Goal: Task Accomplishment & Management: Use online tool/utility

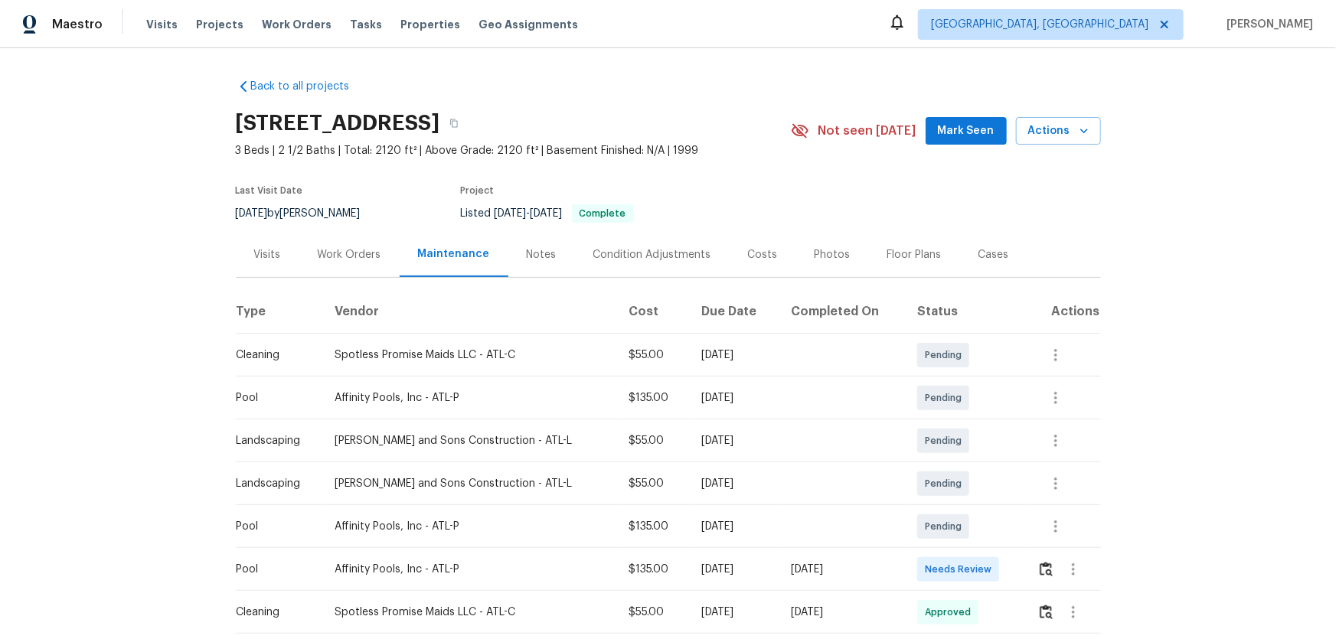
scroll to position [69, 0]
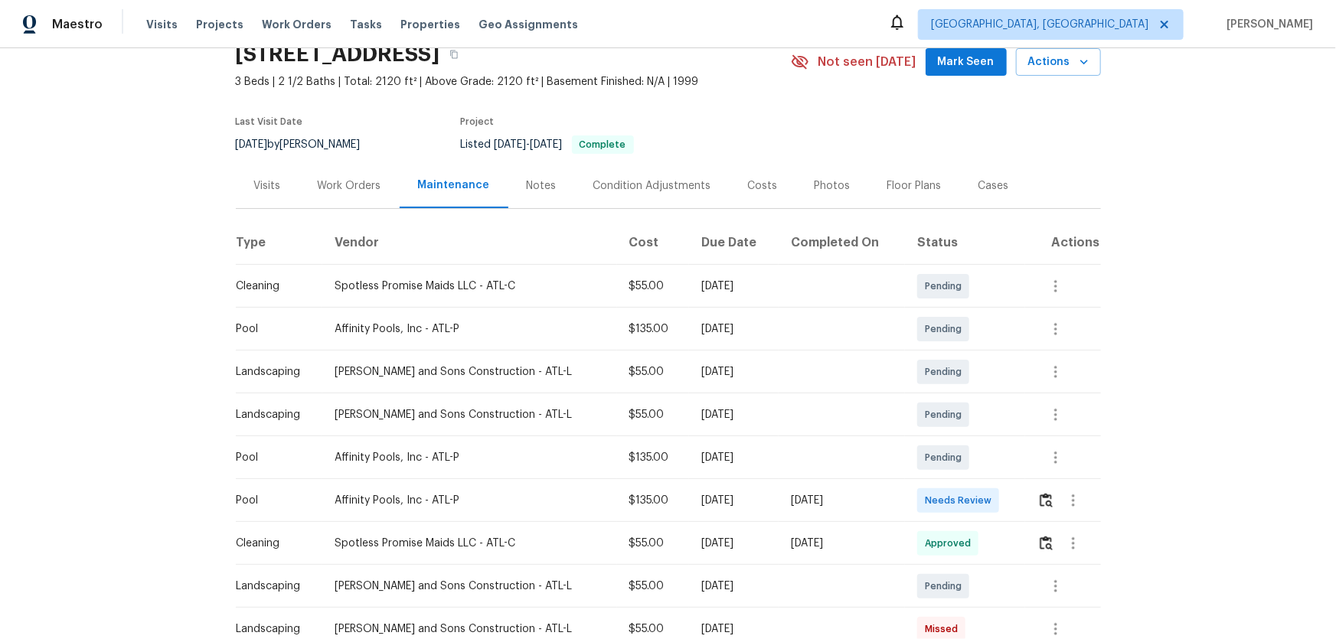
click at [950, 422] on td at bounding box center [1063, 500] width 76 height 43
click at [950, 422] on button "button" at bounding box center [1047, 500] width 18 height 37
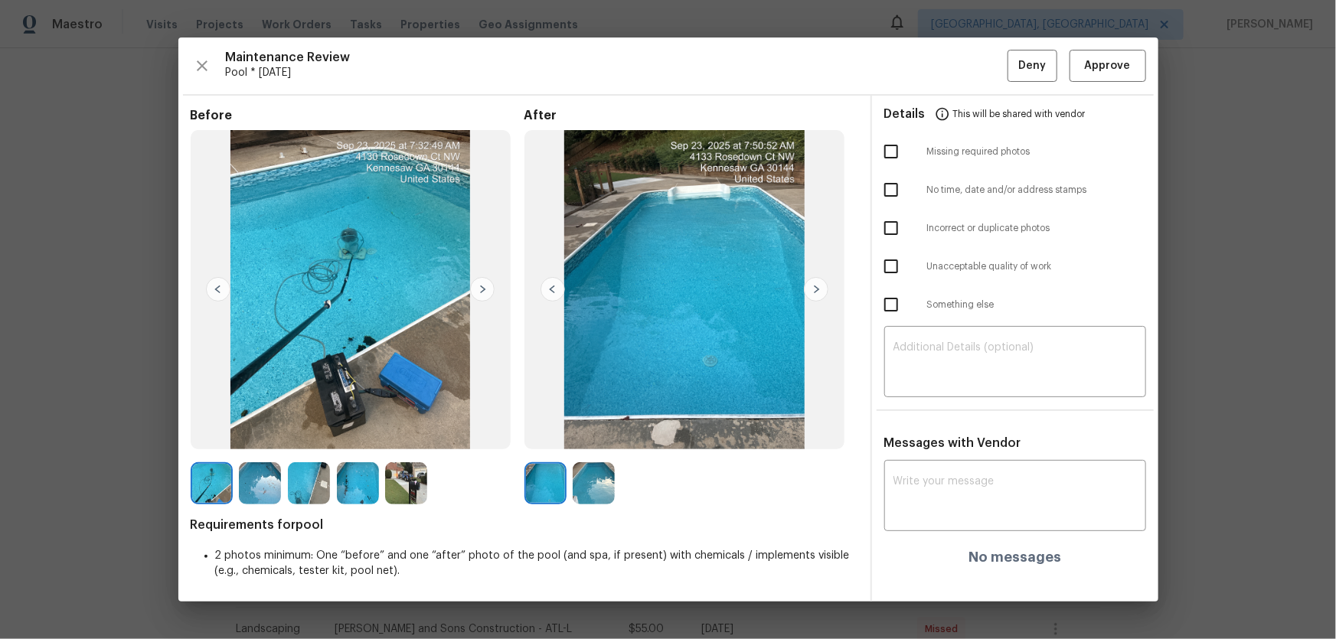
click at [597, 422] on img at bounding box center [594, 483] width 42 height 42
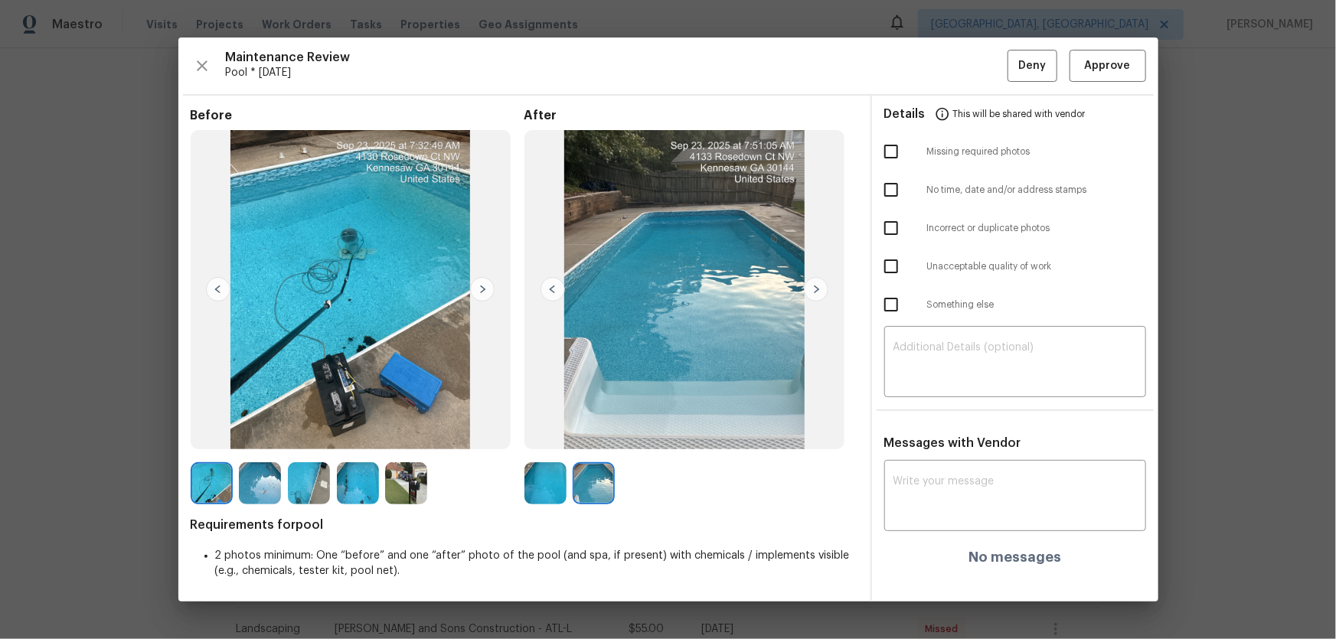
drag, startPoint x: 537, startPoint y: 472, endPoint x: 597, endPoint y: 479, distance: 60.8
click at [536, 422] on img at bounding box center [546, 483] width 42 height 42
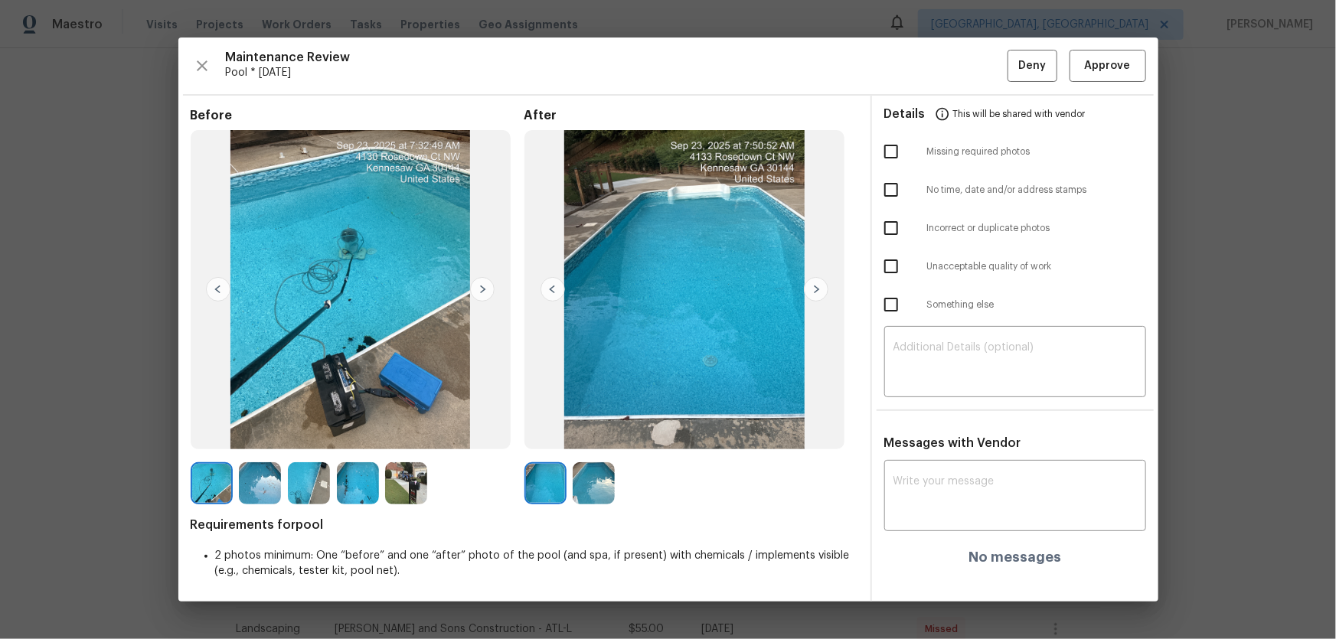
click at [606, 422] on img at bounding box center [594, 483] width 42 height 42
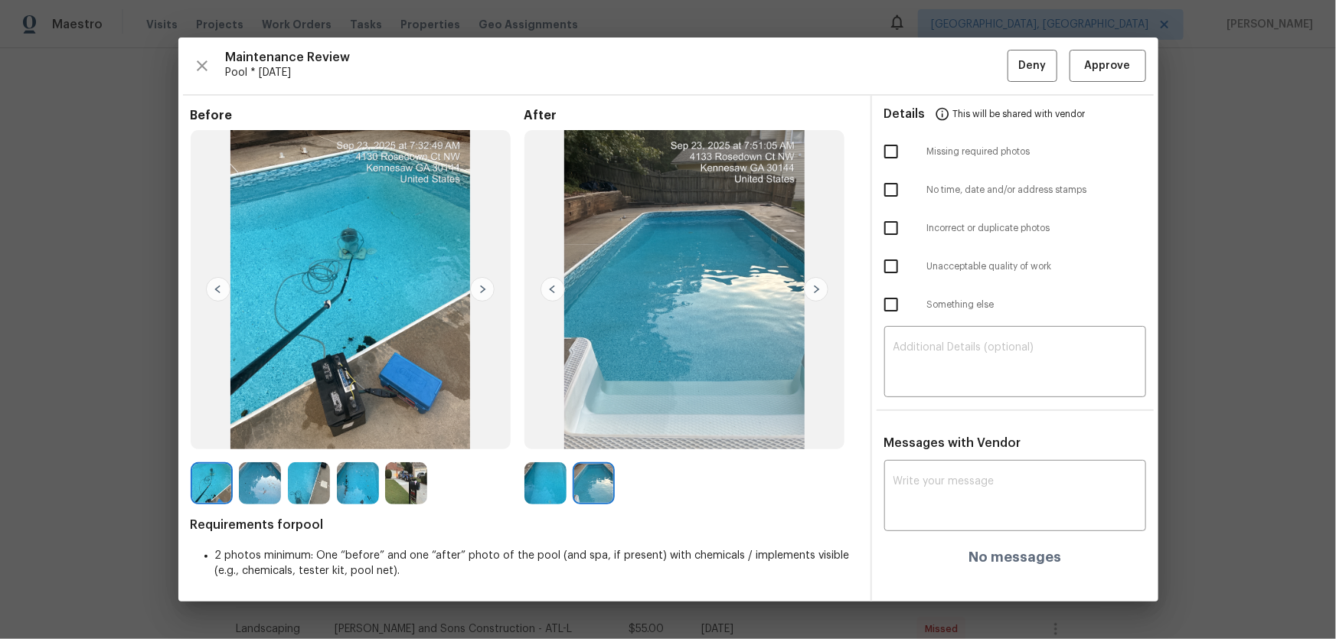
click at [381, 422] on div at bounding box center [361, 483] width 49 height 42
click at [412, 422] on img at bounding box center [406, 483] width 42 height 42
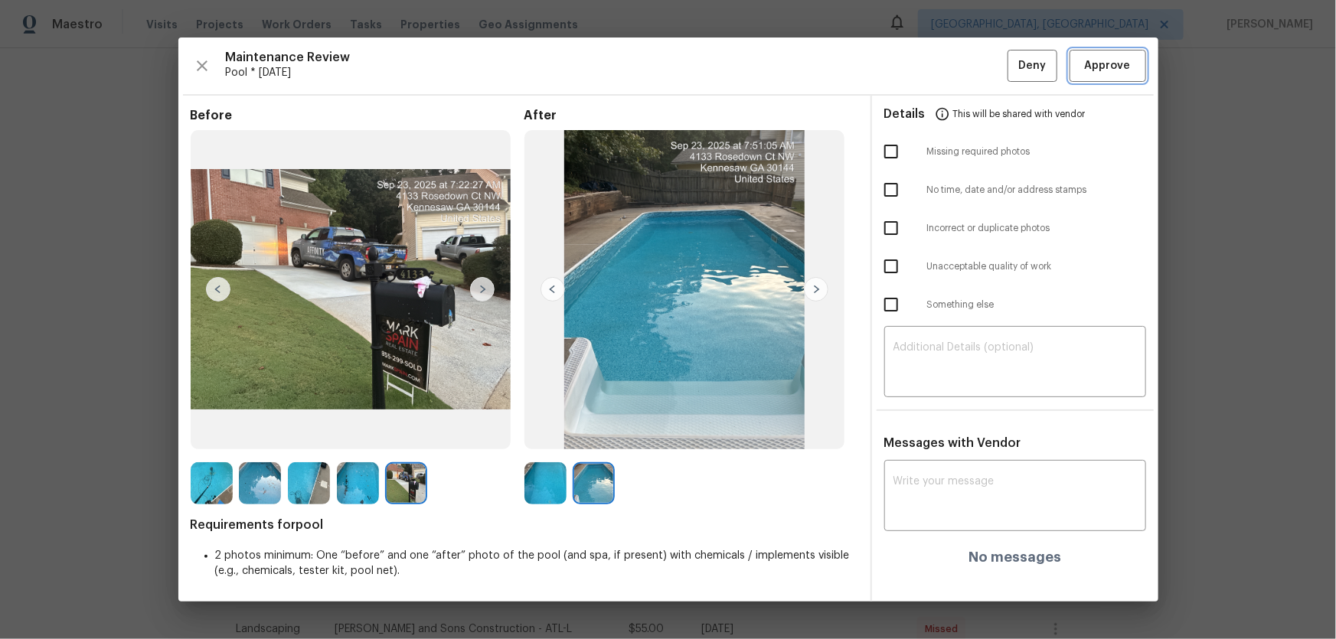
click at [950, 63] on span "Approve" at bounding box center [1108, 66] width 52 height 19
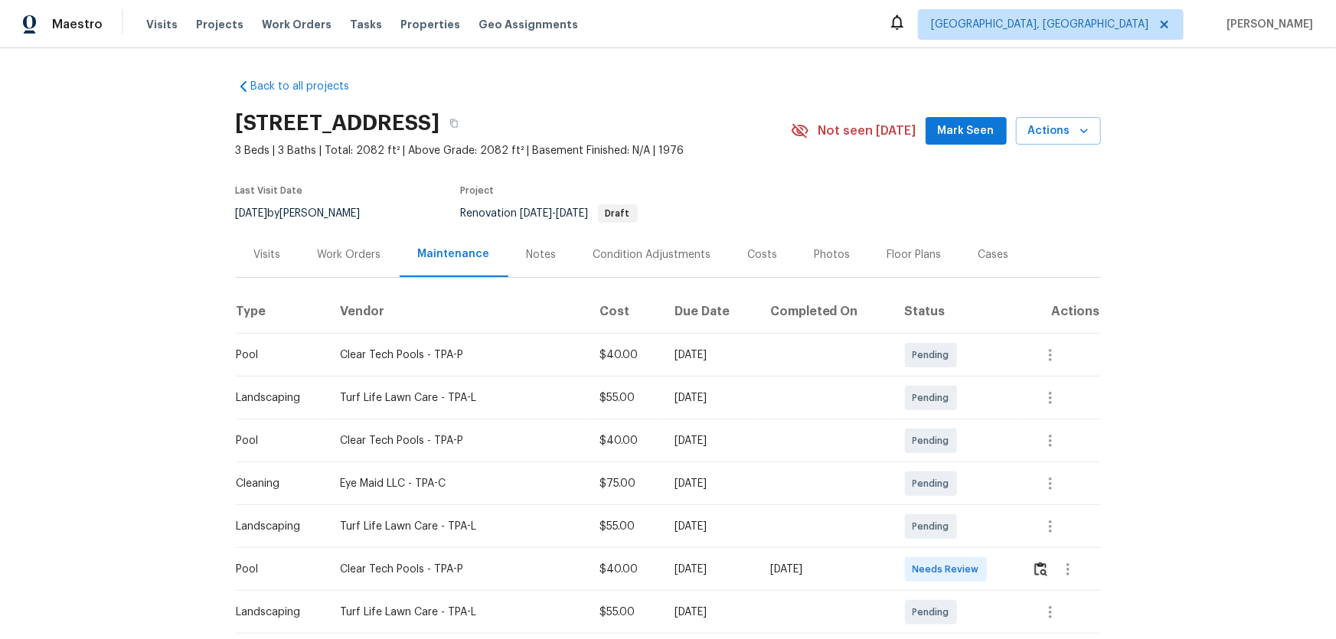
scroll to position [69, 0]
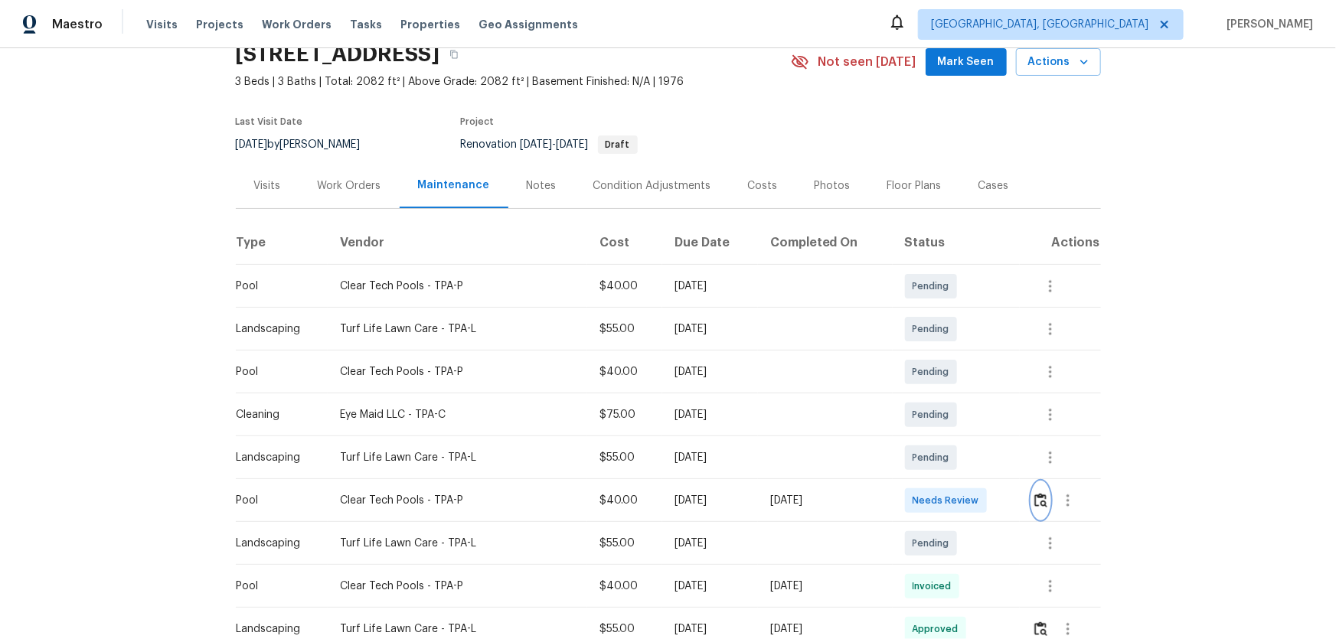
click at [950, 422] on button "button" at bounding box center [1041, 500] width 18 height 37
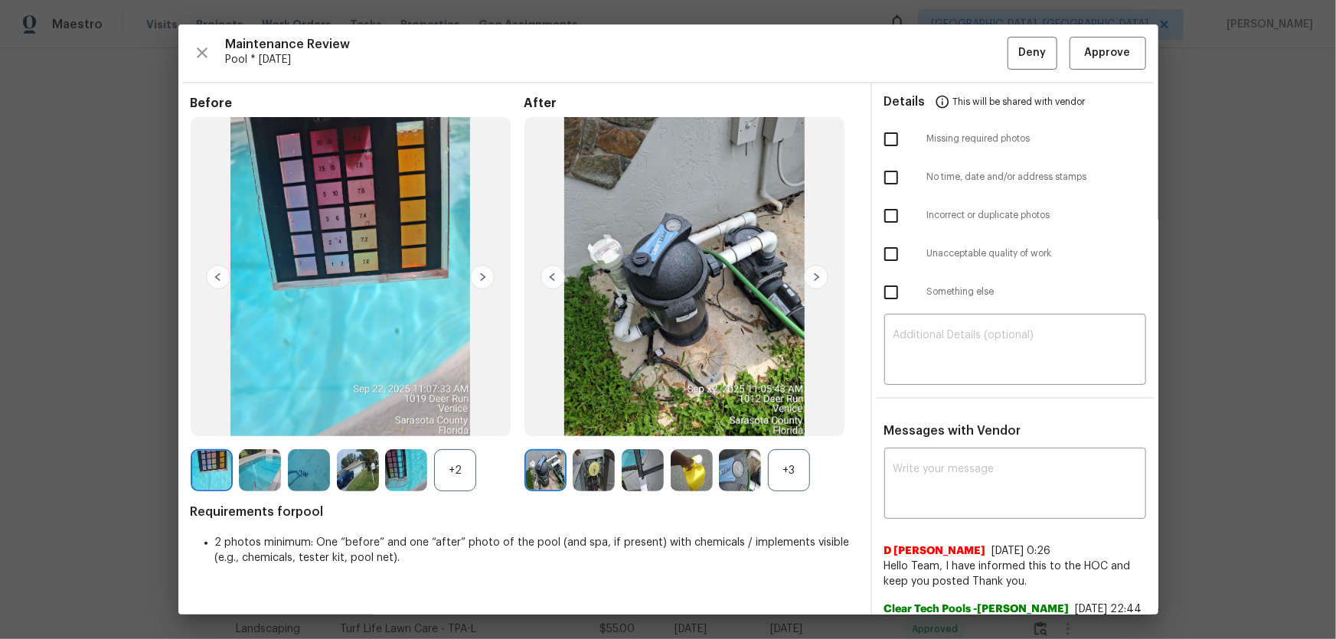
click at [783, 422] on div "+3" at bounding box center [789, 470] width 42 height 42
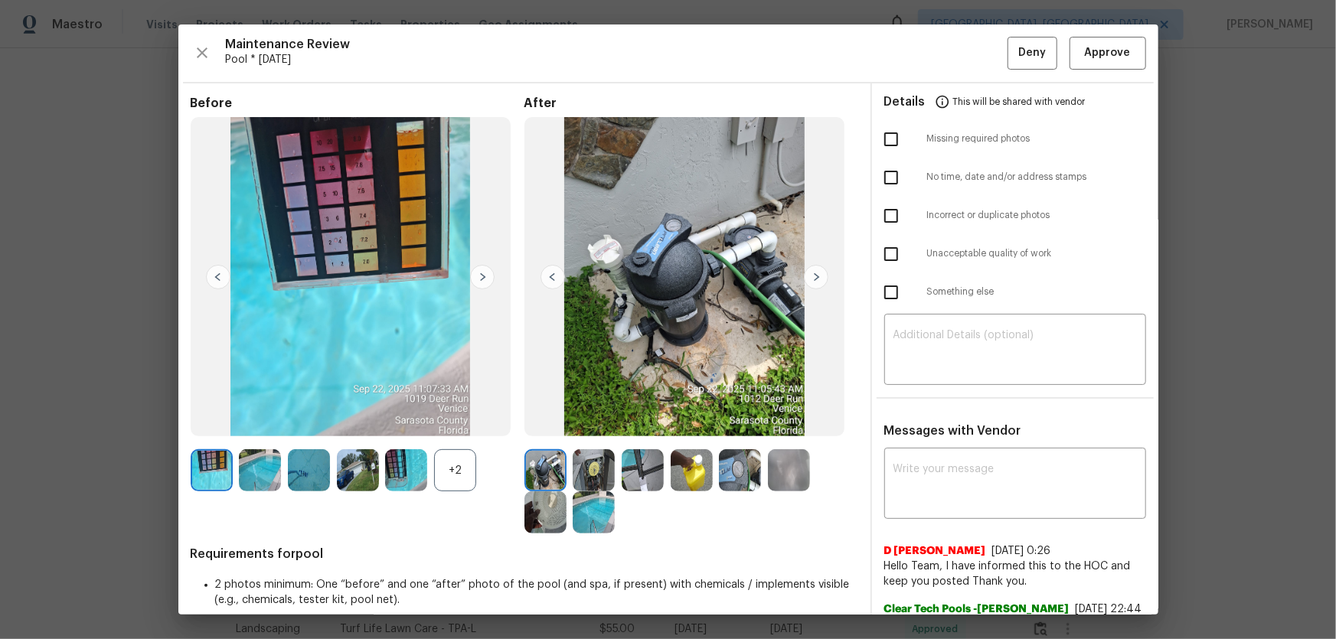
click at [439, 422] on div "+2" at bounding box center [455, 470] width 42 height 42
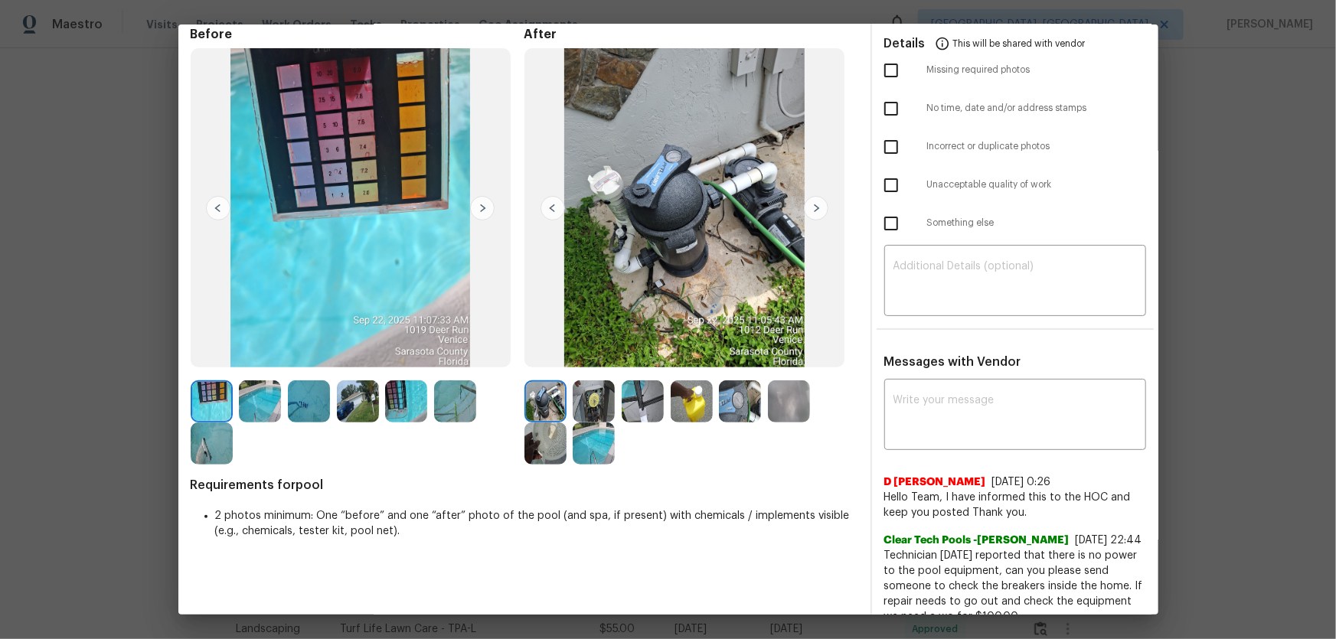
click at [593, 422] on img at bounding box center [594, 444] width 42 height 42
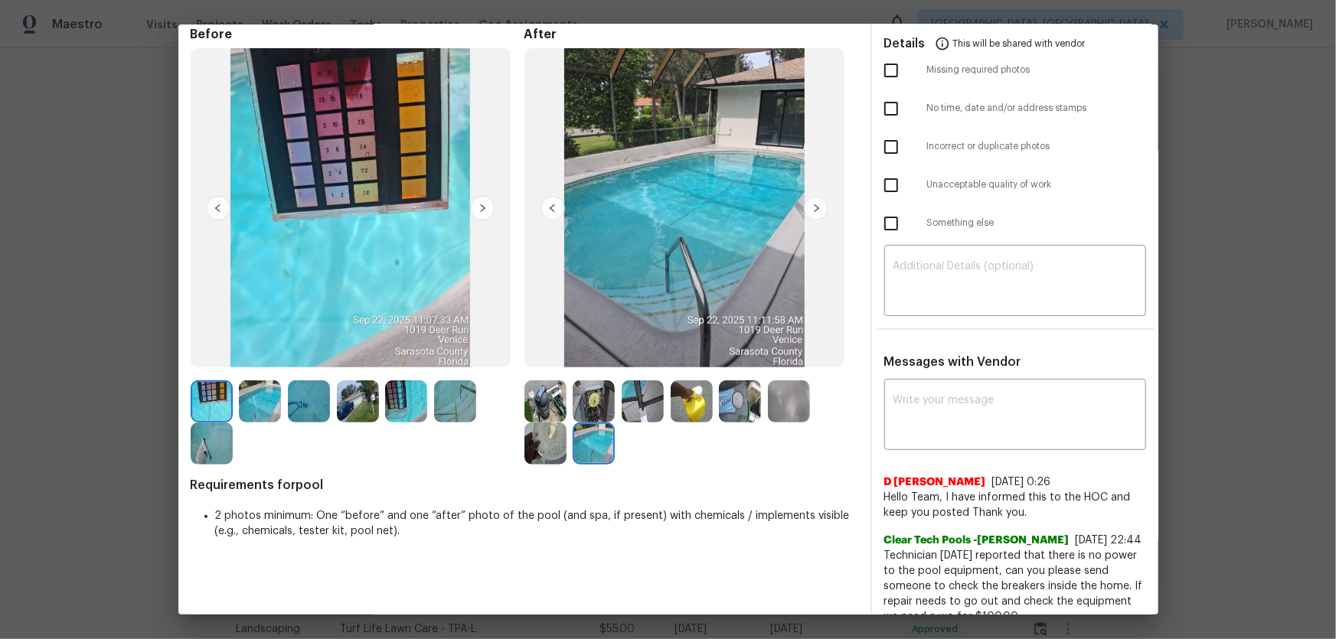
click at [407, 406] on img at bounding box center [406, 402] width 42 height 42
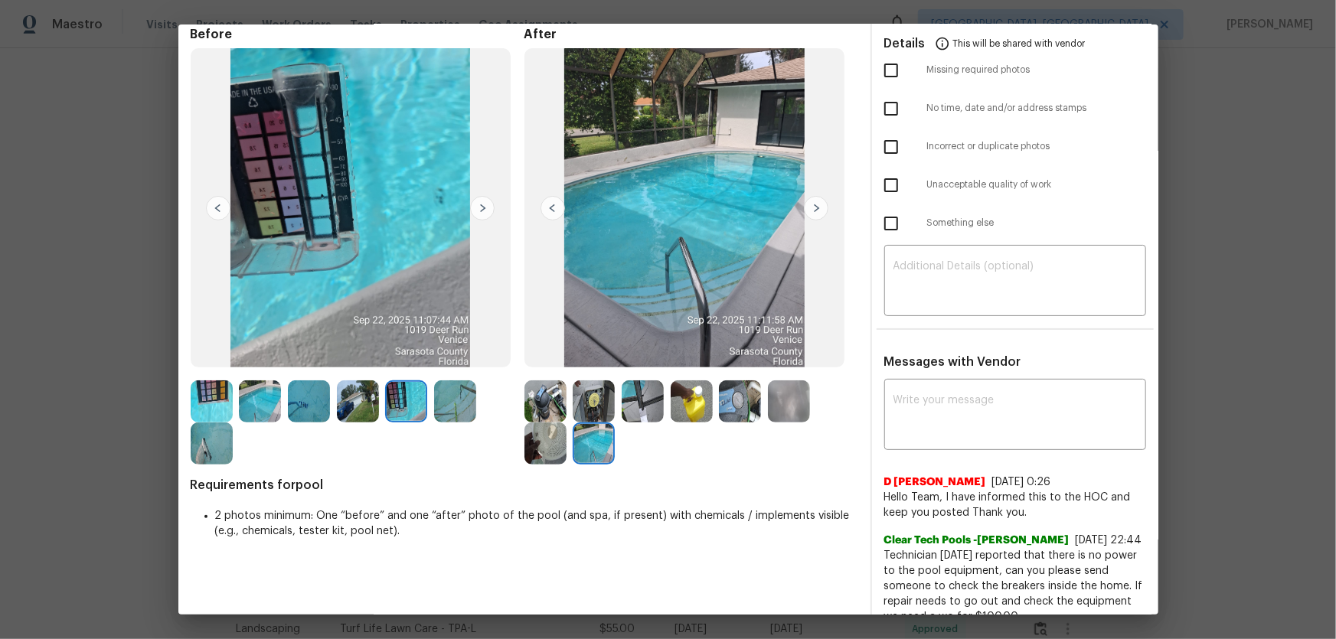
click at [328, 404] on img at bounding box center [309, 402] width 42 height 42
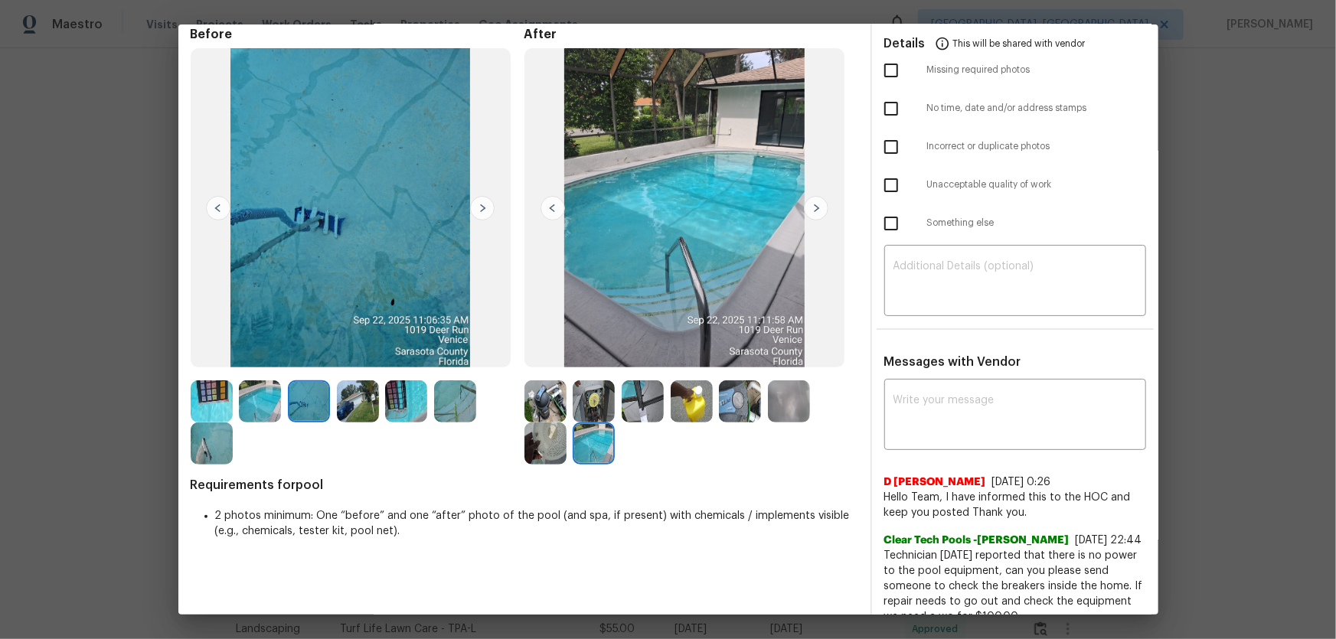
click at [314, 400] on img at bounding box center [309, 402] width 42 height 42
click at [369, 410] on img at bounding box center [358, 402] width 42 height 42
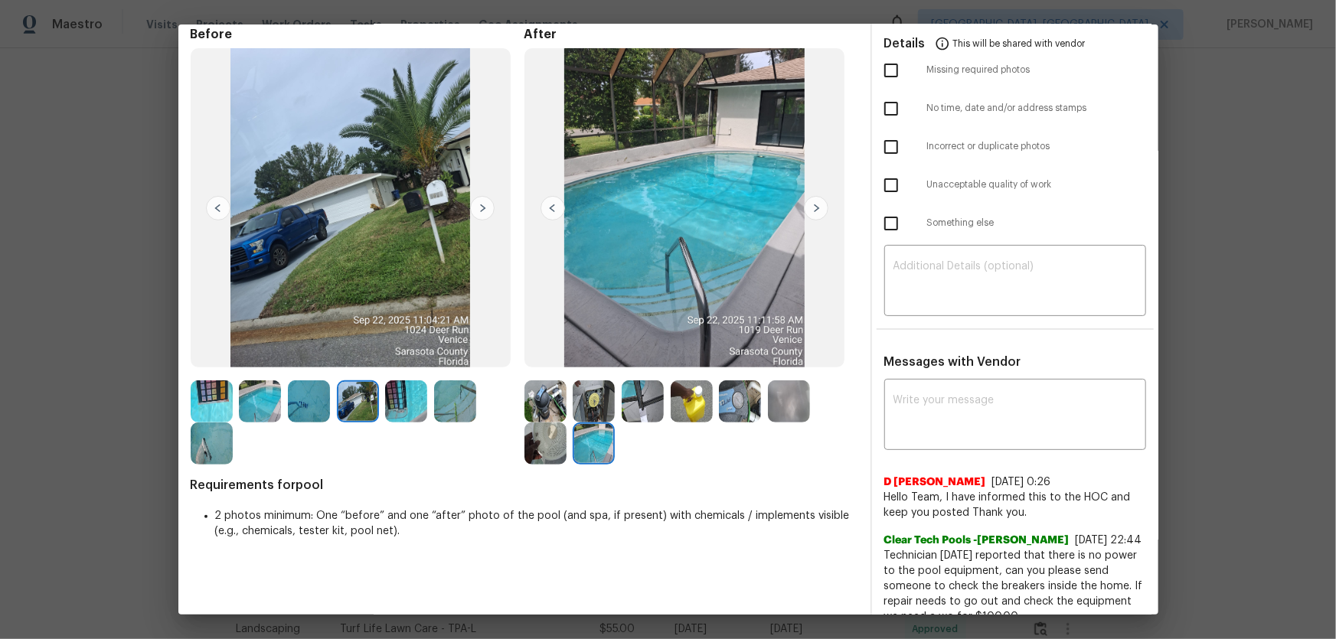
click at [348, 390] on img at bounding box center [358, 402] width 42 height 42
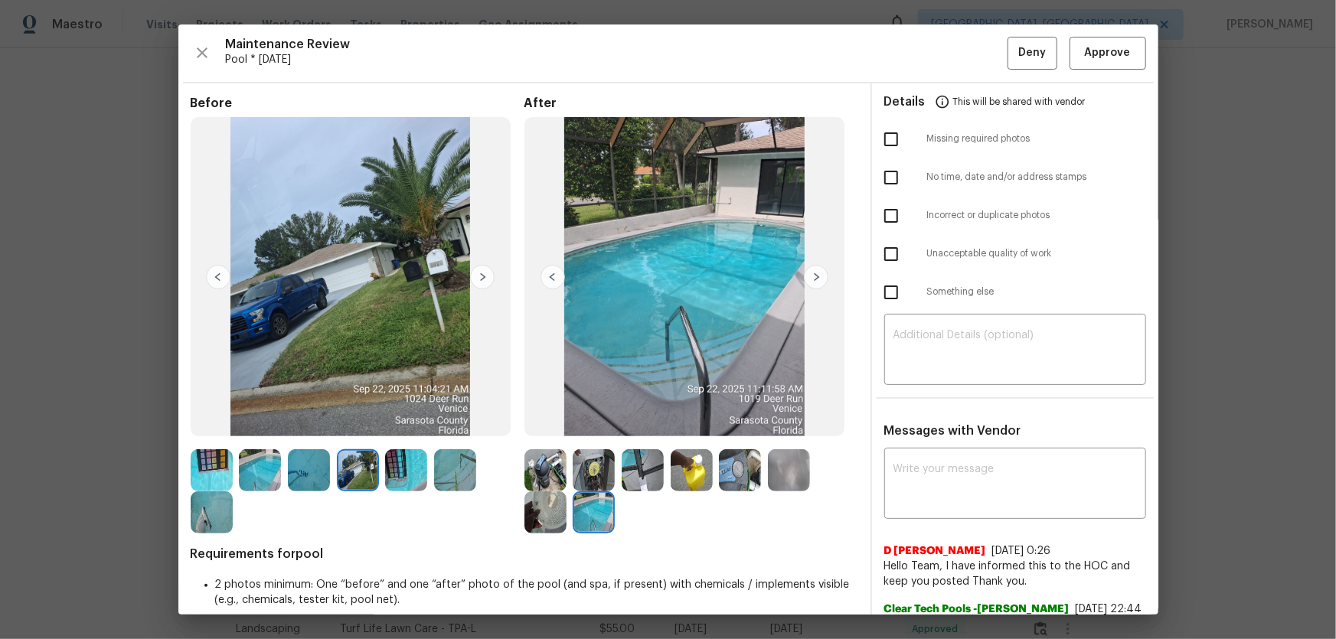
click at [634, 422] on img at bounding box center [643, 470] width 42 height 42
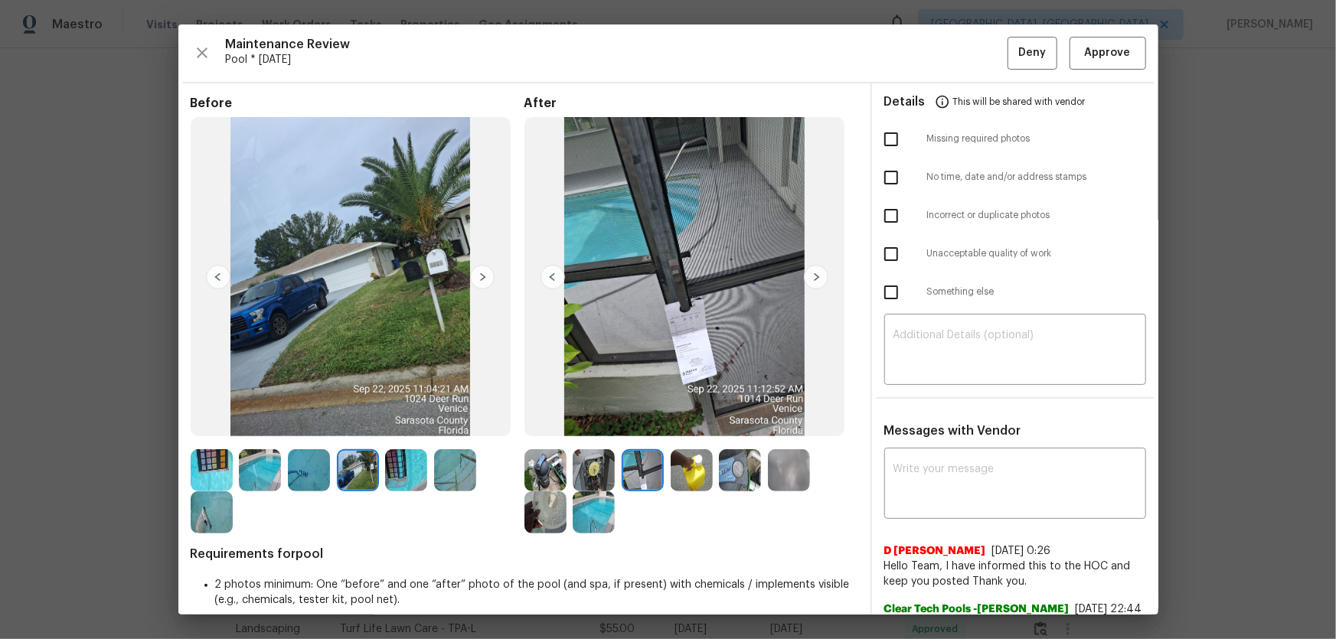
click at [673, 422] on img at bounding box center [692, 470] width 42 height 42
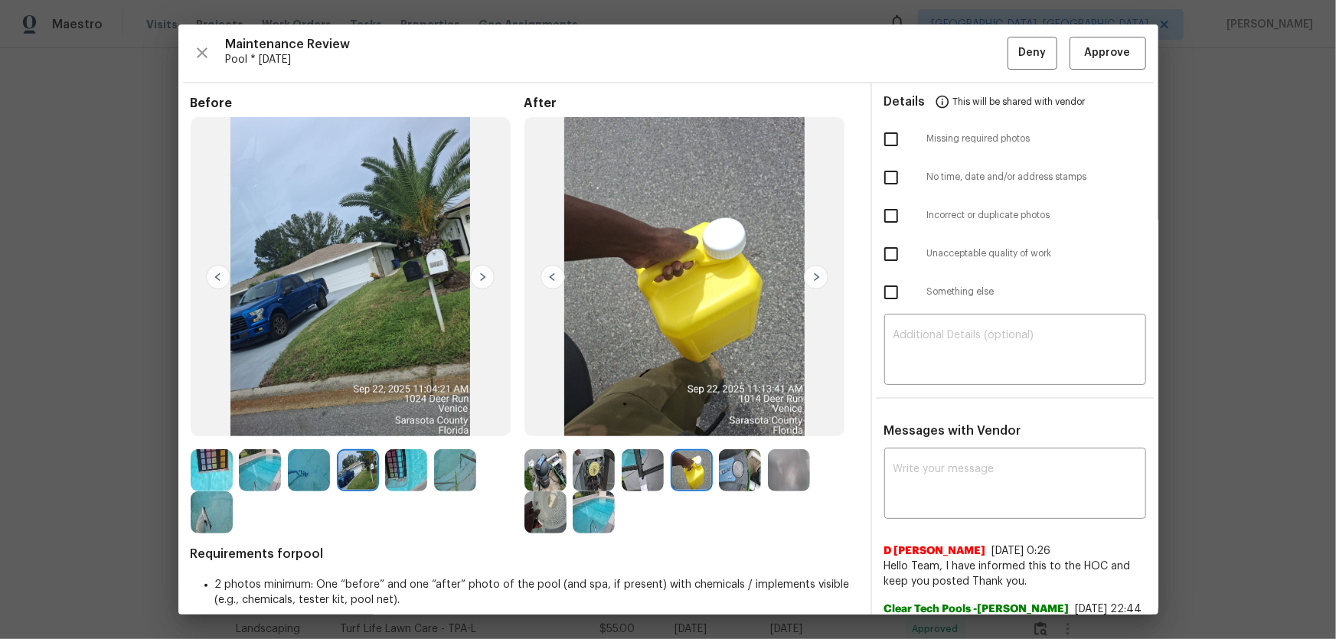
click at [738, 422] on img at bounding box center [740, 470] width 42 height 42
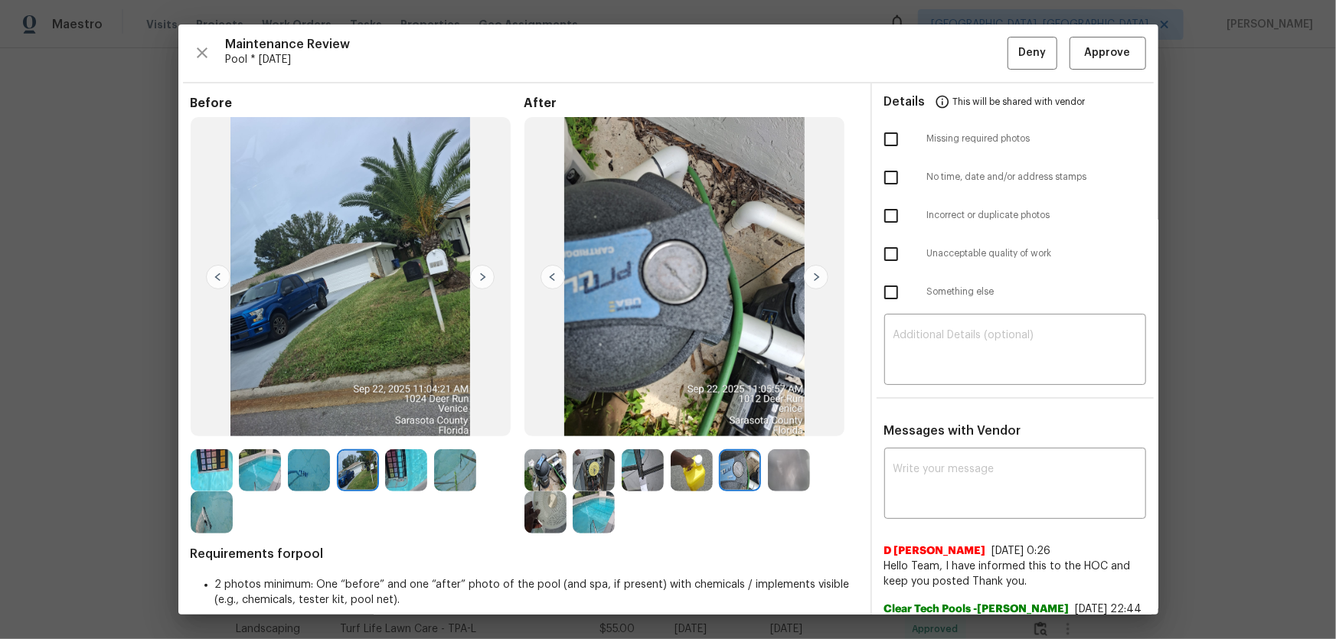
click at [762, 422] on div at bounding box center [743, 470] width 49 height 42
click at [773, 422] on img at bounding box center [789, 470] width 42 height 42
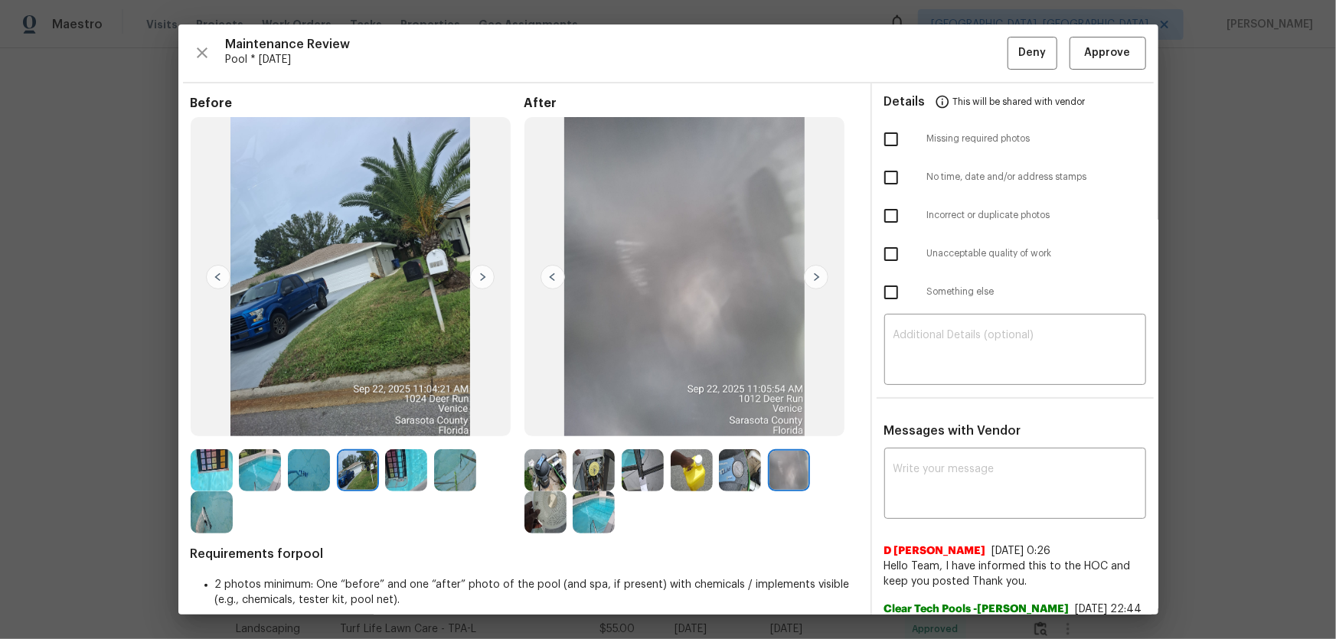
click at [559, 422] on img at bounding box center [546, 470] width 42 height 42
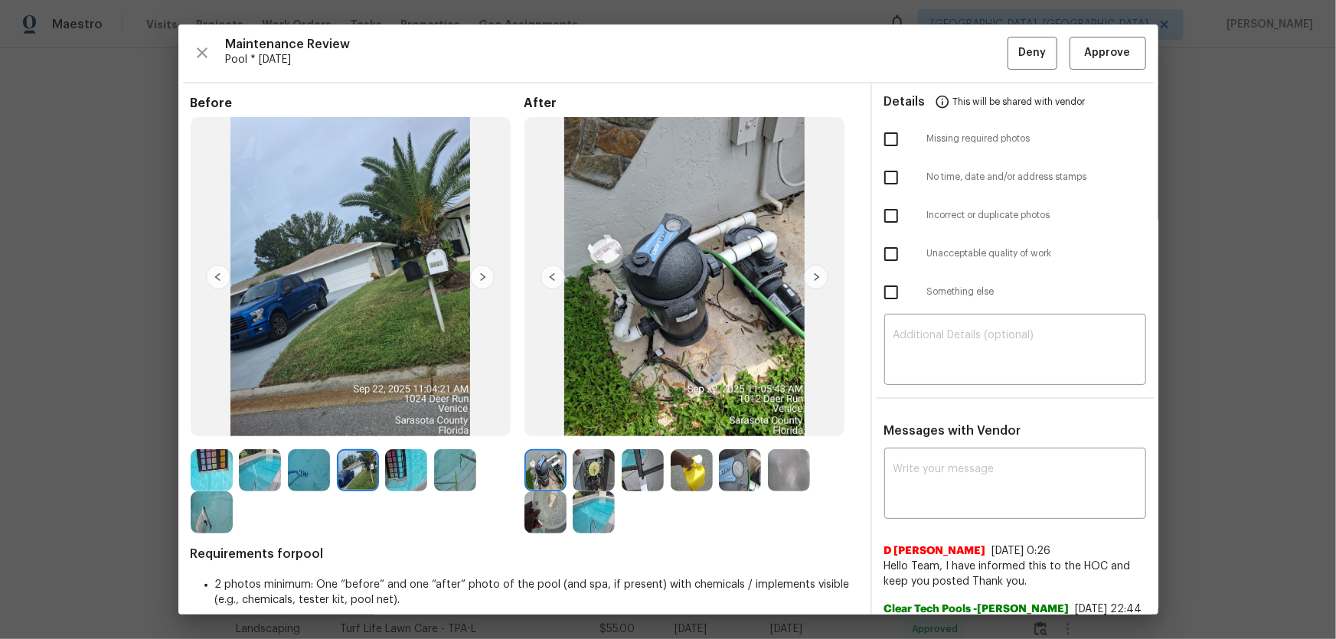
click at [609, 422] on img at bounding box center [594, 470] width 42 height 42
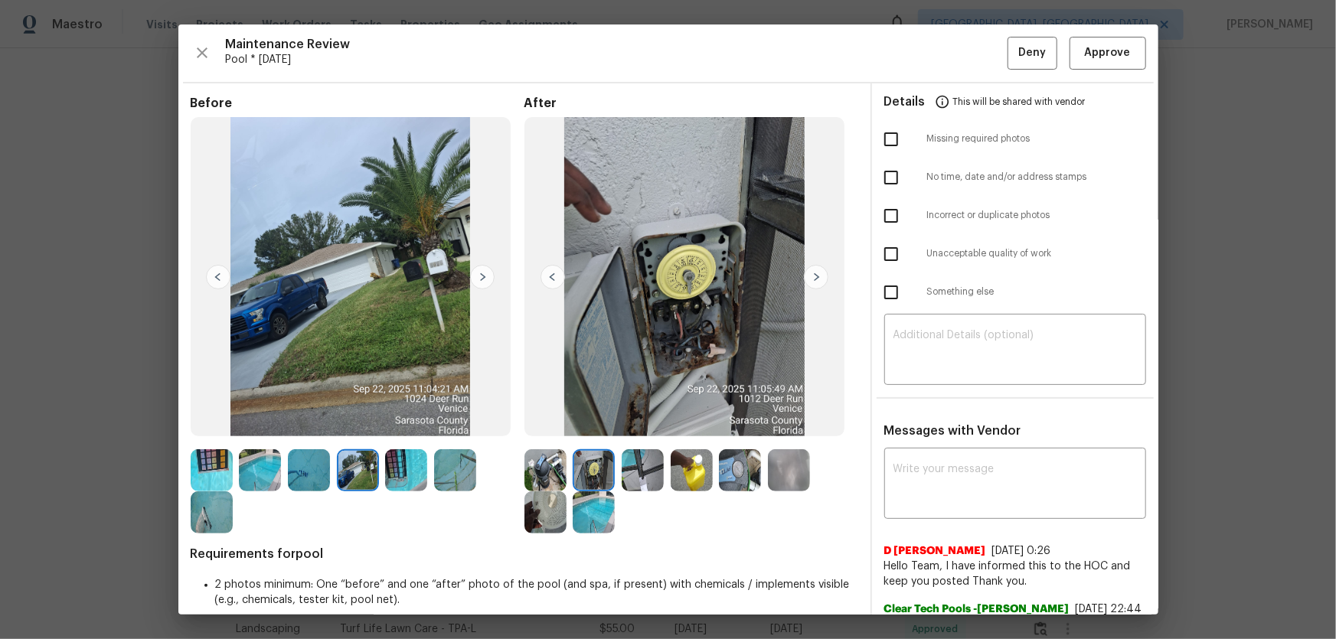
click at [633, 422] on img at bounding box center [643, 470] width 42 height 42
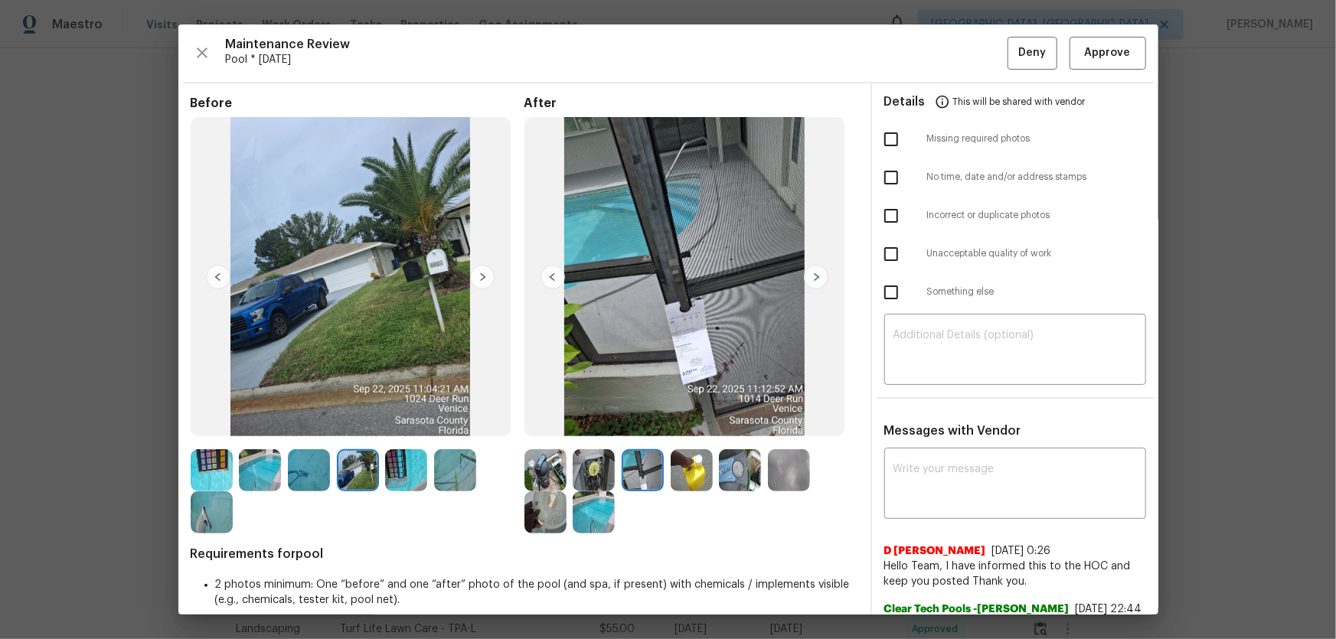
click at [673, 422] on img at bounding box center [692, 470] width 42 height 42
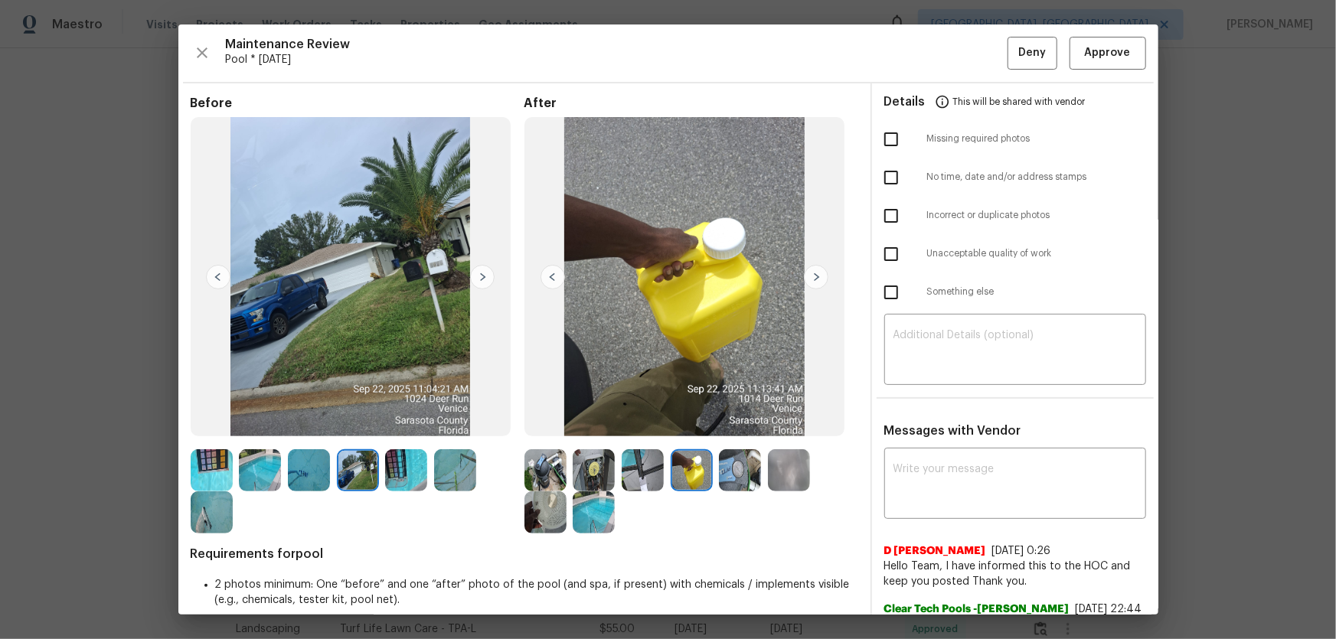
click at [544, 422] on img at bounding box center [546, 513] width 42 height 42
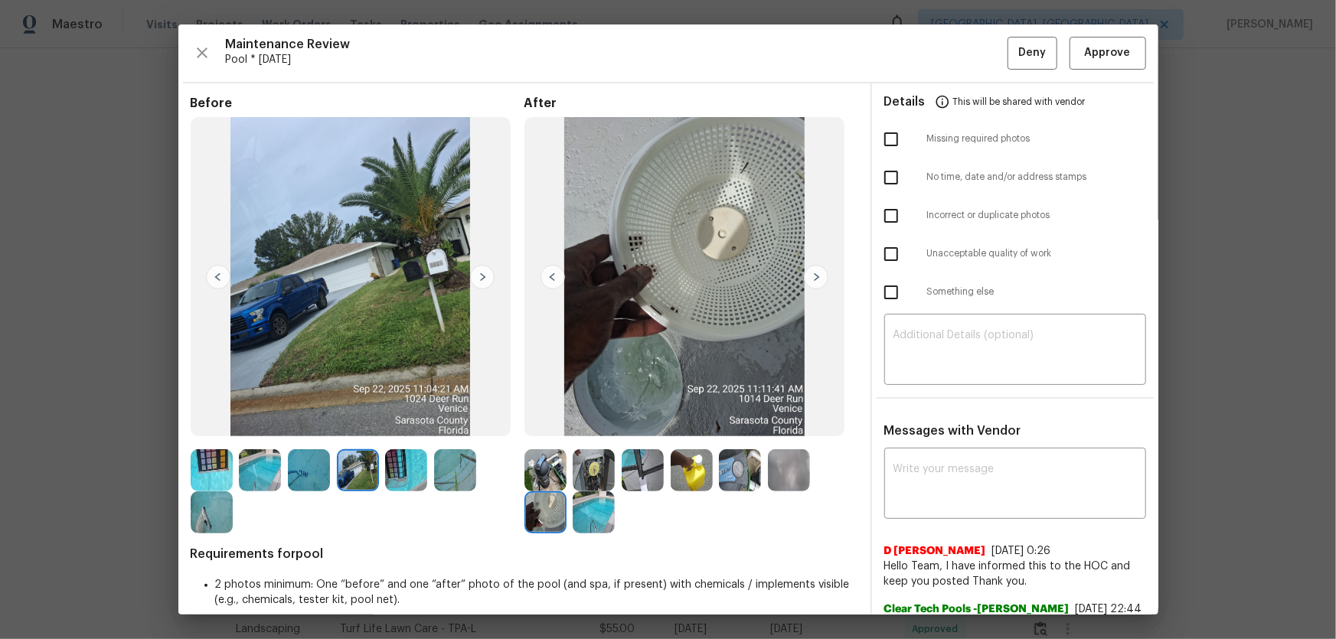
click at [580, 422] on img at bounding box center [594, 513] width 42 height 42
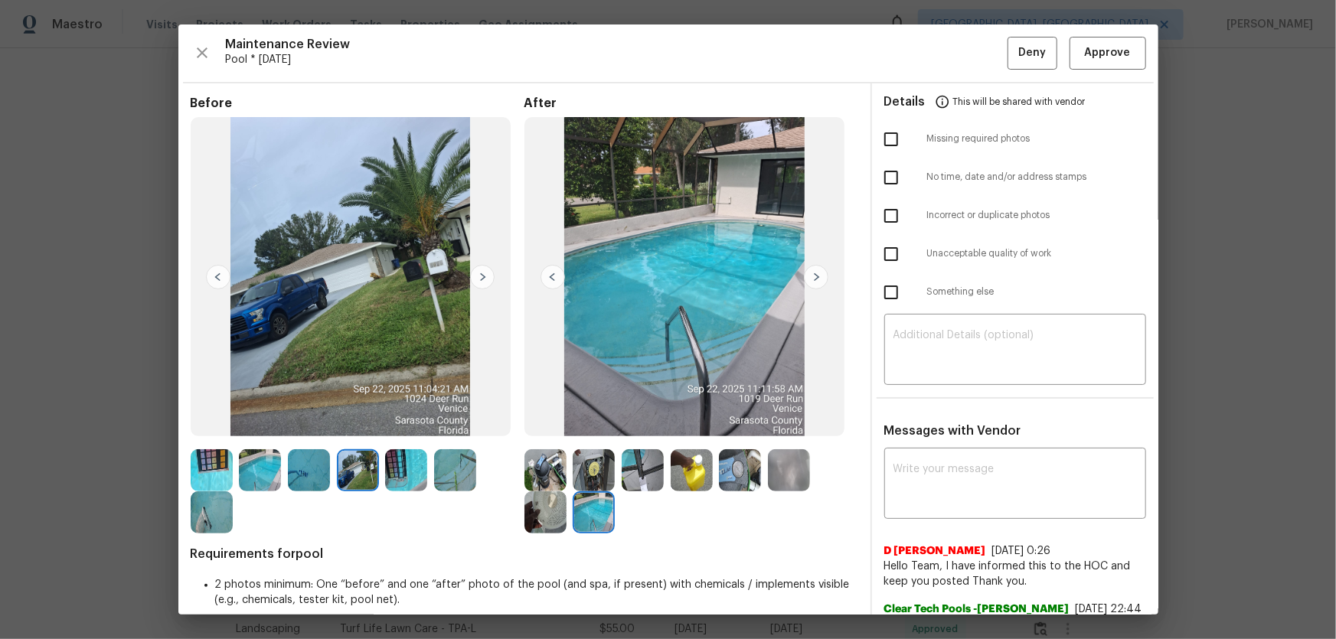
click at [727, 422] on img at bounding box center [740, 470] width 42 height 42
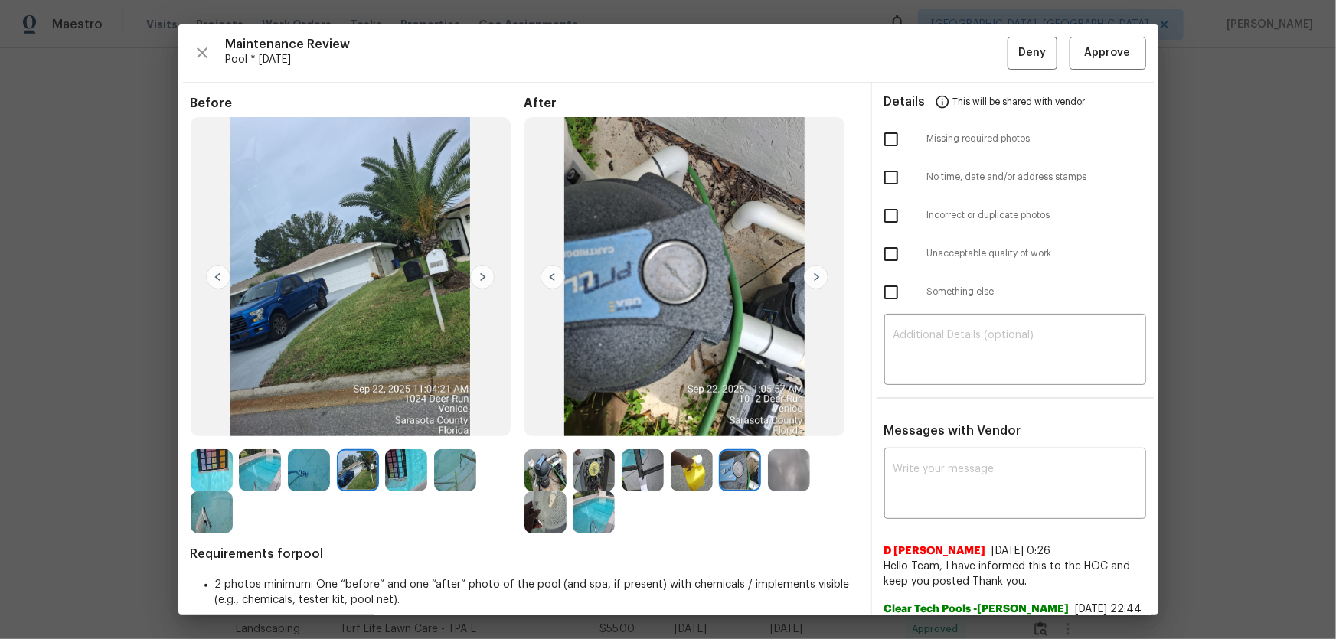
click at [768, 422] on img at bounding box center [789, 470] width 42 height 42
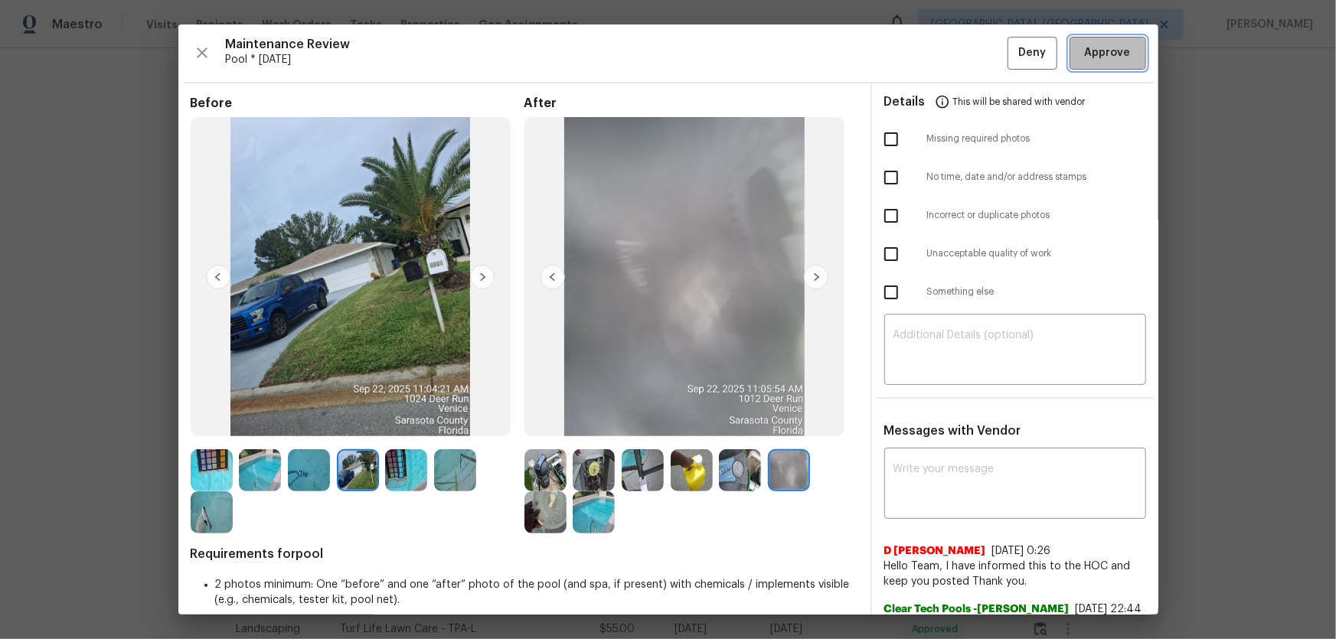
click at [950, 57] on span "Approve" at bounding box center [1108, 53] width 46 height 19
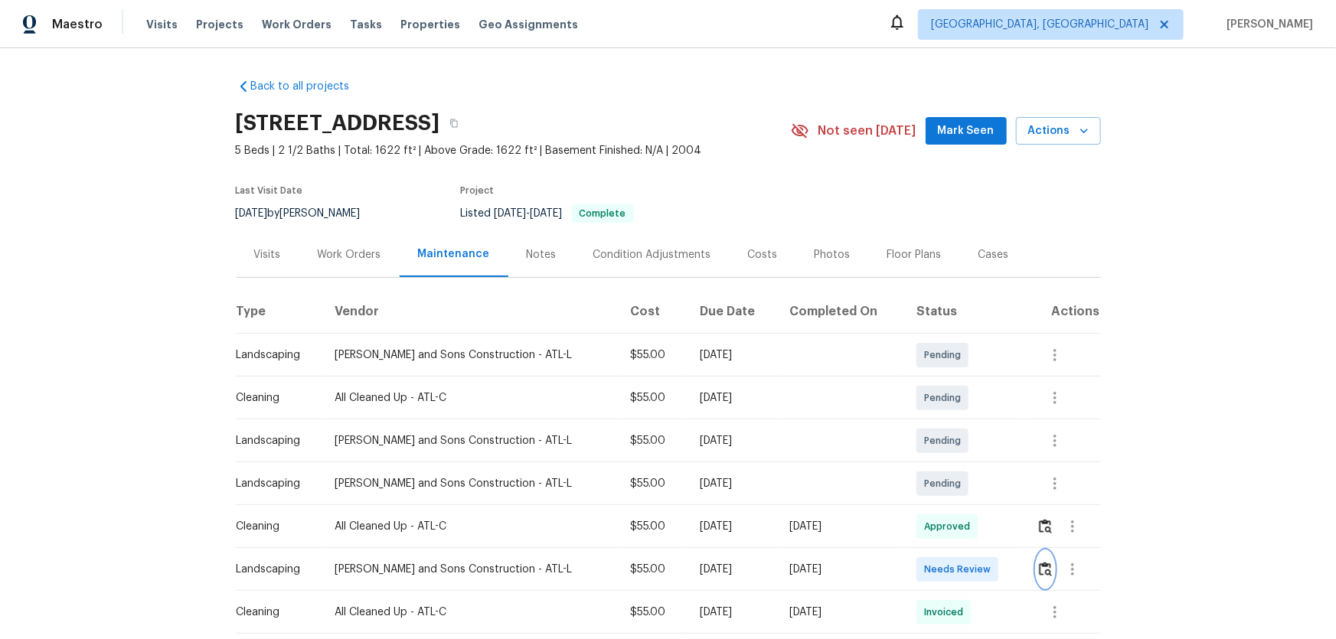
click at [950, 422] on button "button" at bounding box center [1046, 569] width 18 height 37
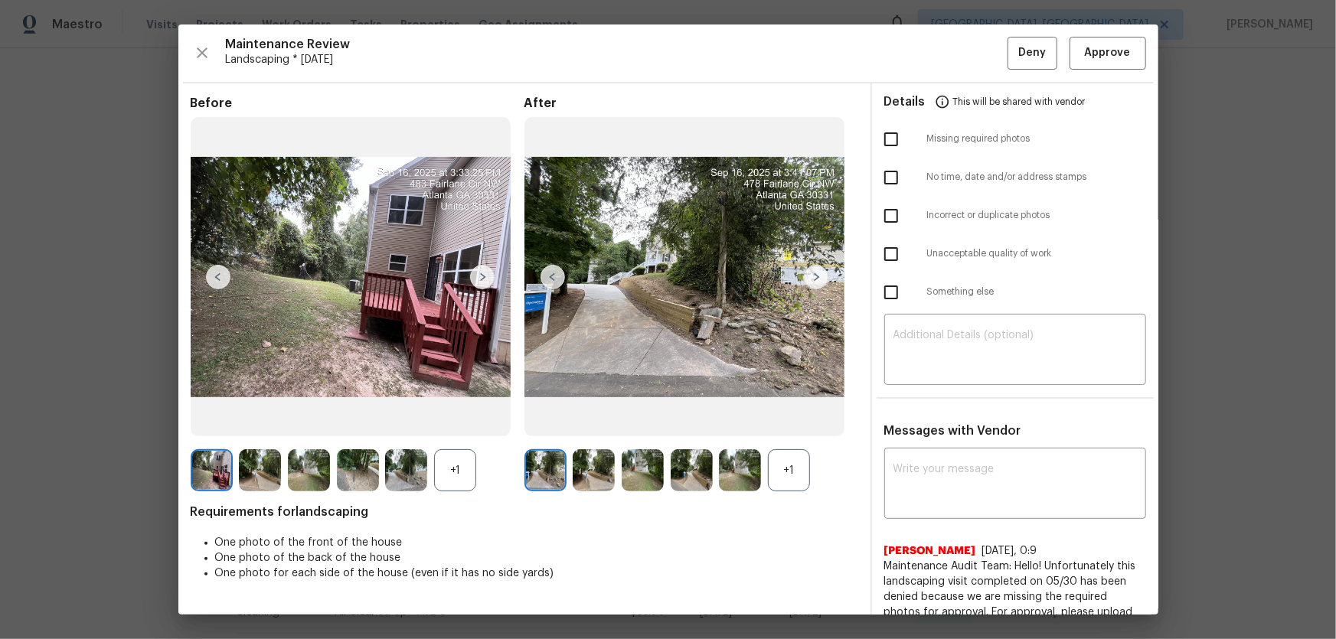
click at [797, 422] on div "+1" at bounding box center [789, 470] width 42 height 42
click at [458, 422] on div "+1" at bounding box center [455, 470] width 42 height 42
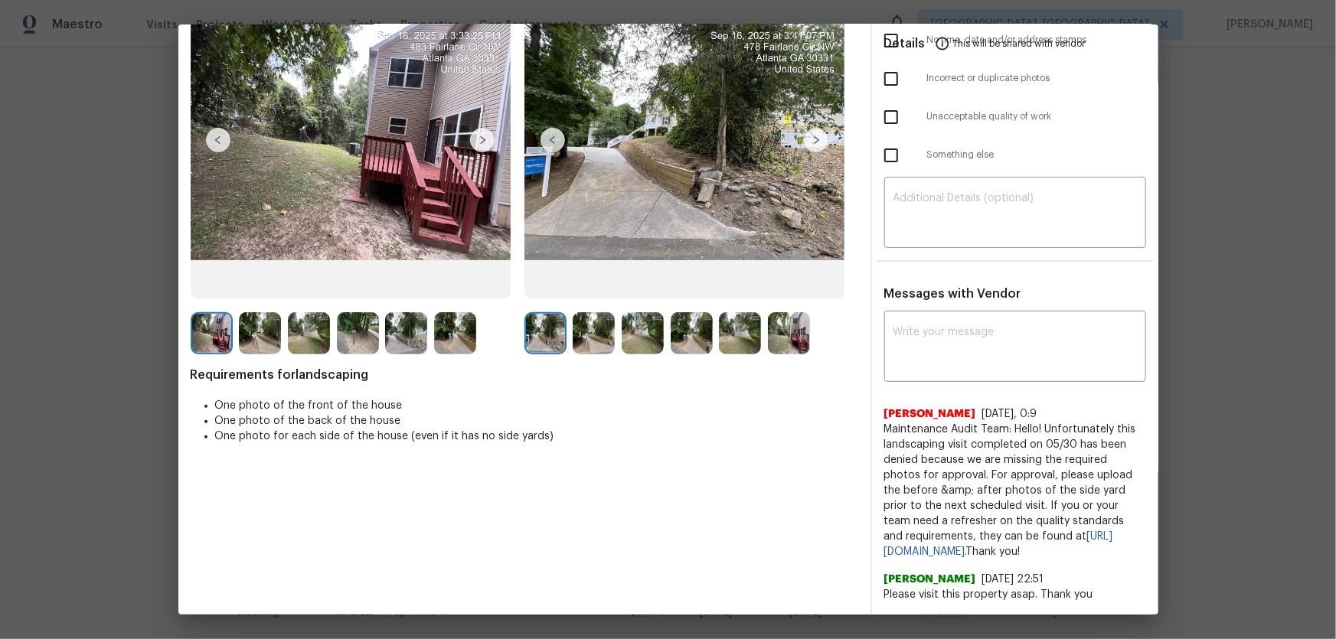
scroll to position [69, 0]
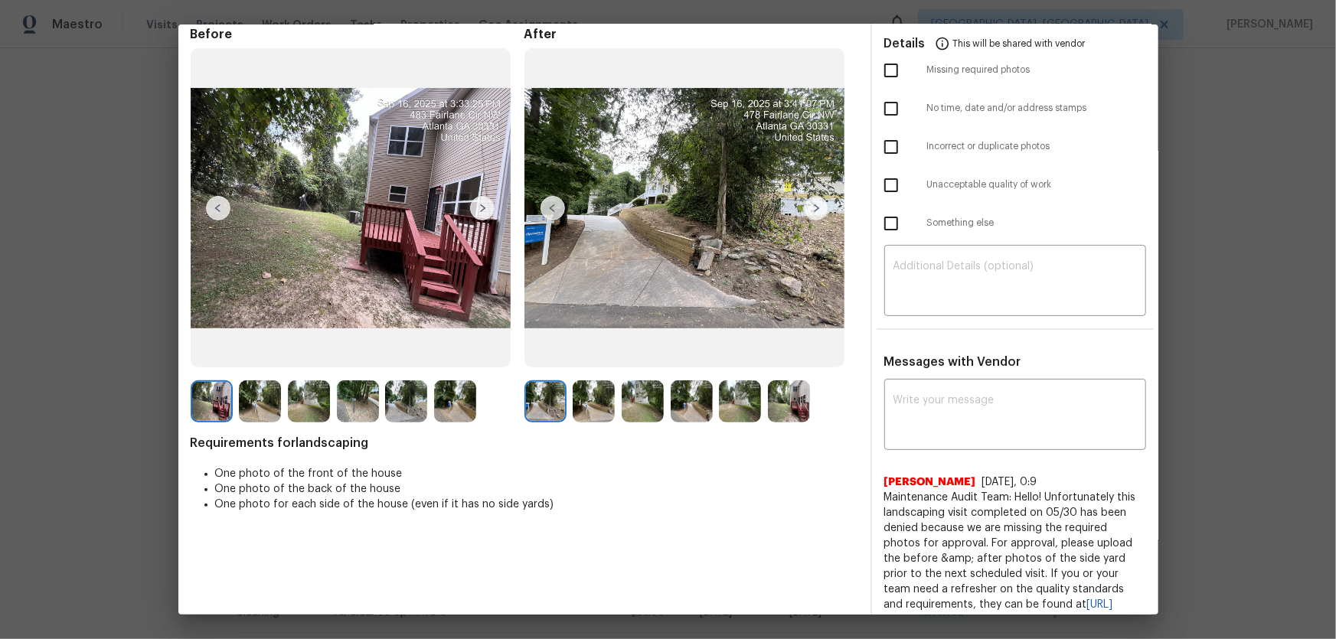
click at [583, 394] on img at bounding box center [594, 402] width 42 height 42
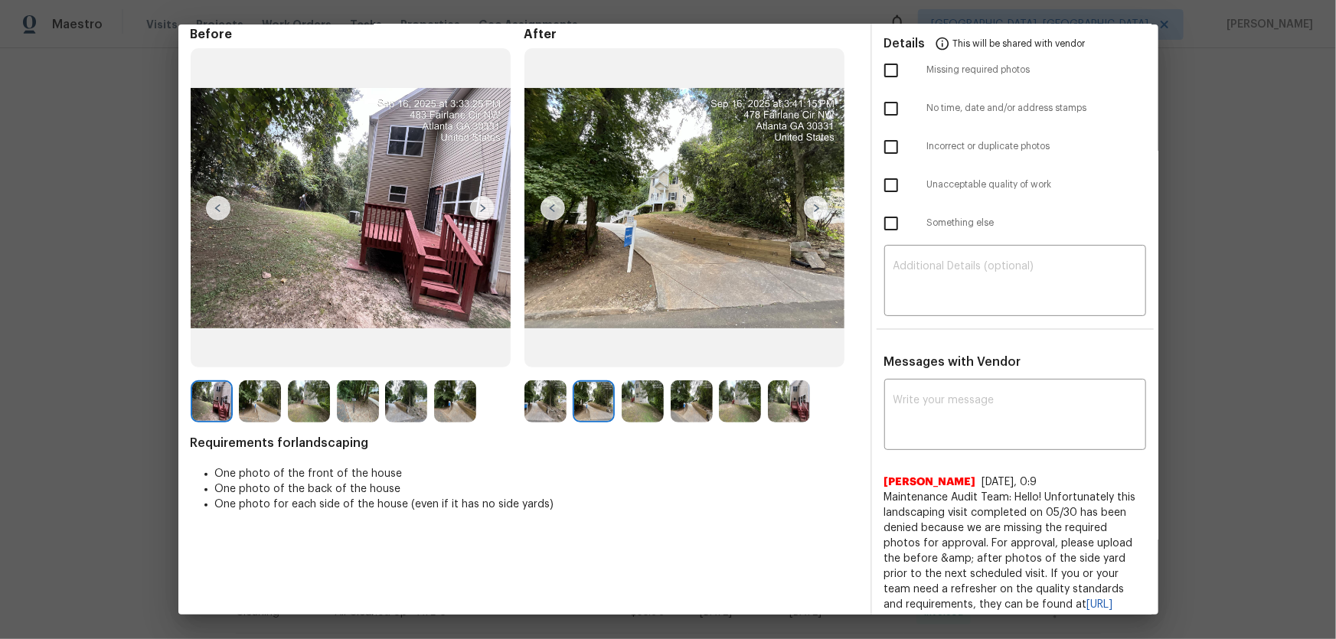
click at [623, 404] on img at bounding box center [643, 402] width 42 height 42
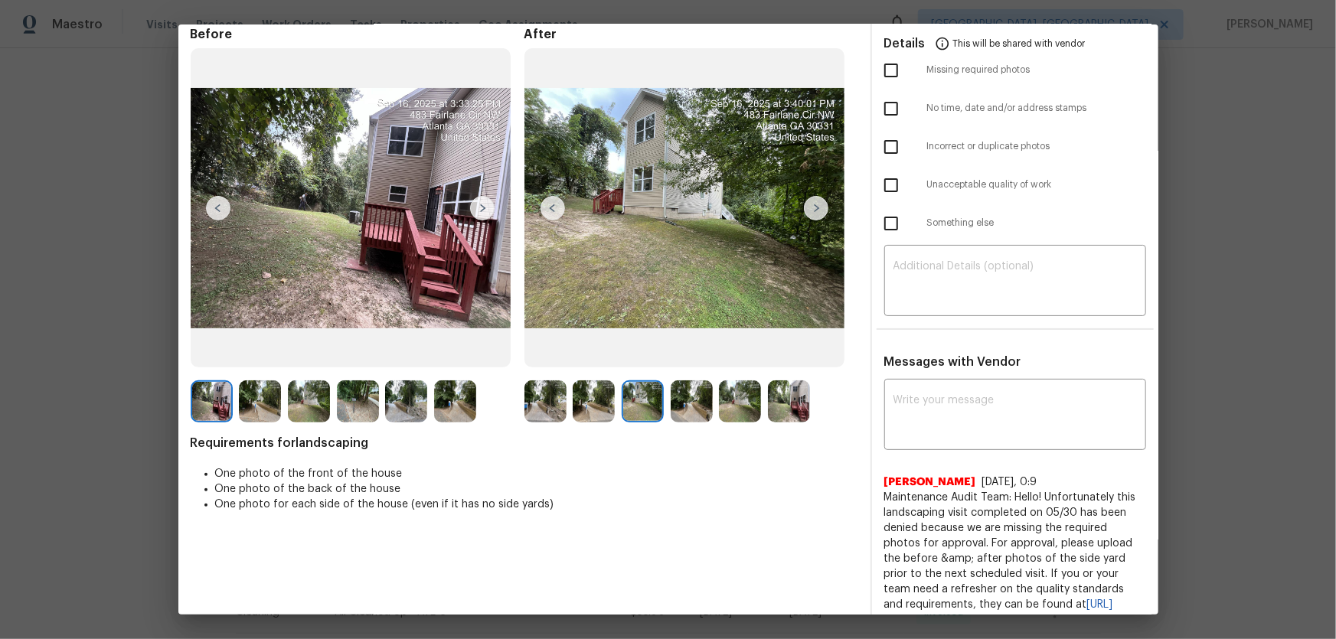
click at [672, 413] on img at bounding box center [692, 402] width 42 height 42
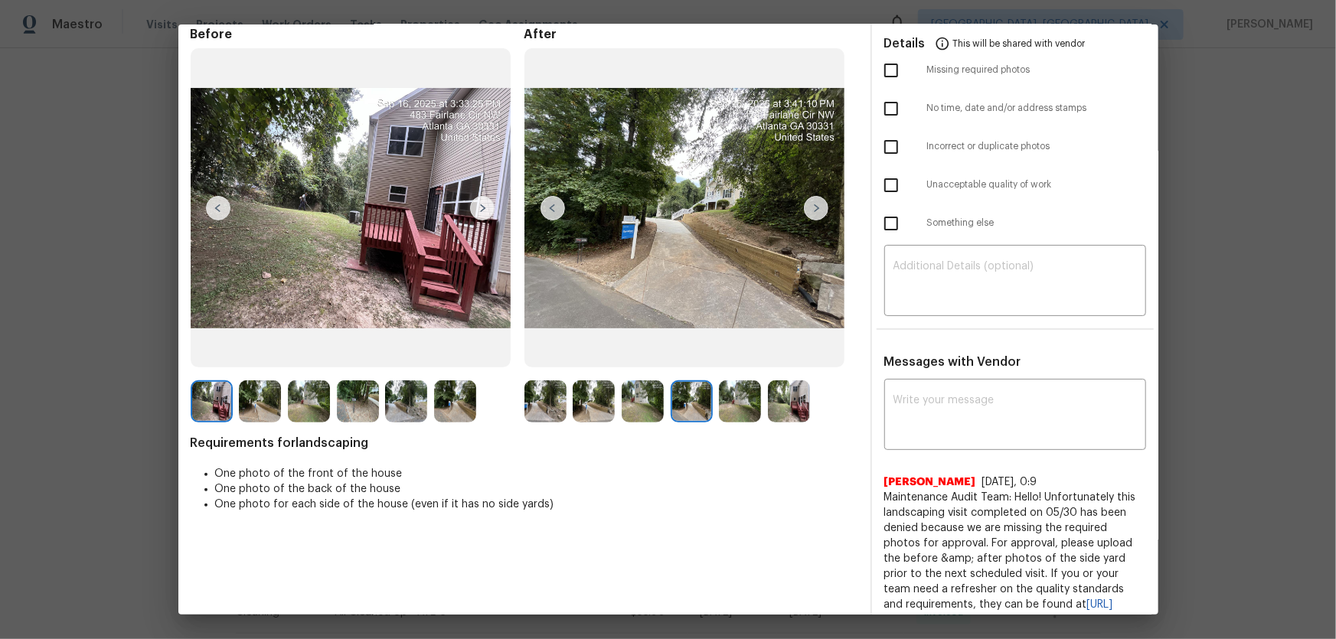
click at [719, 409] on img at bounding box center [740, 402] width 42 height 42
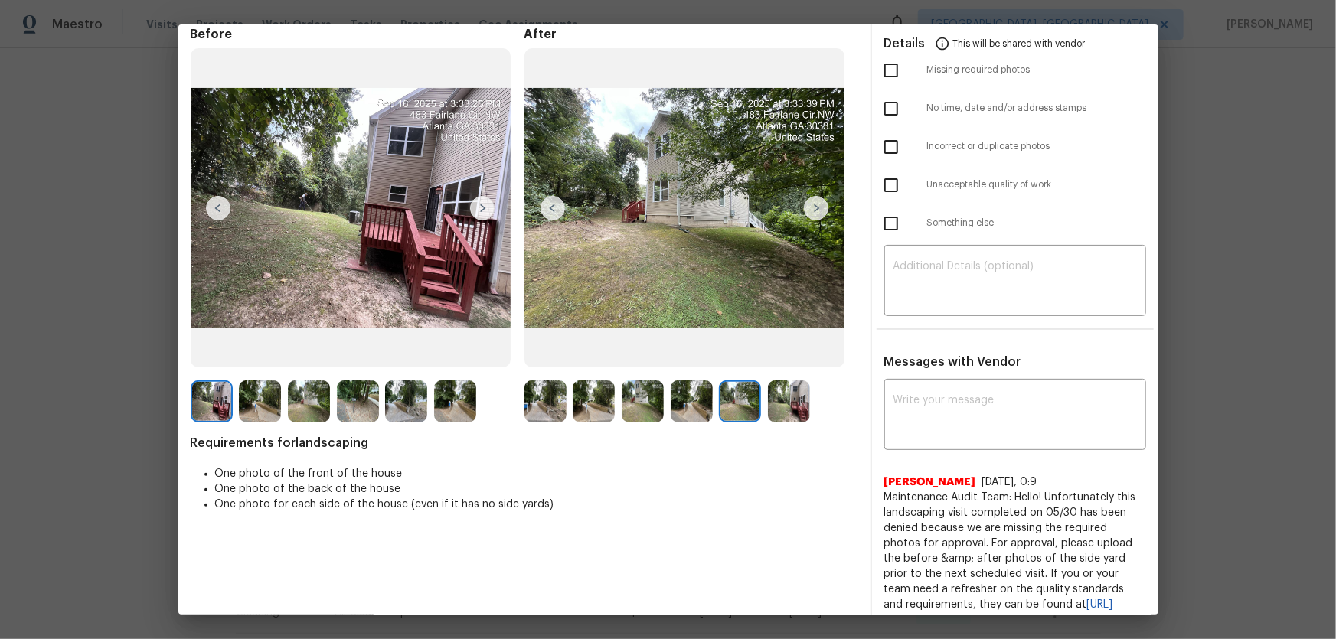
click at [763, 410] on div at bounding box center [743, 402] width 49 height 42
click at [787, 413] on img at bounding box center [789, 402] width 42 height 42
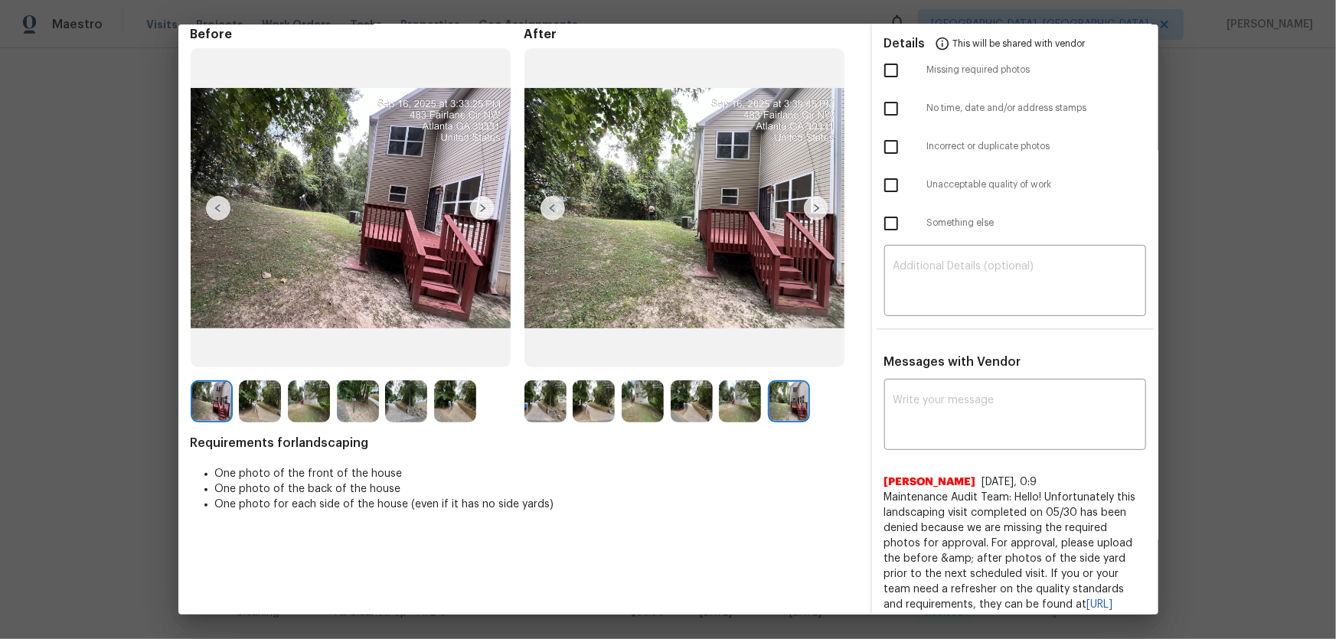
click at [525, 394] on img at bounding box center [546, 402] width 42 height 42
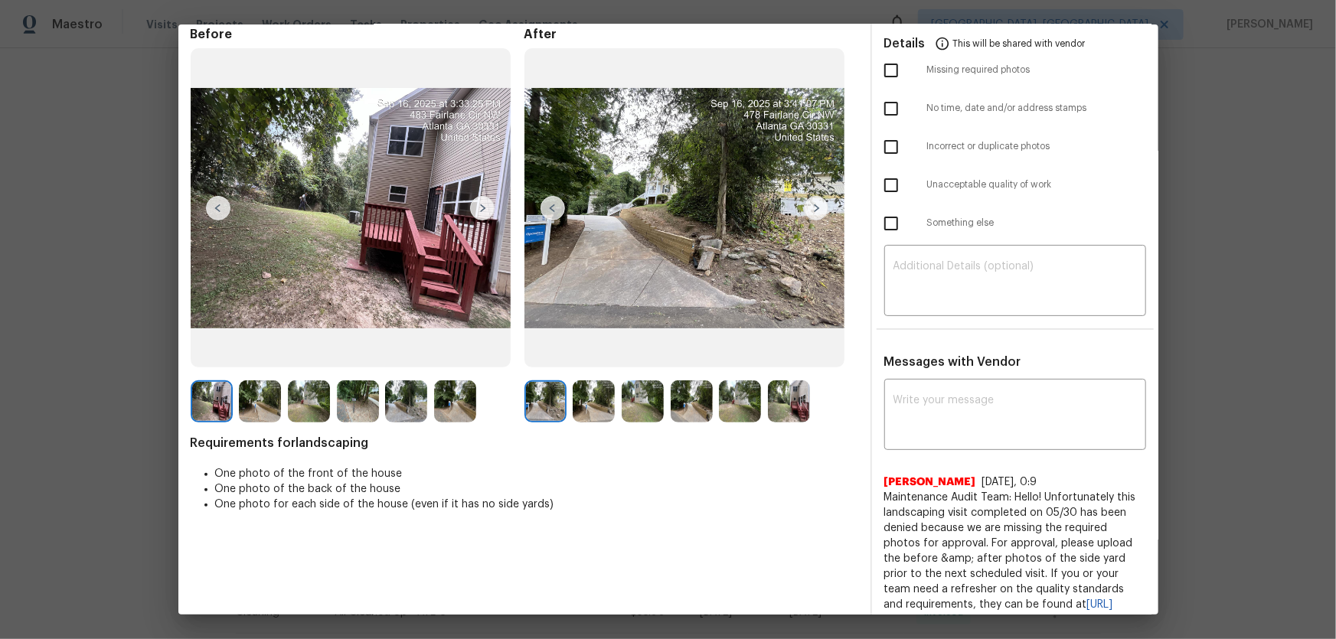
click at [596, 413] on img at bounding box center [594, 402] width 42 height 42
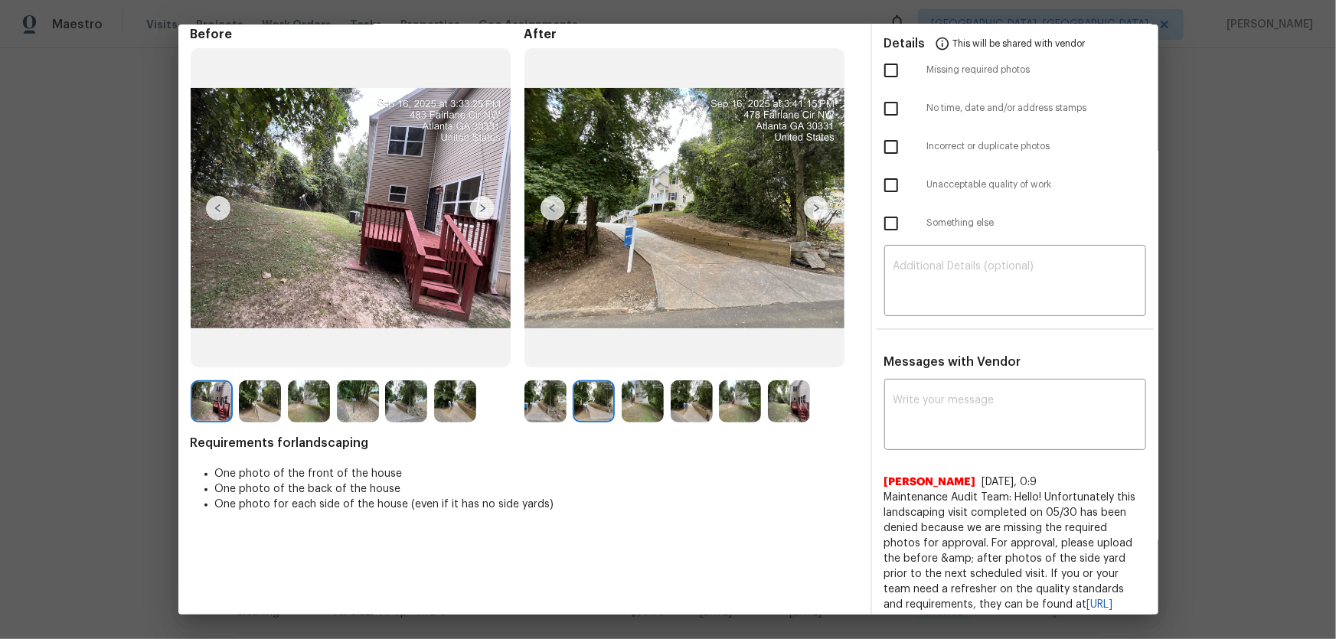
click at [636, 401] on img at bounding box center [643, 402] width 42 height 42
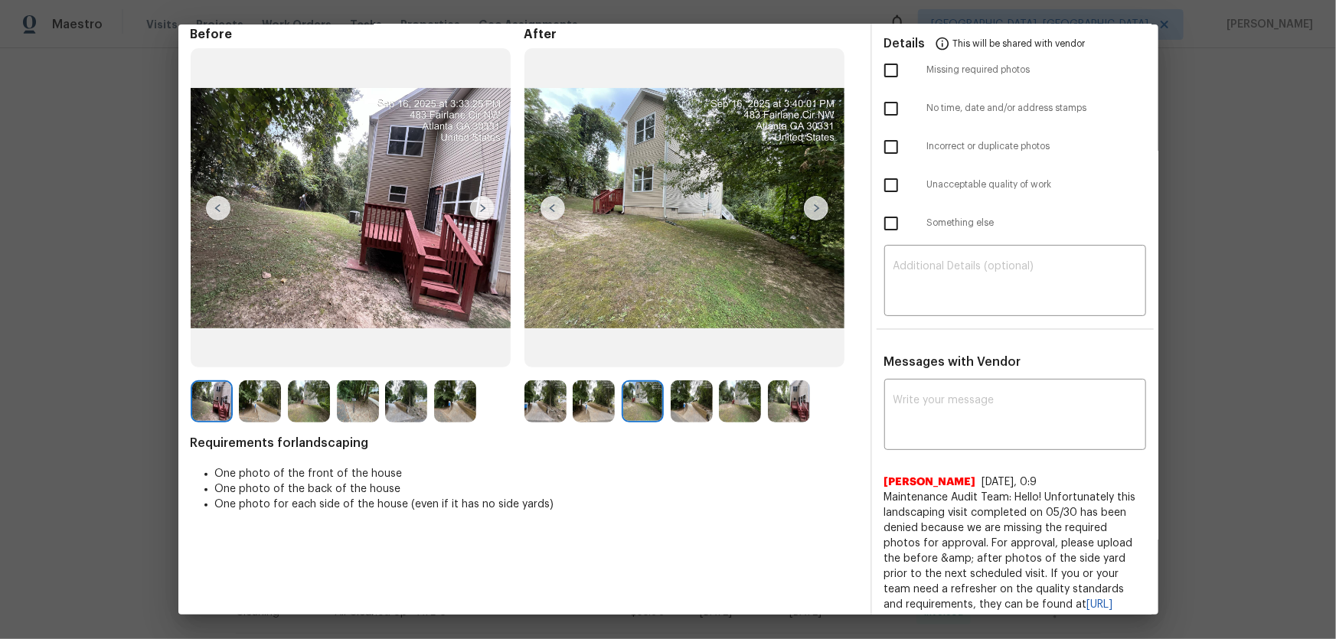
click at [690, 407] on img at bounding box center [692, 402] width 42 height 42
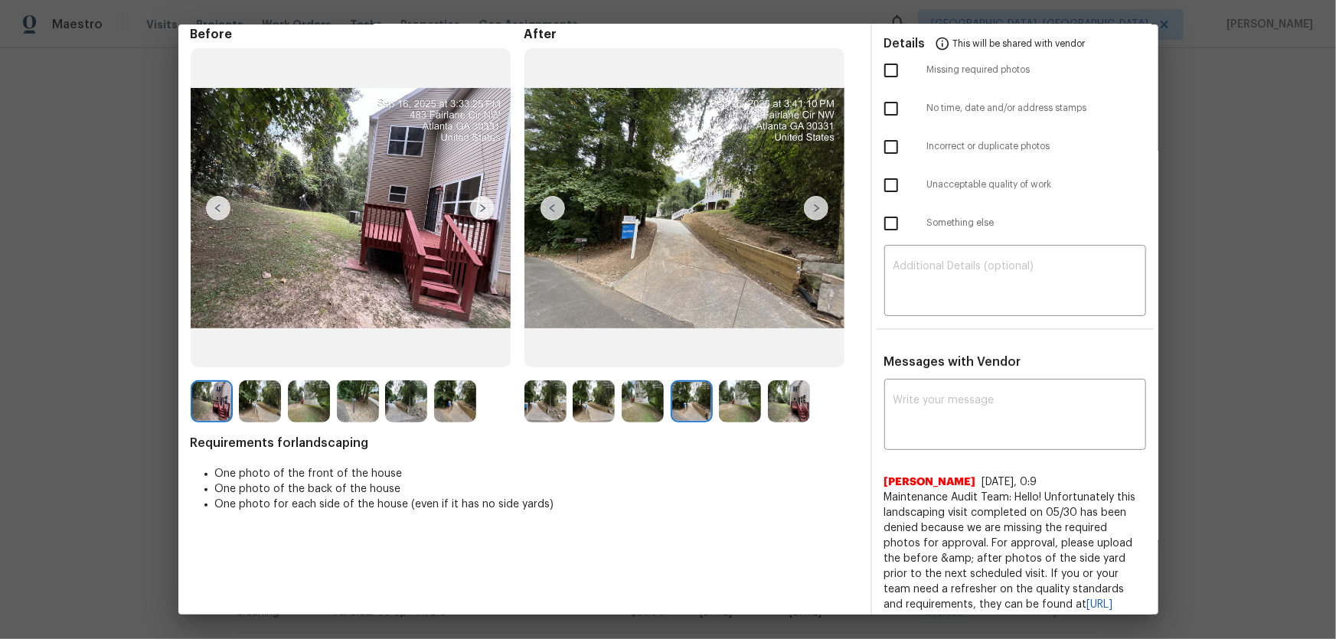
click at [755, 412] on img at bounding box center [740, 402] width 42 height 42
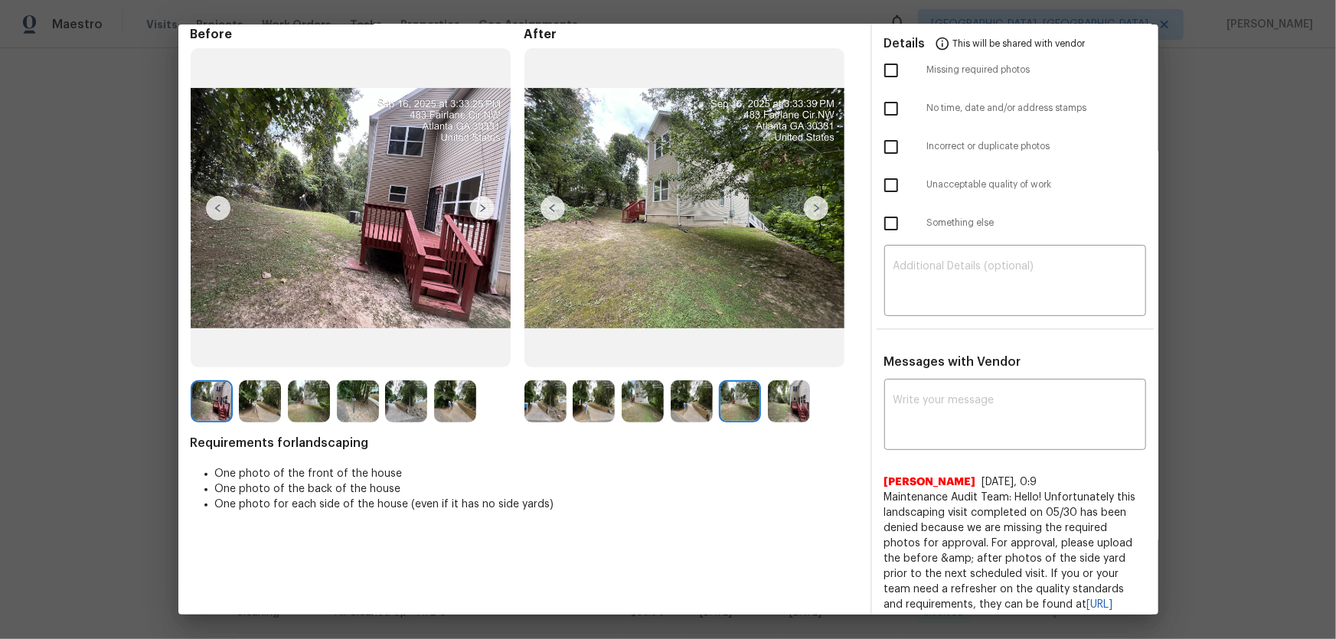
click at [792, 404] on img at bounding box center [789, 402] width 42 height 42
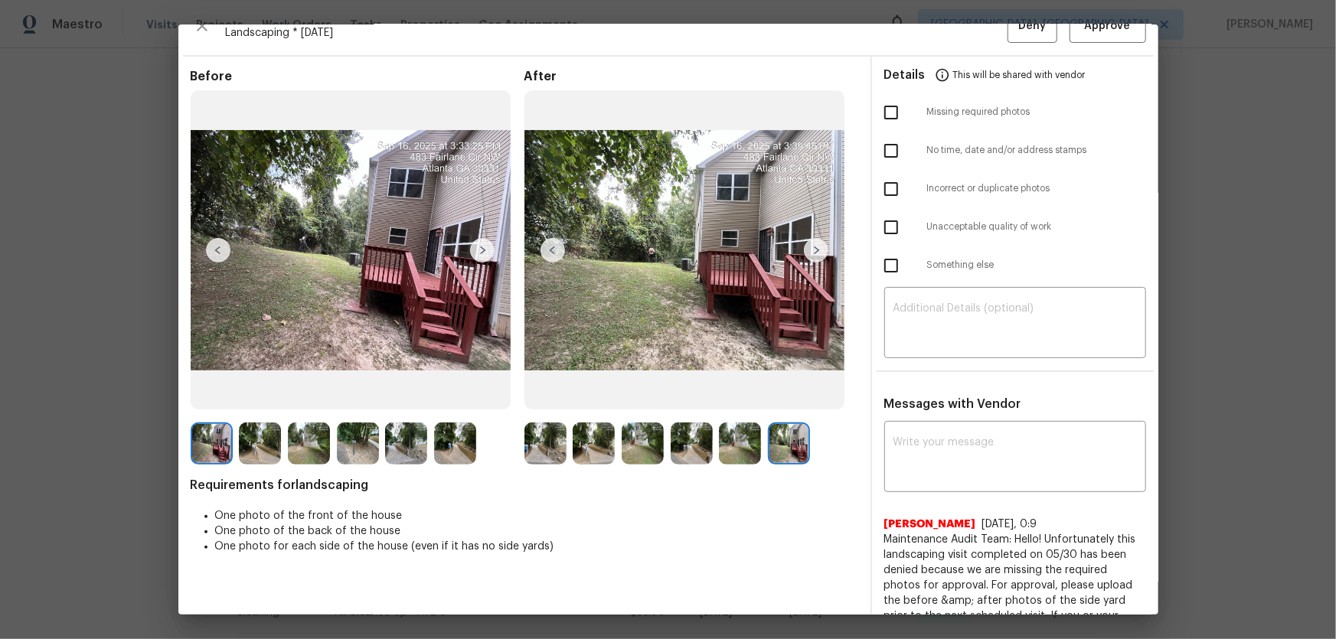
scroll to position [11, 0]
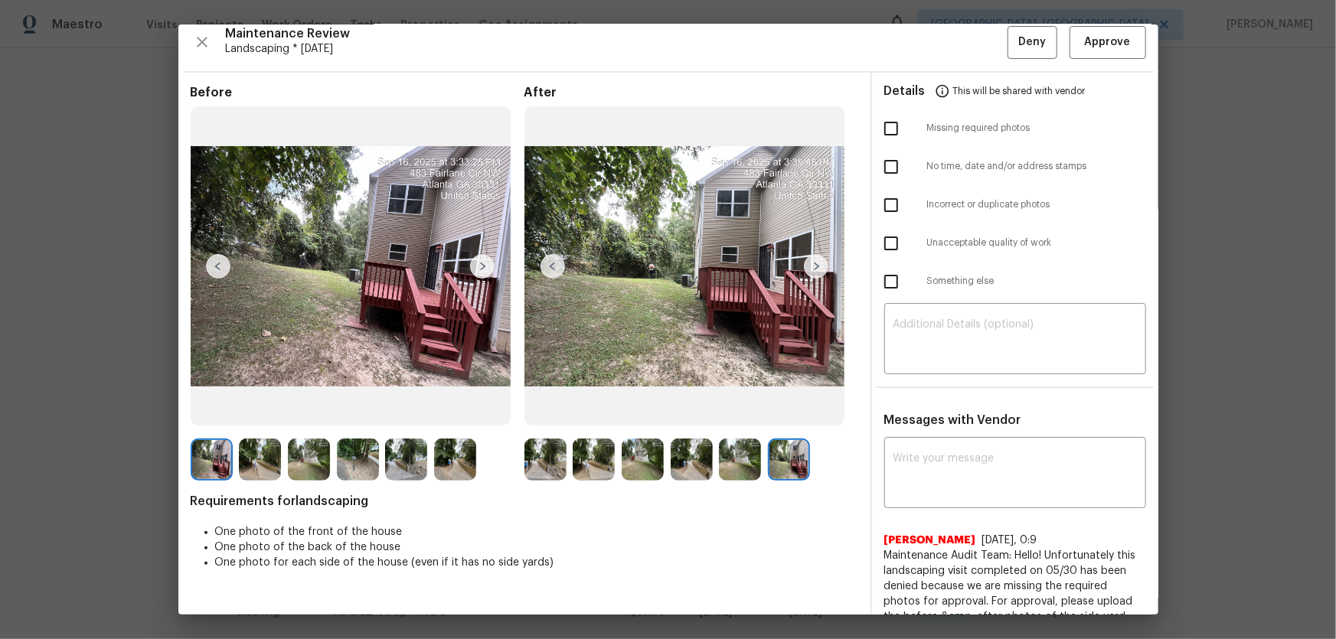
click at [581, 422] on img at bounding box center [594, 460] width 42 height 42
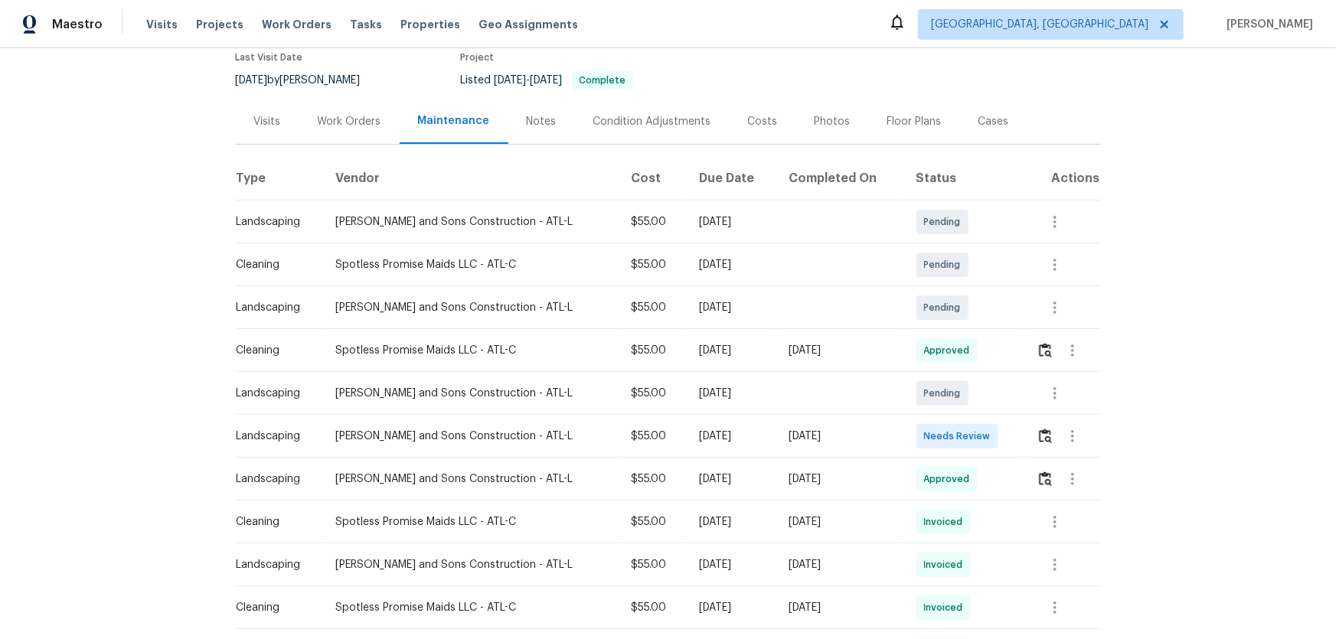
scroll to position [139, 0]
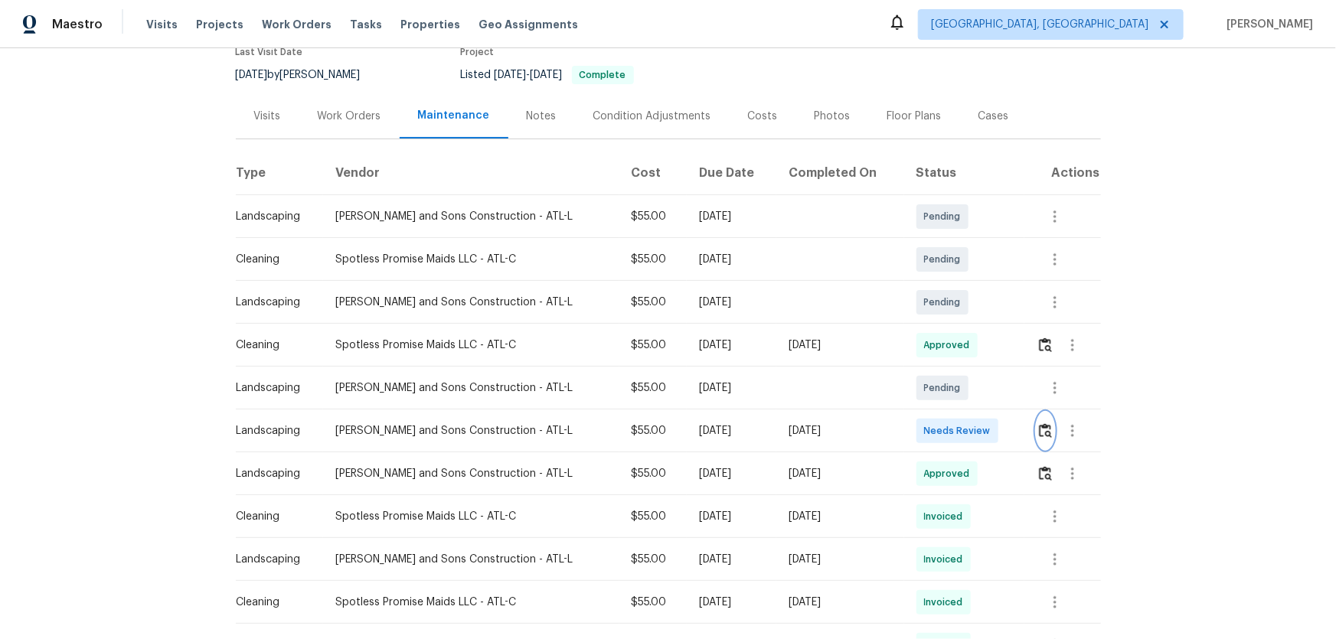
click at [1039, 436] on img "button" at bounding box center [1045, 430] width 13 height 15
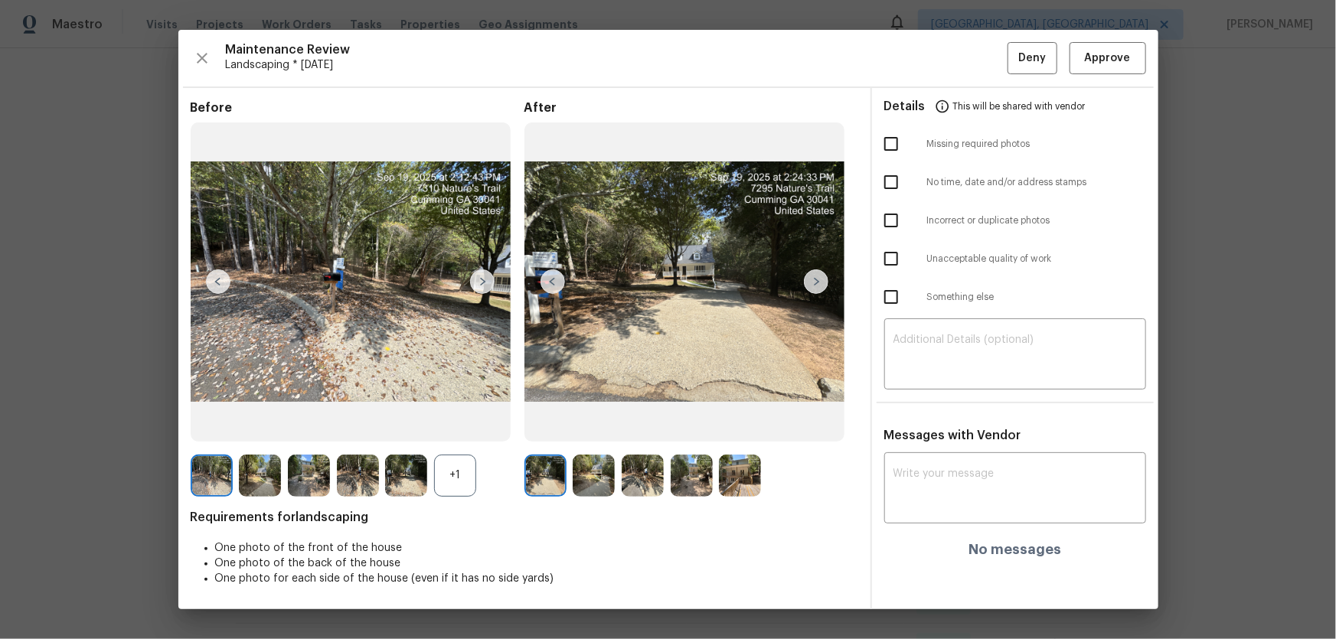
click at [459, 473] on div "+1" at bounding box center [455, 476] width 42 height 42
click at [592, 477] on img at bounding box center [594, 476] width 42 height 42
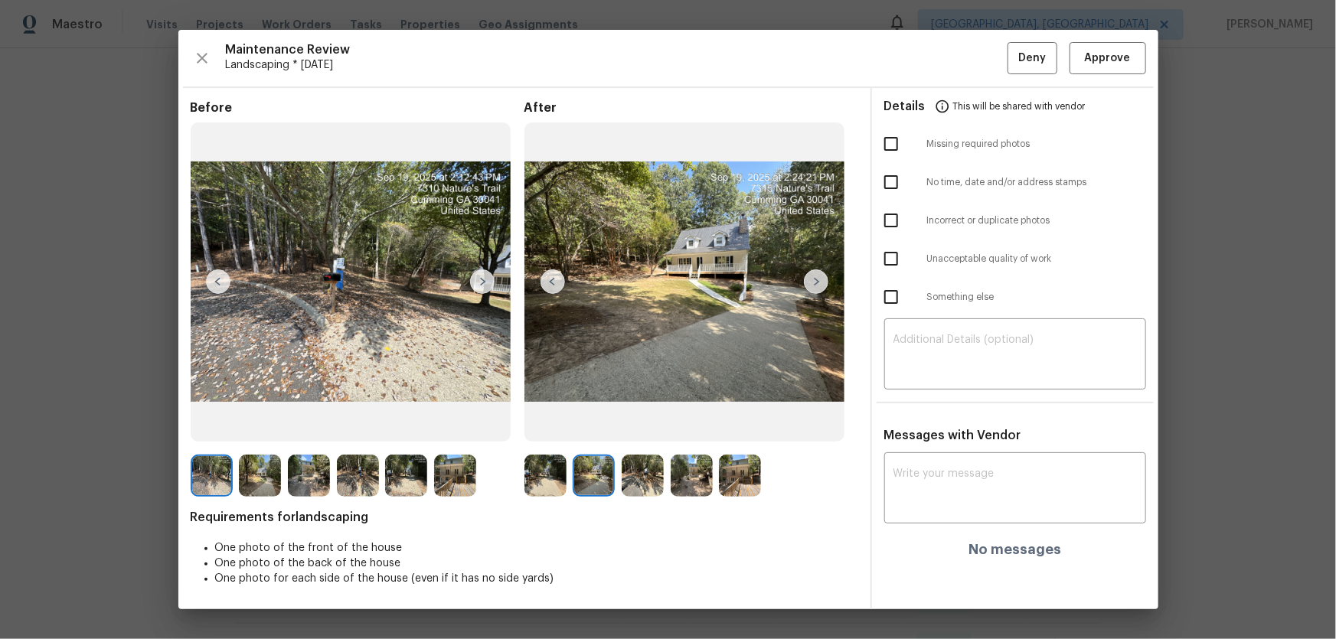
click at [648, 479] on img at bounding box center [643, 476] width 42 height 42
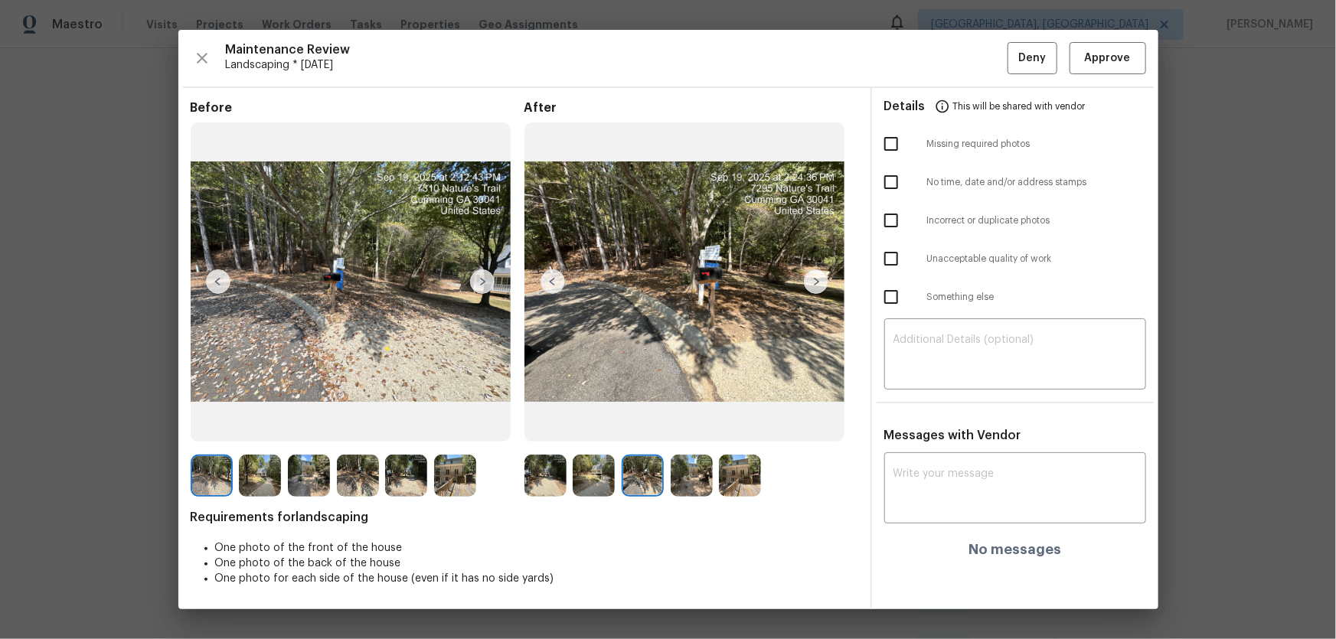
click at [701, 483] on img at bounding box center [692, 476] width 42 height 42
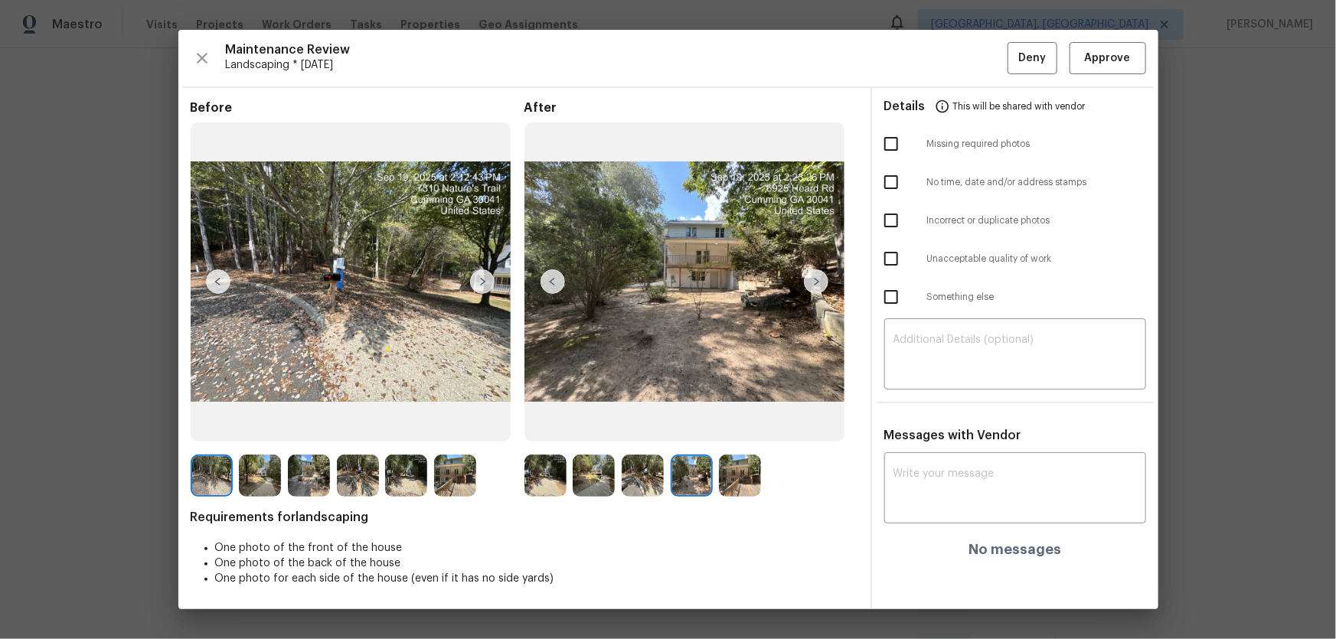
click at [733, 483] on img at bounding box center [740, 476] width 42 height 42
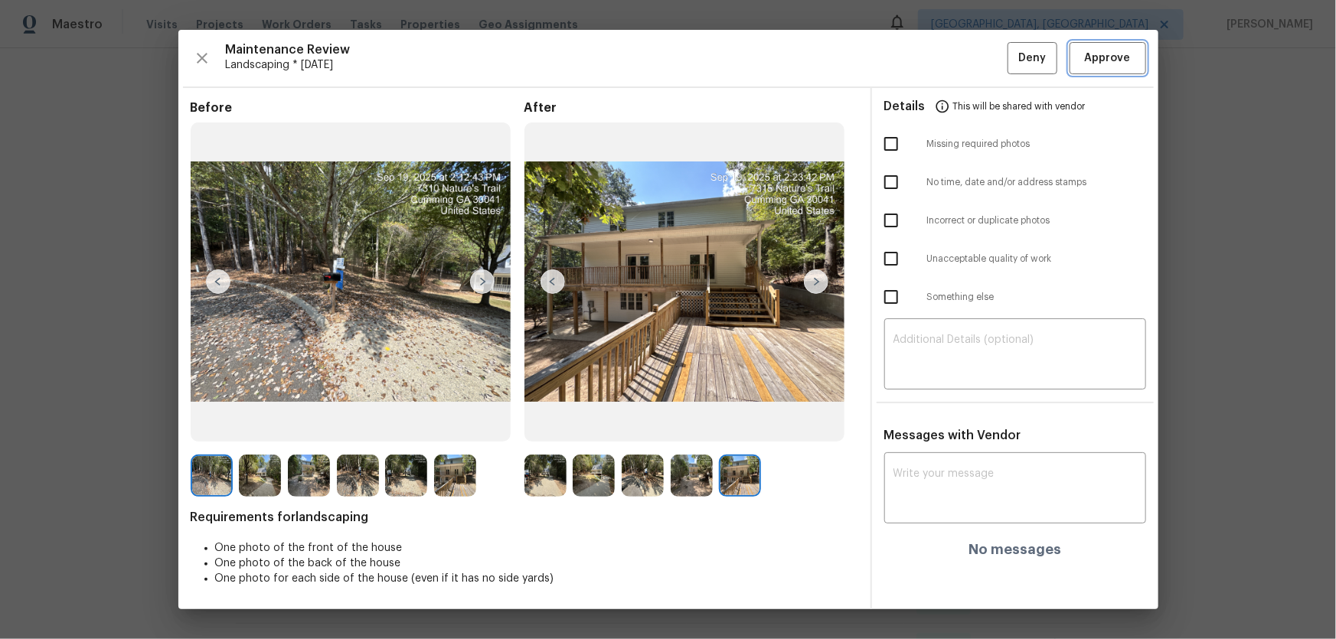
click at [1100, 49] on span "Approve" at bounding box center [1108, 58] width 46 height 19
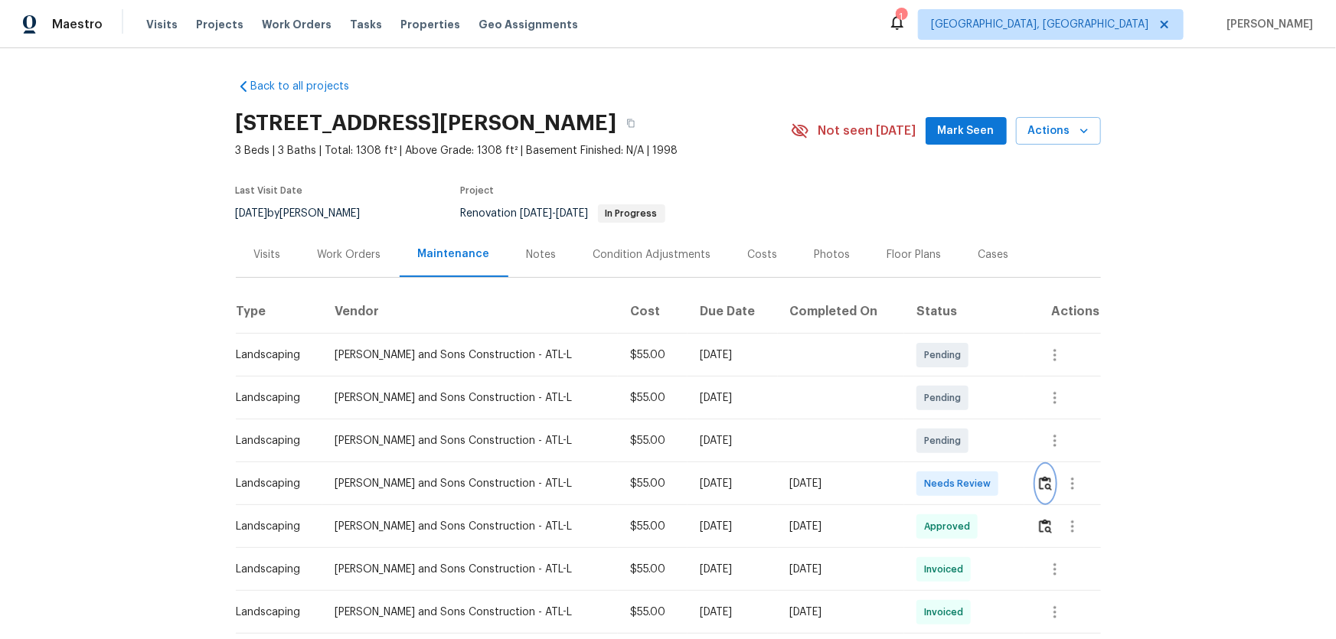
click at [950, 422] on button "button" at bounding box center [1046, 484] width 18 height 37
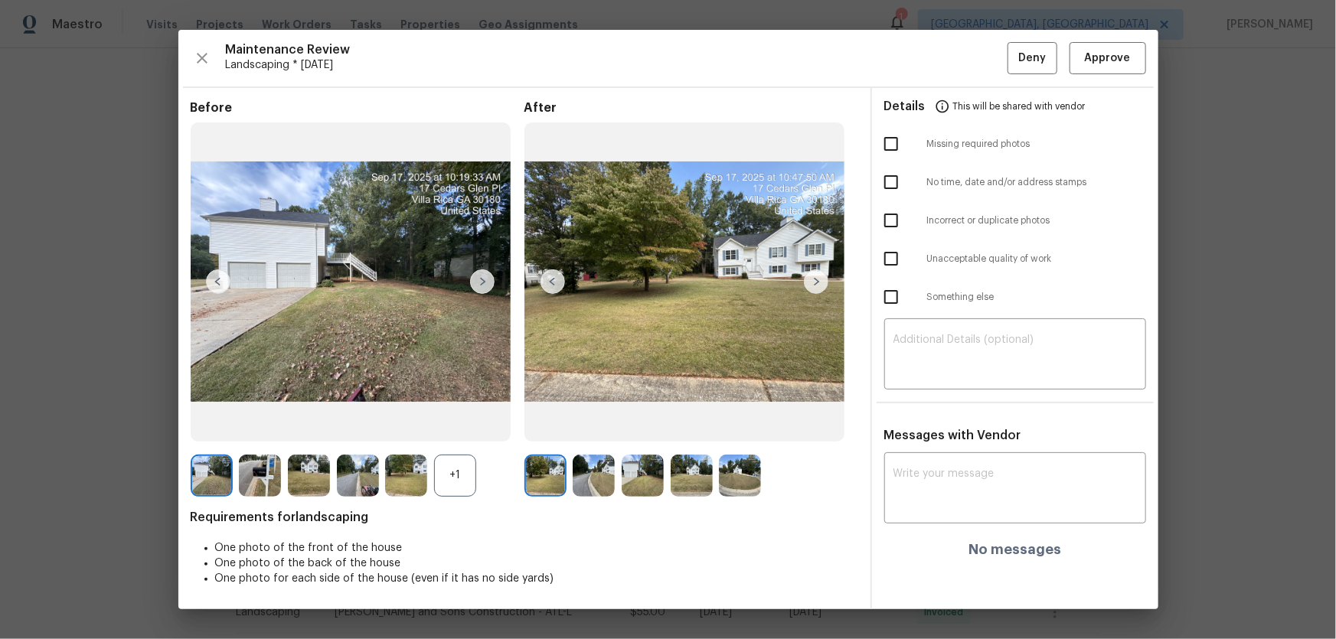
click at [446, 422] on div "+1" at bounding box center [455, 476] width 42 height 42
click at [606, 422] on img at bounding box center [594, 476] width 42 height 42
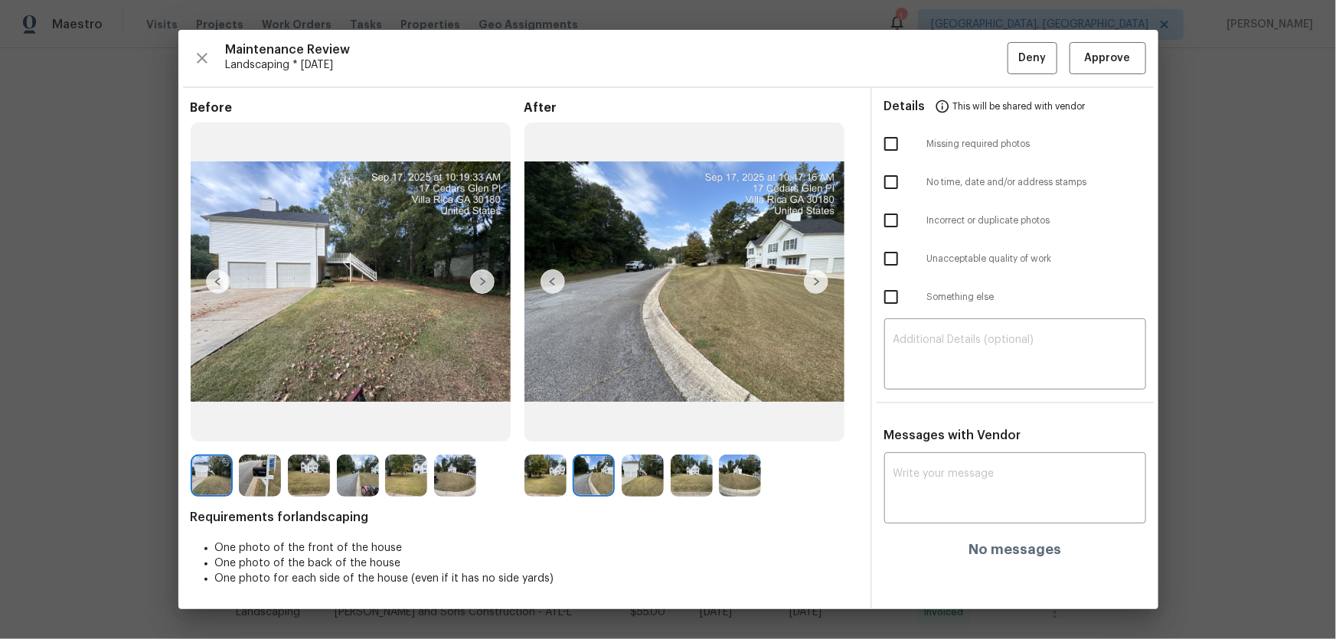
click at [642, 422] on img at bounding box center [643, 476] width 42 height 42
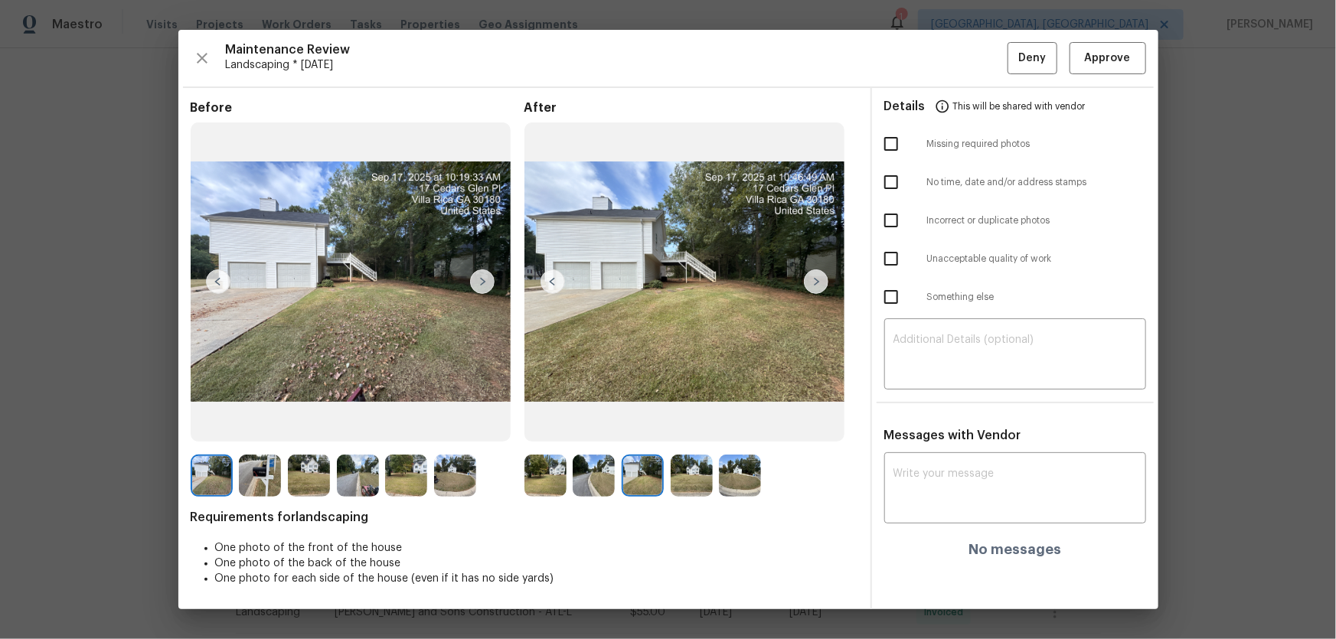
click at [687, 422] on img at bounding box center [692, 476] width 42 height 42
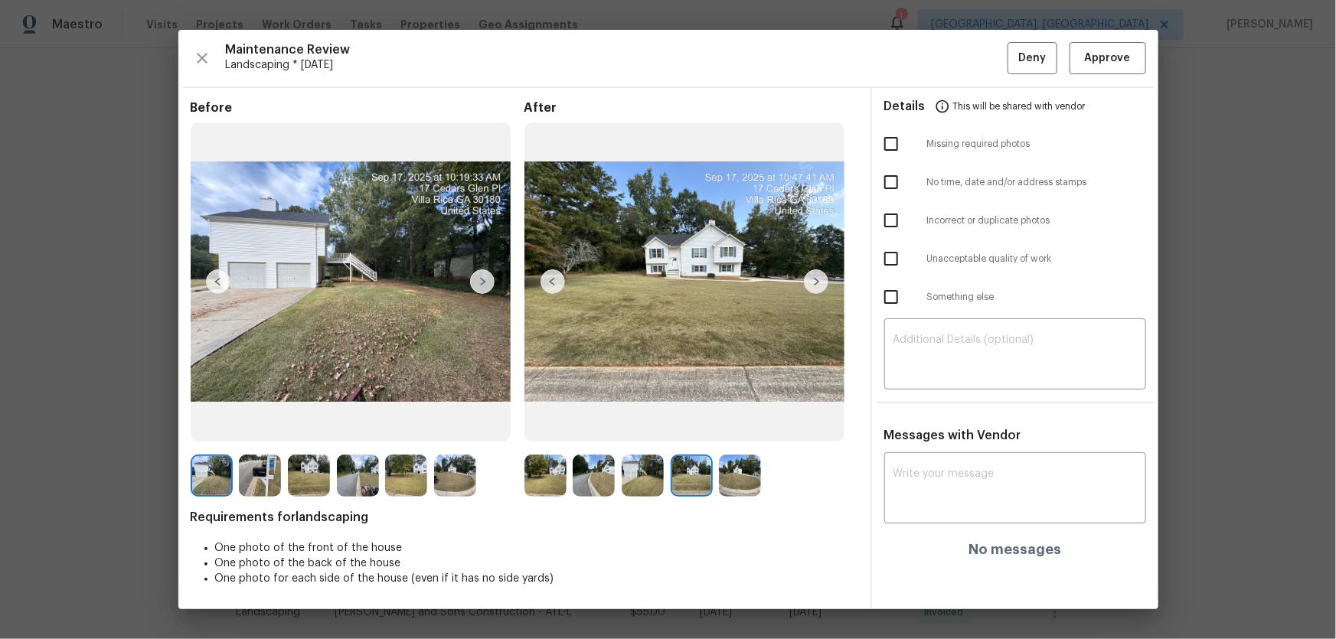
click at [738, 422] on img at bounding box center [740, 476] width 42 height 42
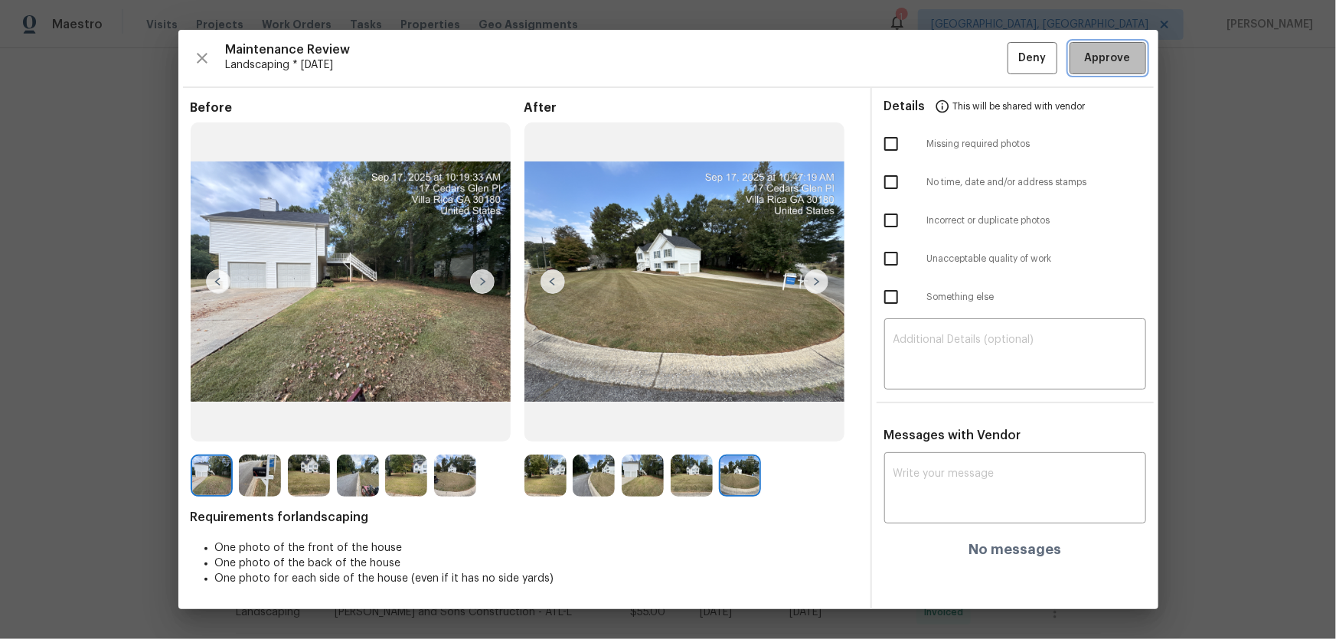
click at [950, 51] on span "Approve" at bounding box center [1108, 58] width 52 height 19
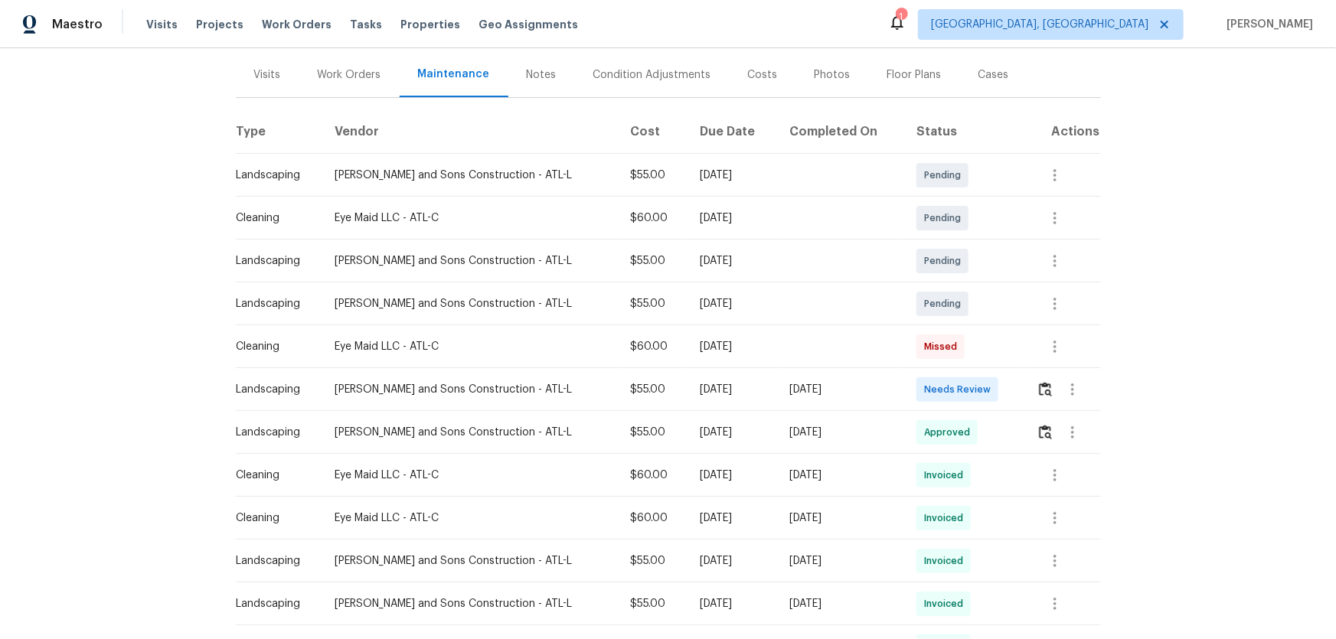
scroll to position [208, 0]
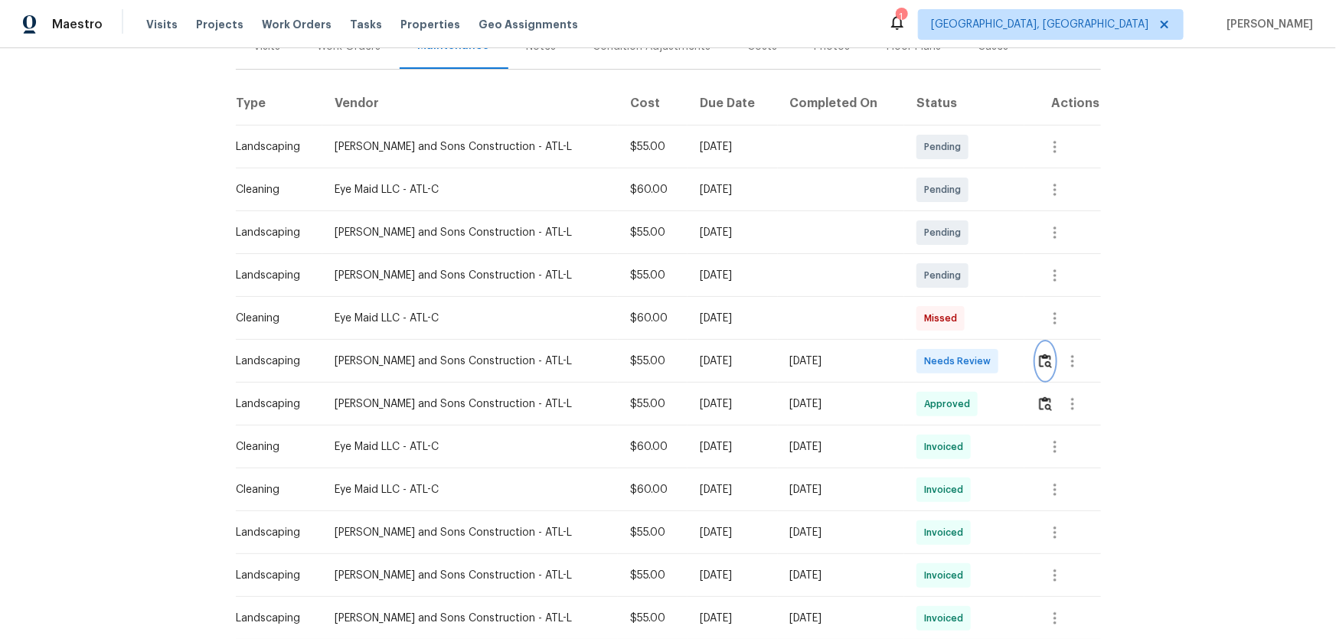
click at [950, 365] on img "button" at bounding box center [1045, 361] width 13 height 15
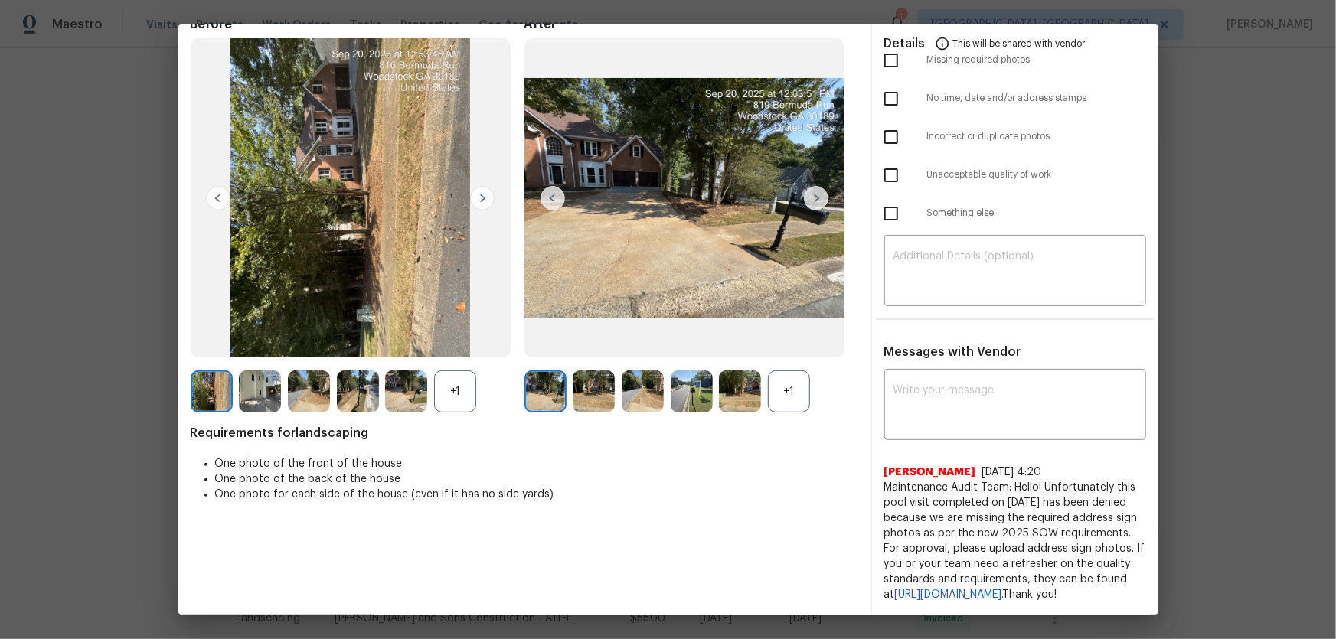
scroll to position [107, 0]
click at [783, 371] on div "+1" at bounding box center [789, 392] width 42 height 42
click at [462, 377] on div "+1" at bounding box center [455, 392] width 42 height 42
click at [596, 371] on img at bounding box center [594, 392] width 42 height 42
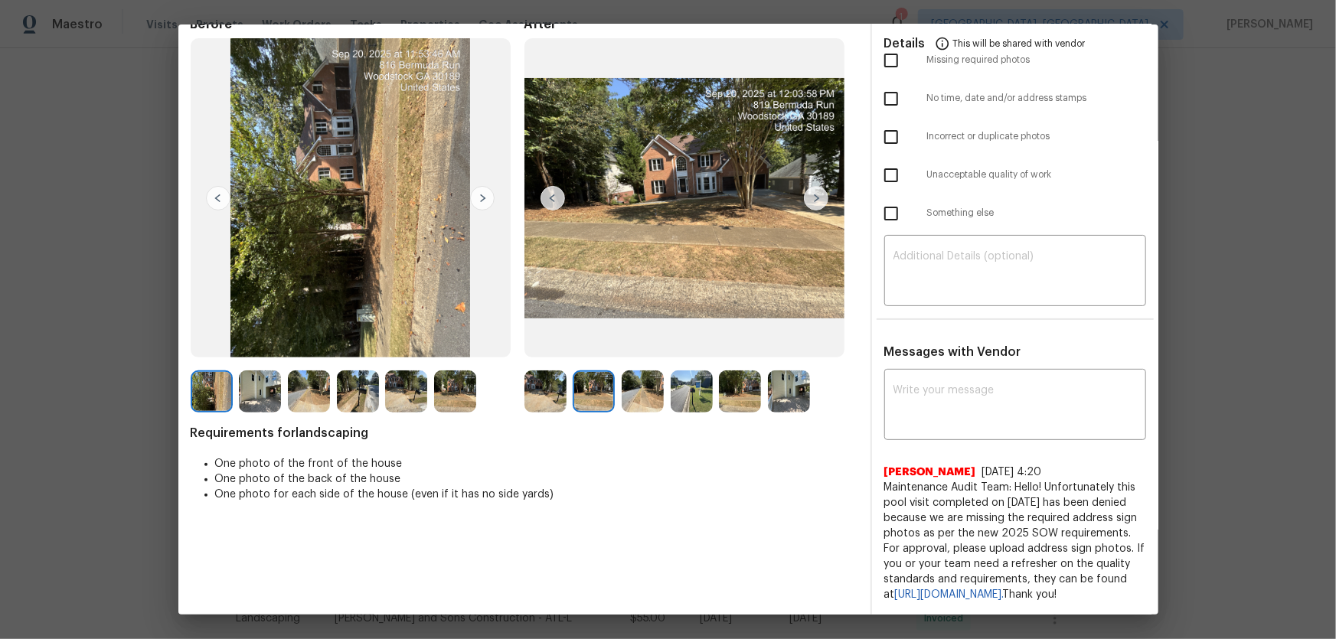
click at [636, 371] on img at bounding box center [643, 392] width 42 height 42
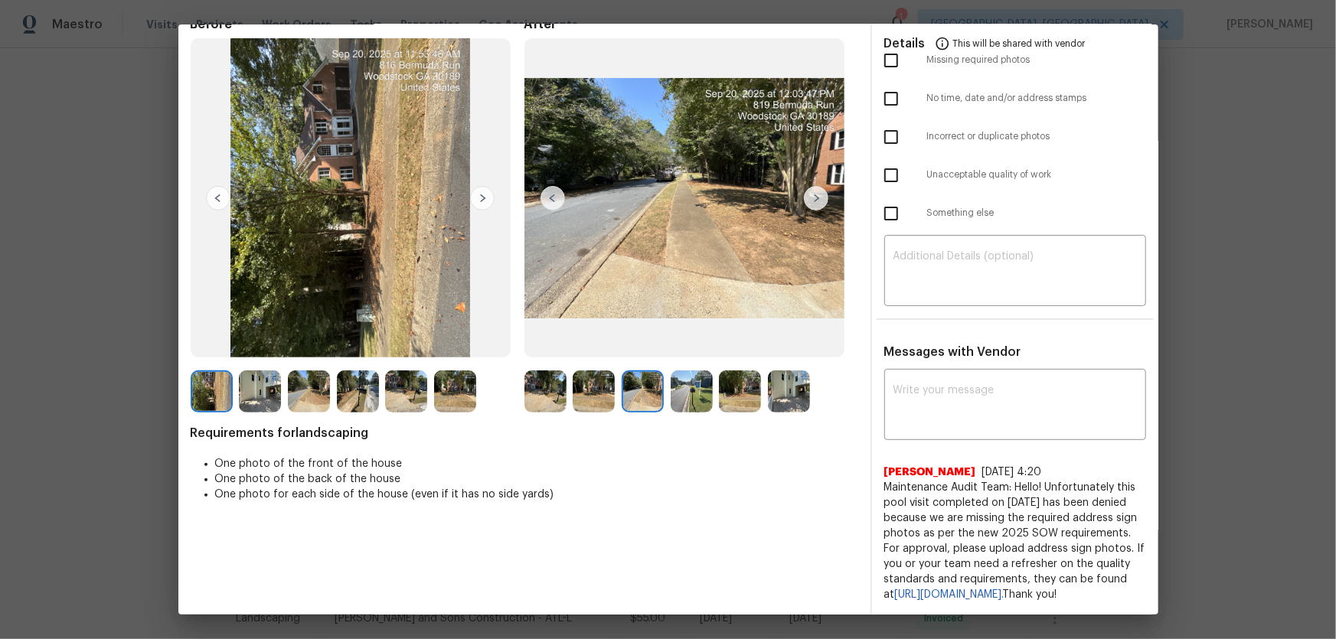
click at [681, 371] on img at bounding box center [692, 392] width 42 height 42
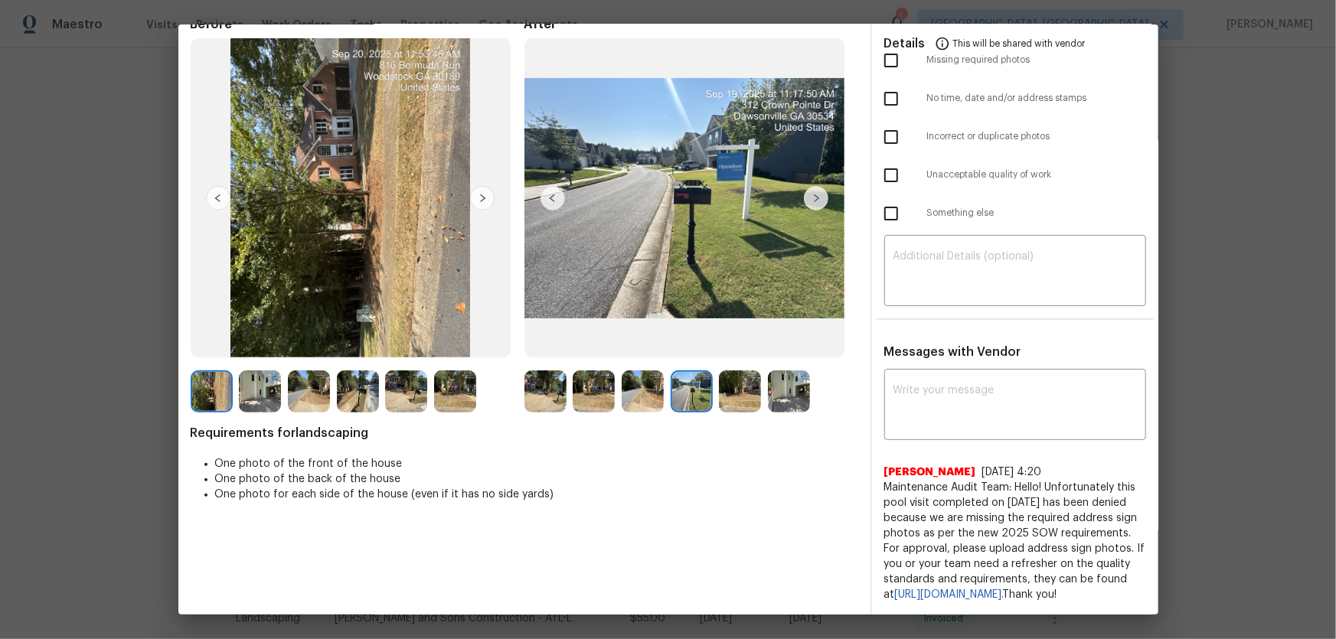
click at [737, 371] on img at bounding box center [740, 392] width 42 height 42
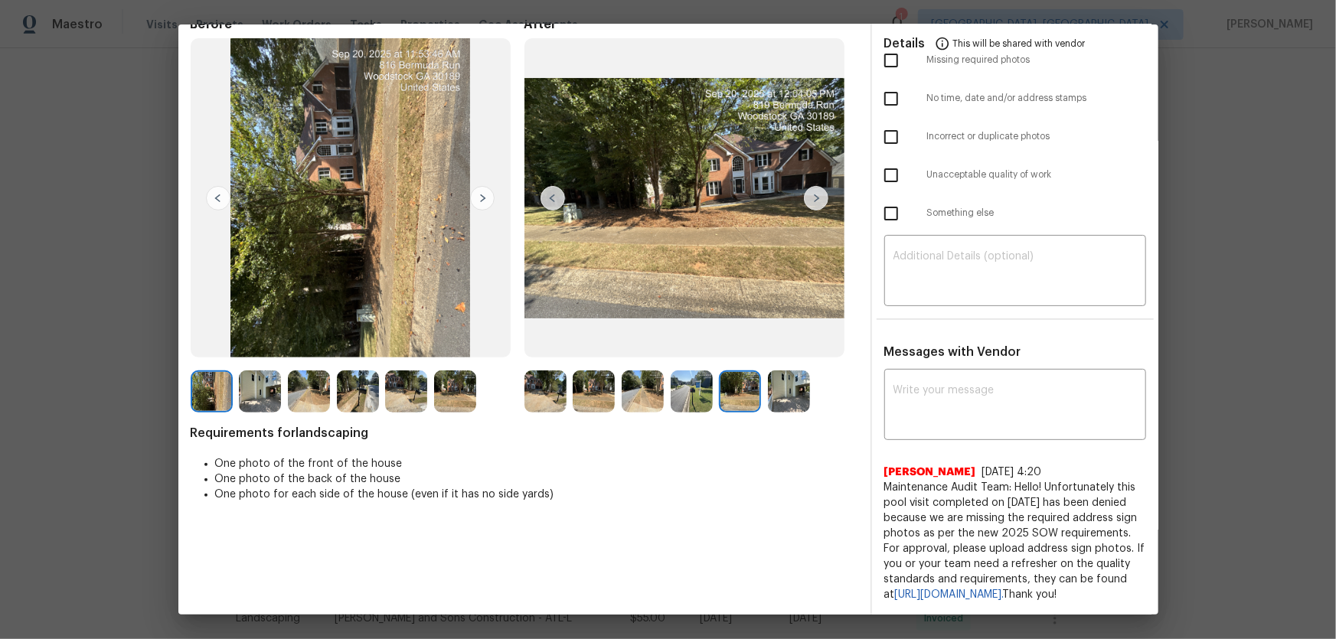
click at [786, 371] on img at bounding box center [789, 392] width 42 height 42
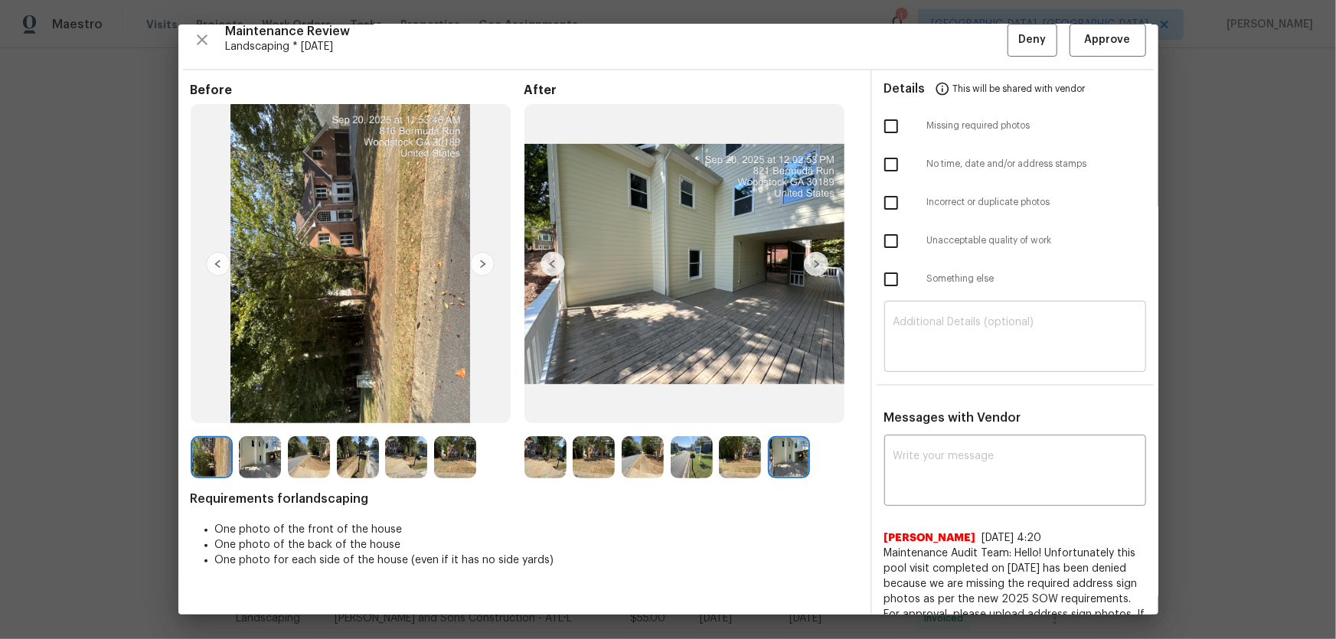
scroll to position [0, 0]
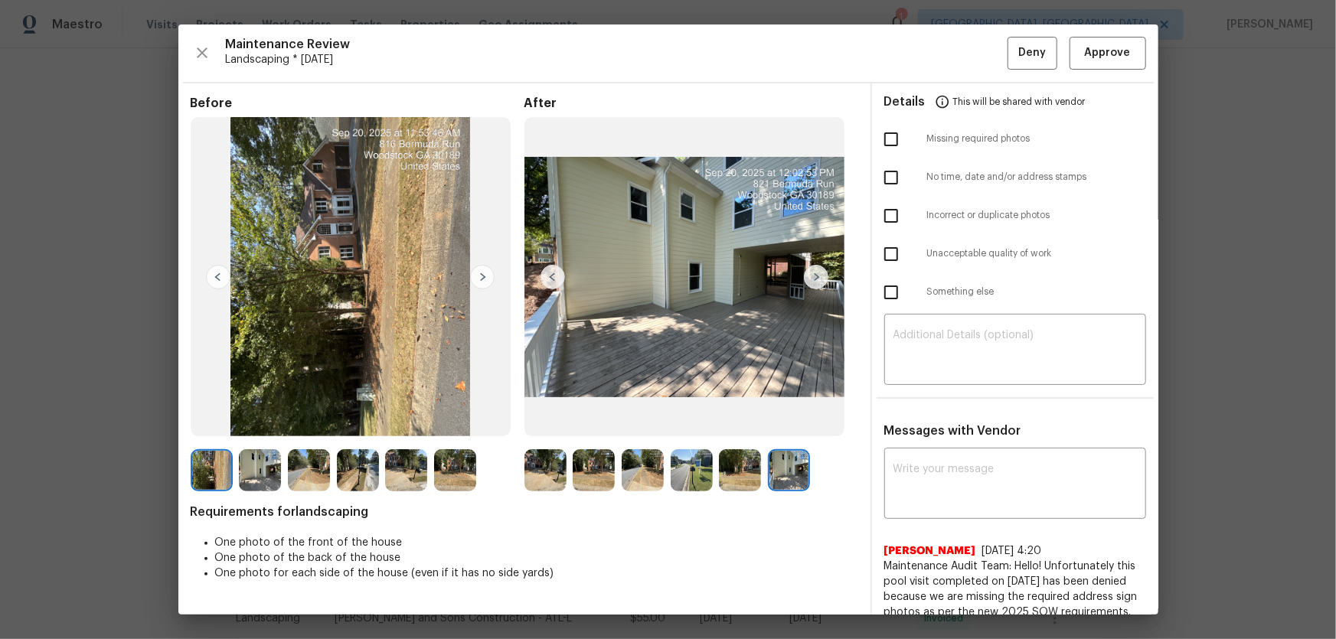
click at [950, 73] on div "Maintenance Review Landscaping * Mon, Sep 15 Deny Approve Before After Requirem…" at bounding box center [668, 320] width 980 height 590
click at [950, 63] on button "Approve" at bounding box center [1108, 53] width 77 height 33
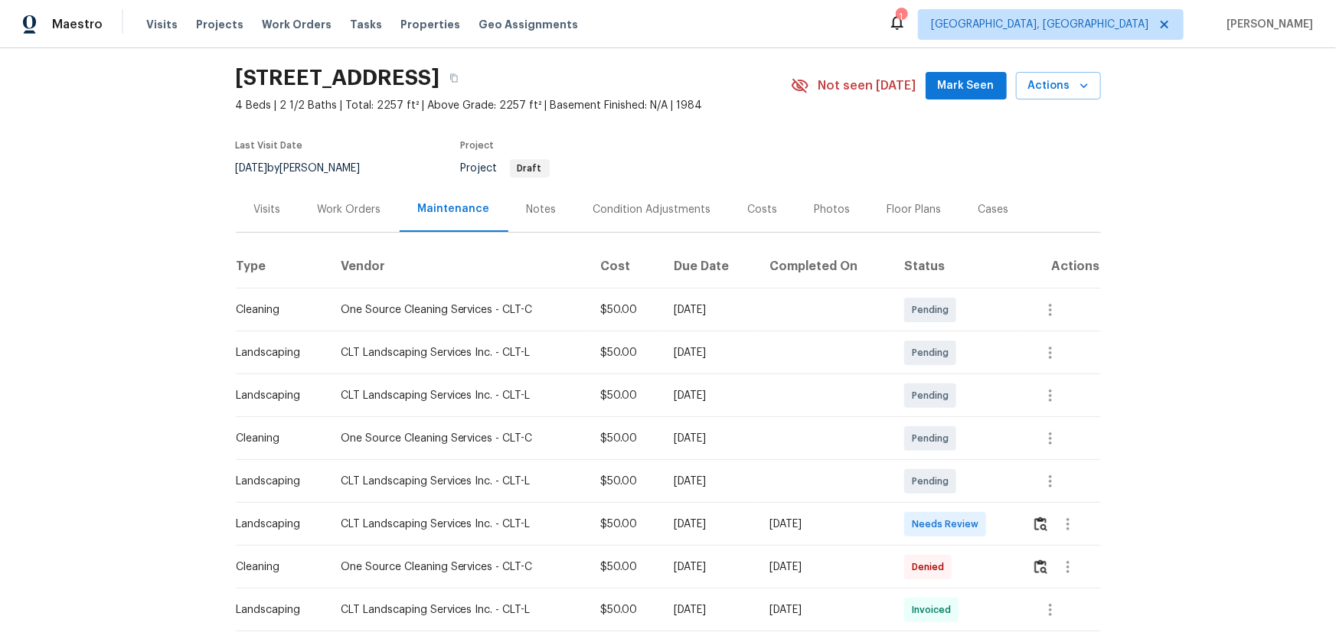
scroll to position [69, 0]
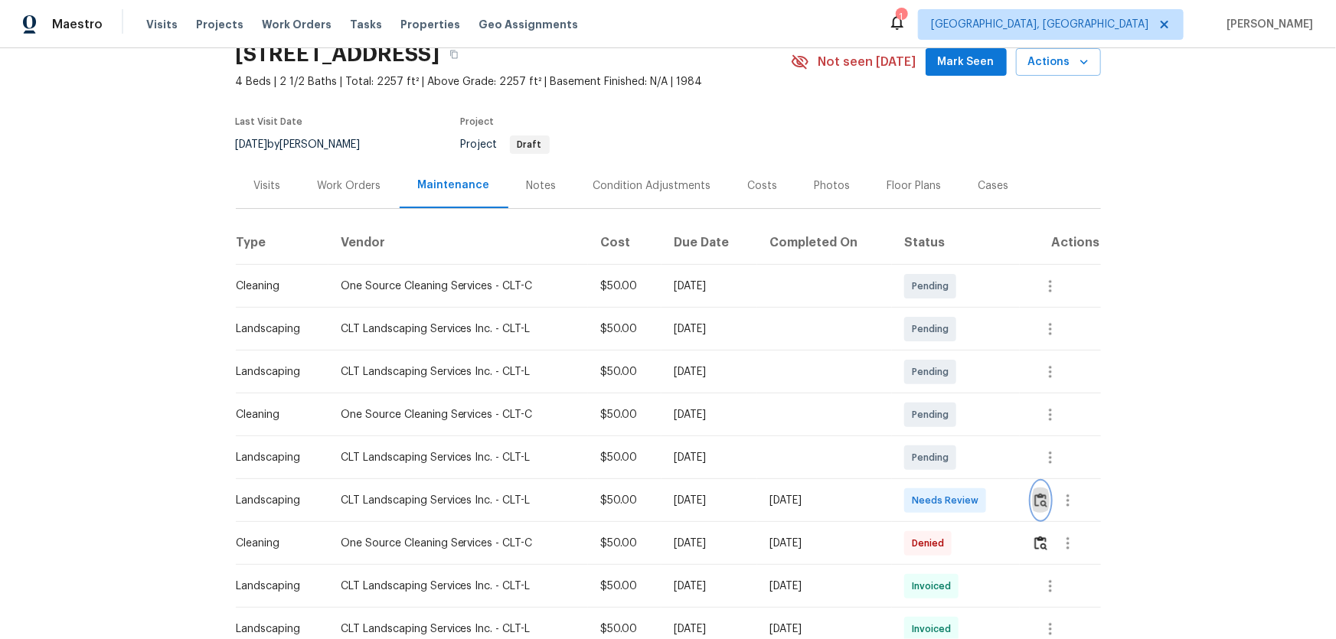
click at [950, 422] on img "button" at bounding box center [1040, 500] width 13 height 15
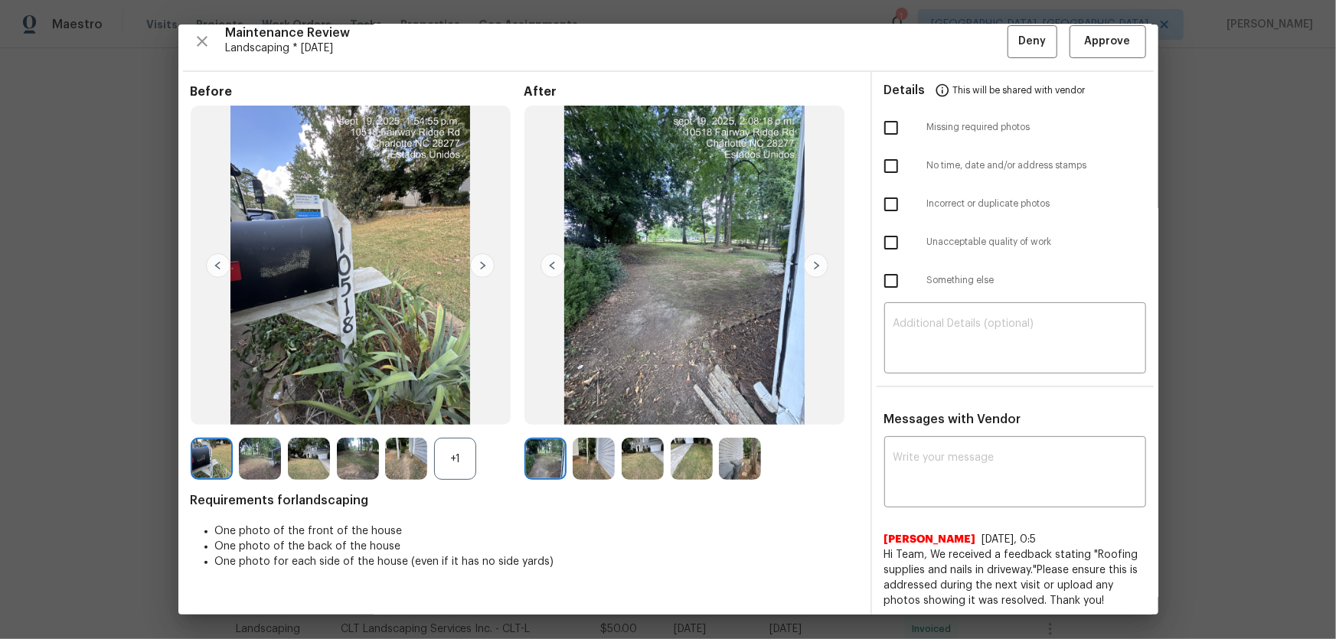
scroll to position [15, 0]
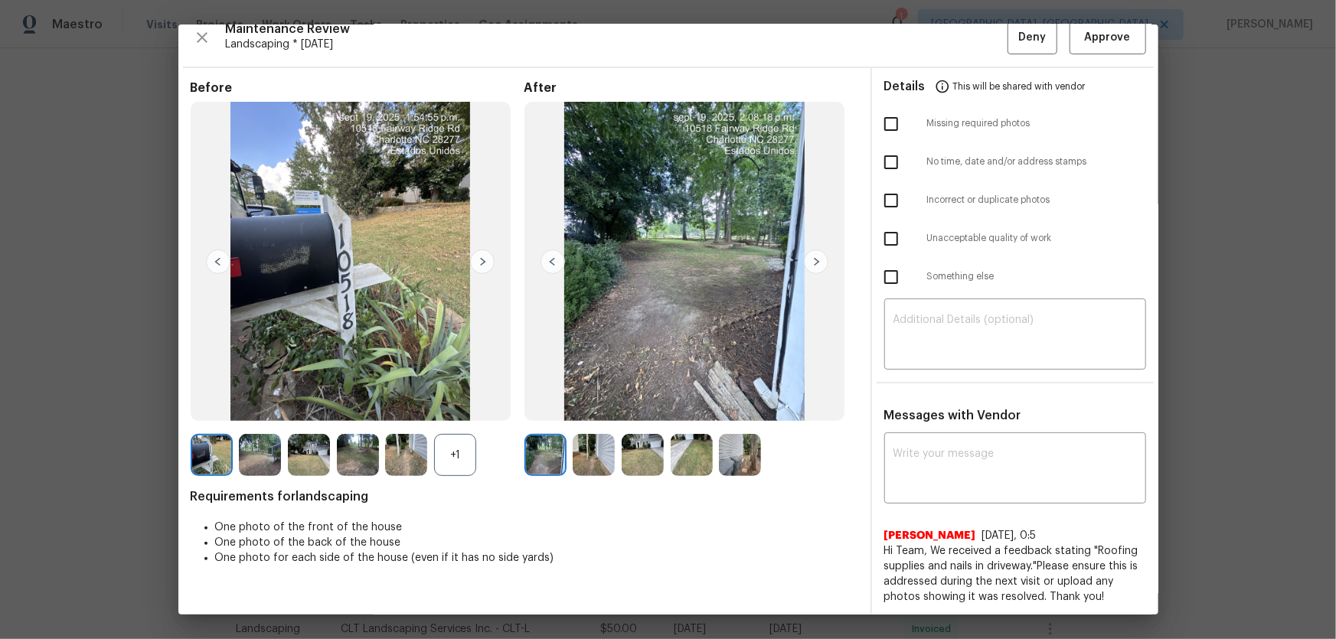
click at [461, 422] on div "+1" at bounding box center [455, 455] width 42 height 42
click at [603, 422] on img at bounding box center [594, 455] width 42 height 42
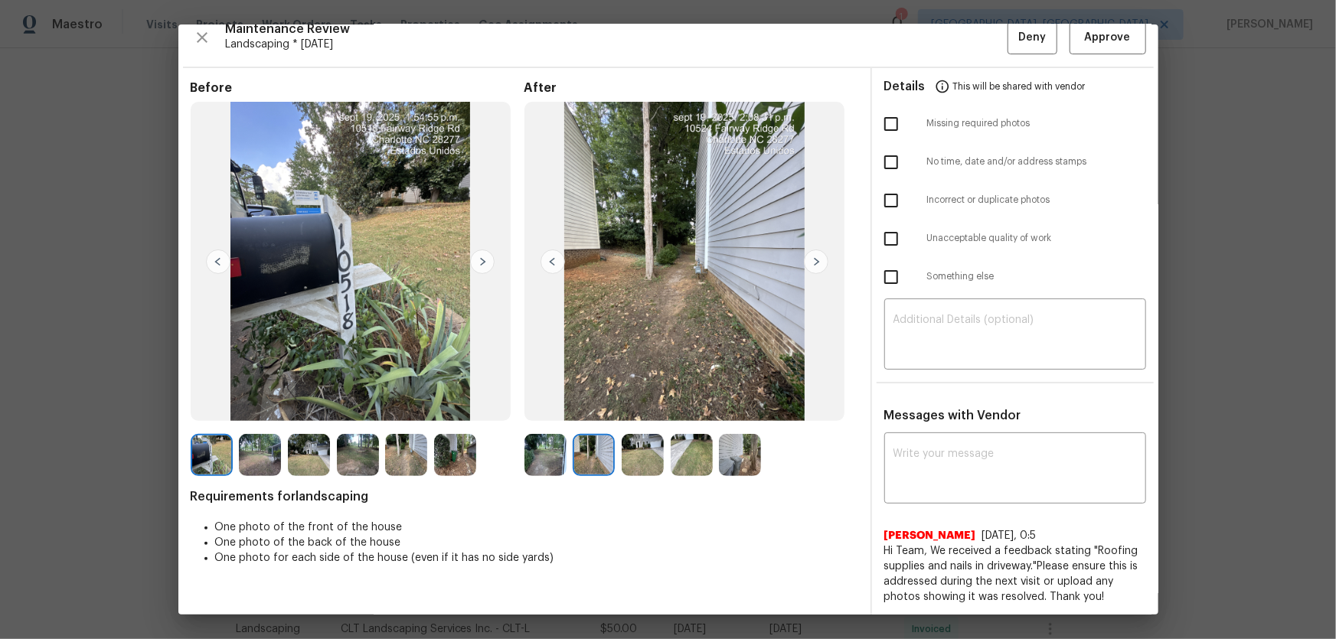
click at [641, 422] on img at bounding box center [643, 455] width 42 height 42
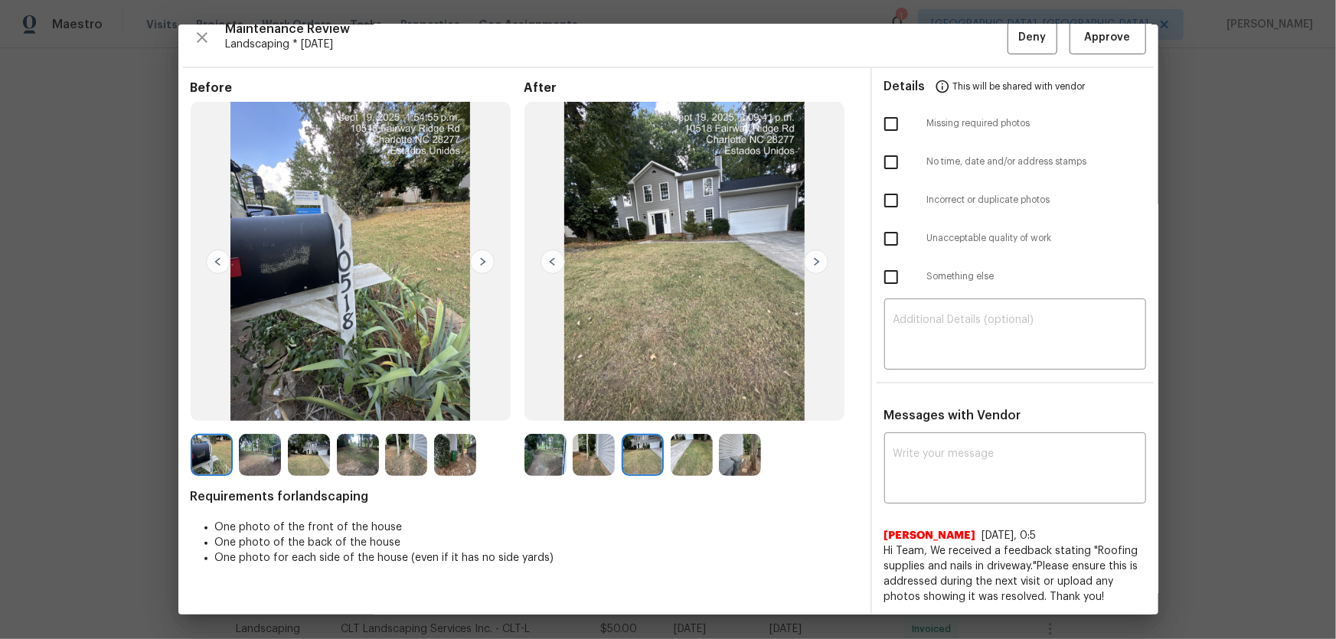
click at [675, 422] on img at bounding box center [692, 455] width 42 height 42
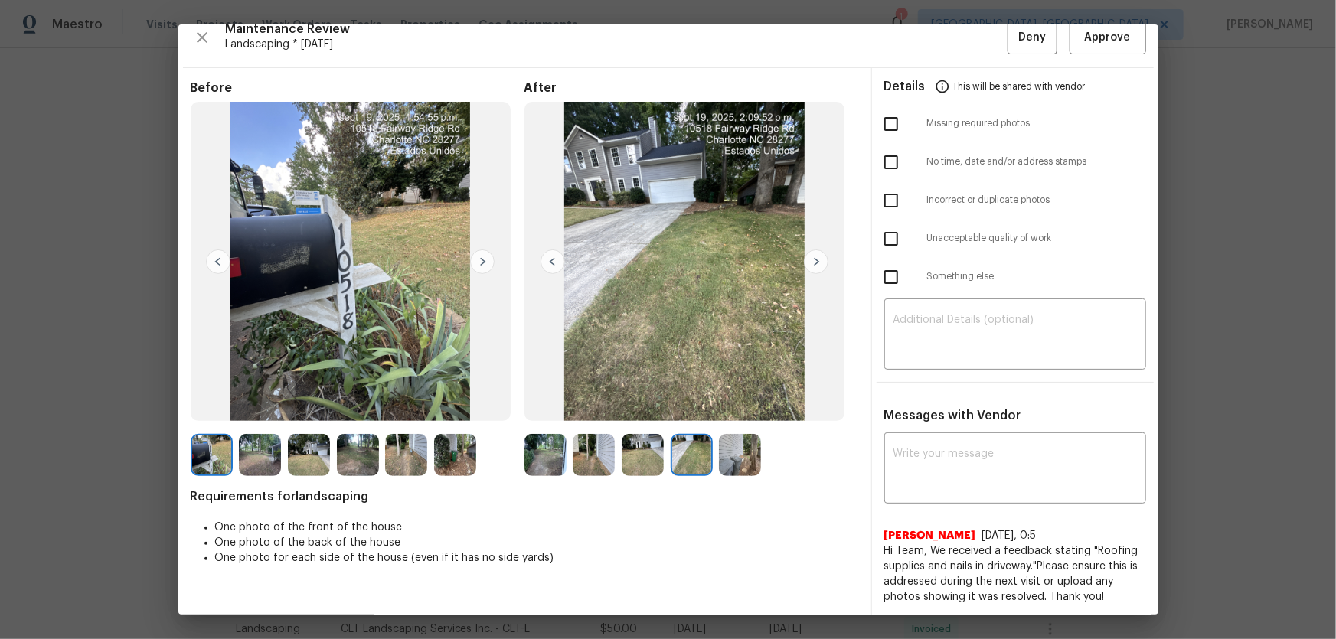
click at [734, 422] on img at bounding box center [740, 455] width 42 height 42
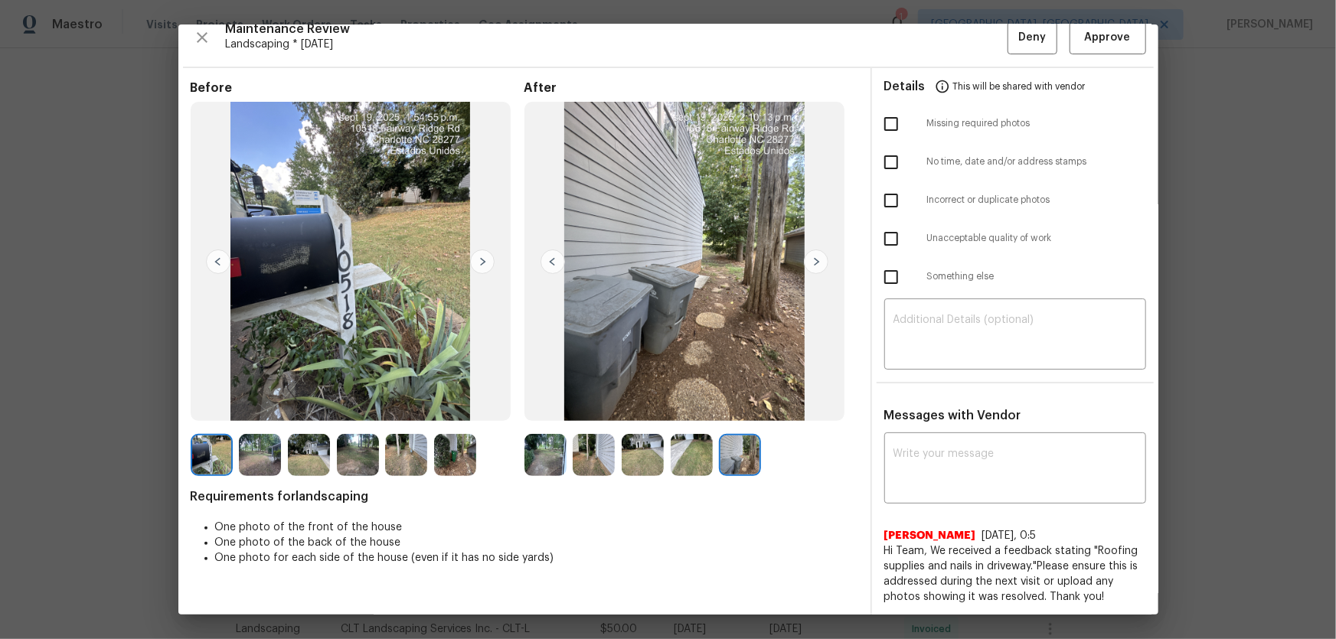
scroll to position [0, 0]
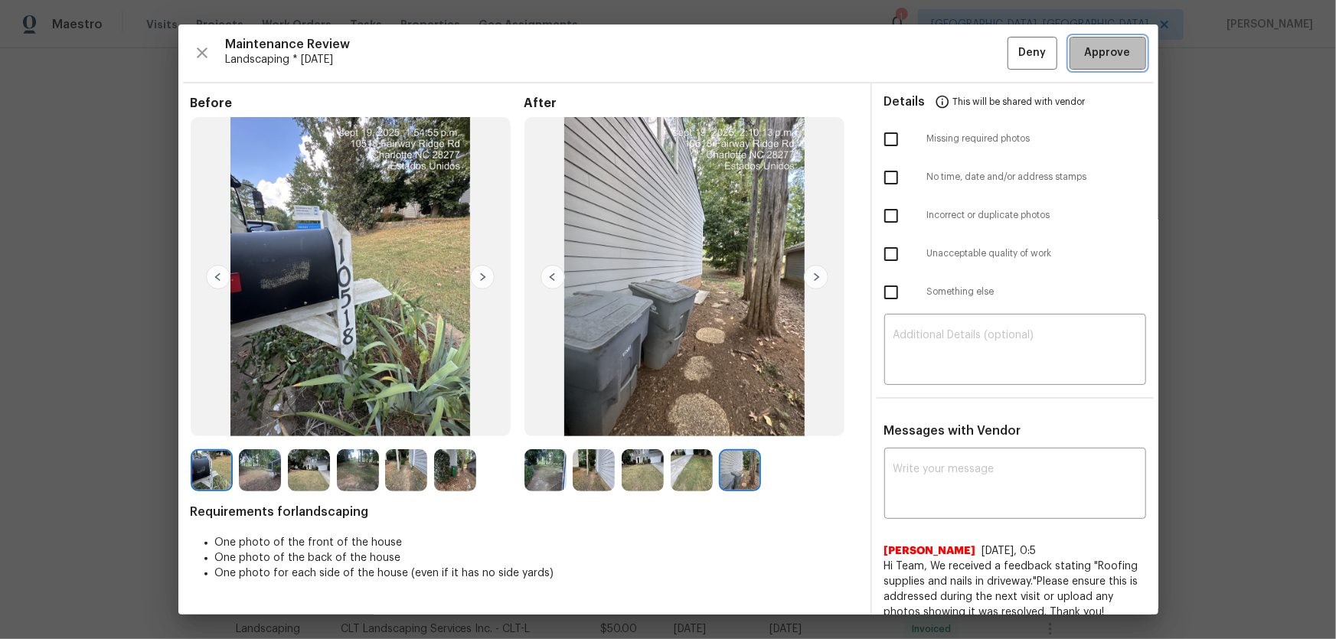
click at [950, 67] on button "Approve" at bounding box center [1108, 53] width 77 height 33
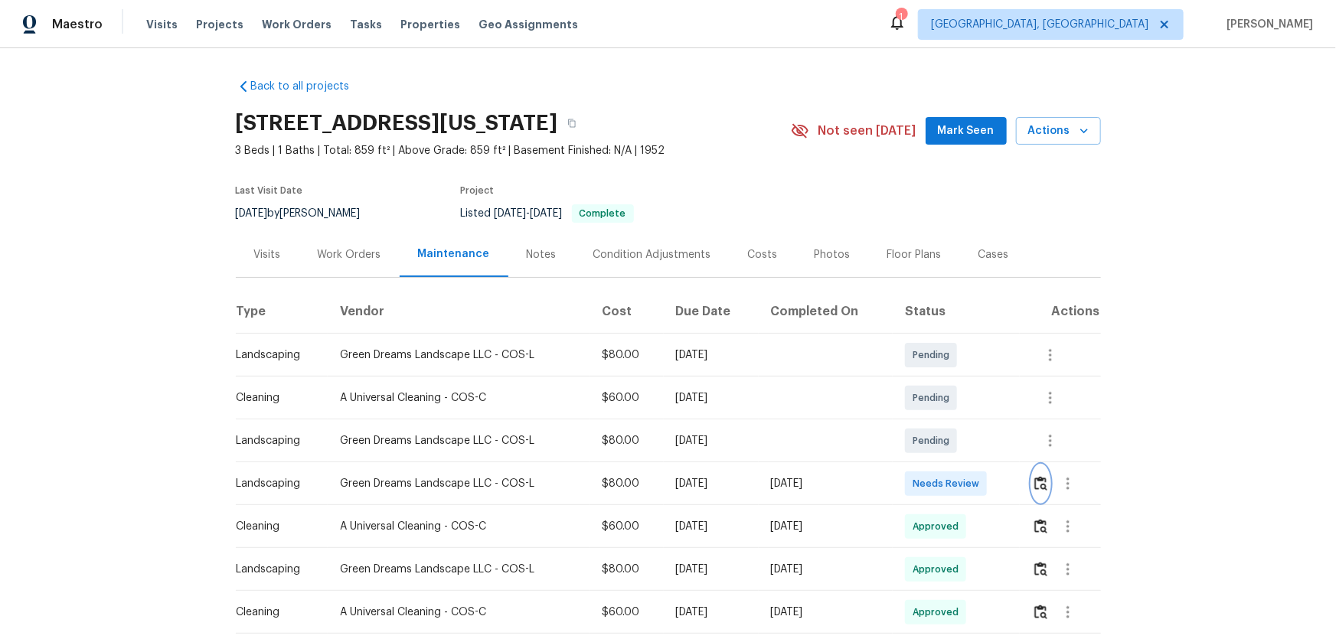
click at [950, 422] on img "button" at bounding box center [1040, 483] width 13 height 15
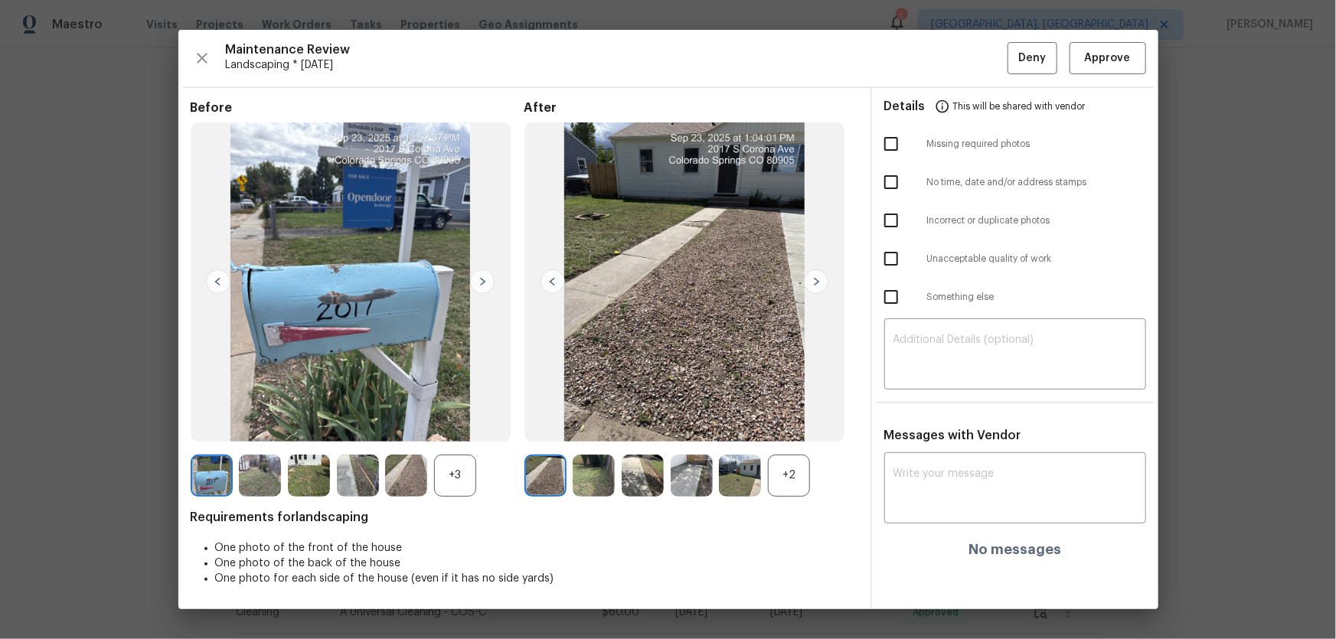
click at [791, 422] on div "+2" at bounding box center [789, 476] width 42 height 42
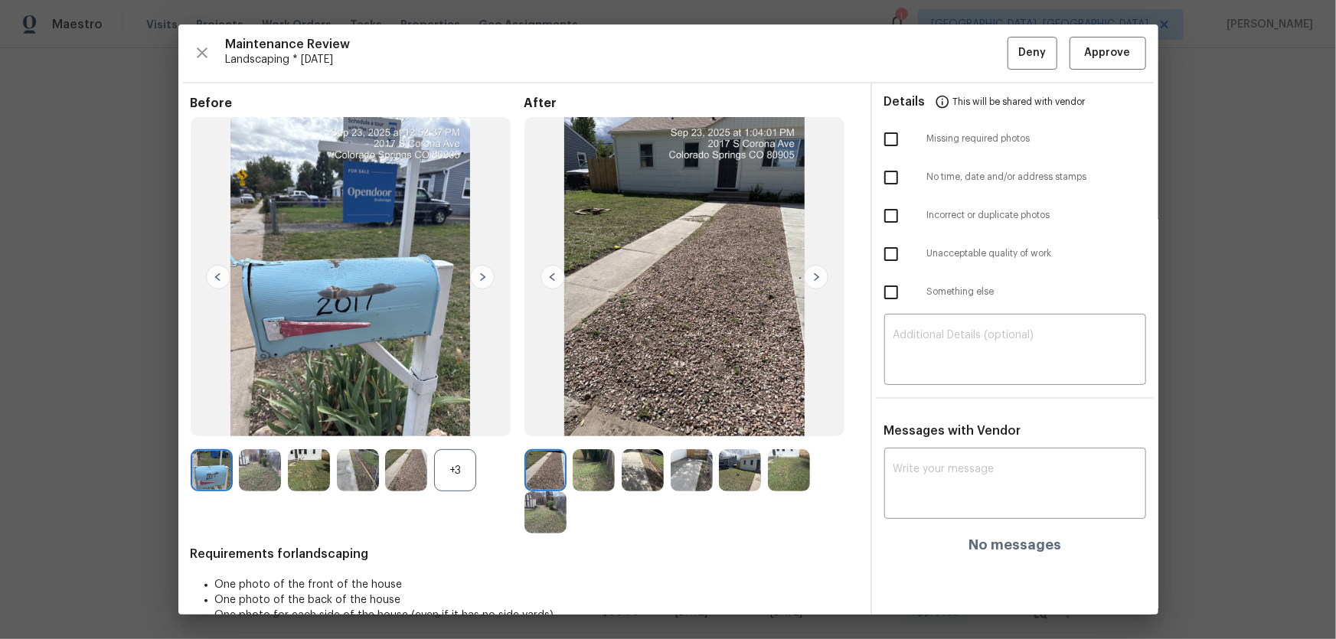
click at [453, 422] on div "+3" at bounding box center [455, 470] width 42 height 42
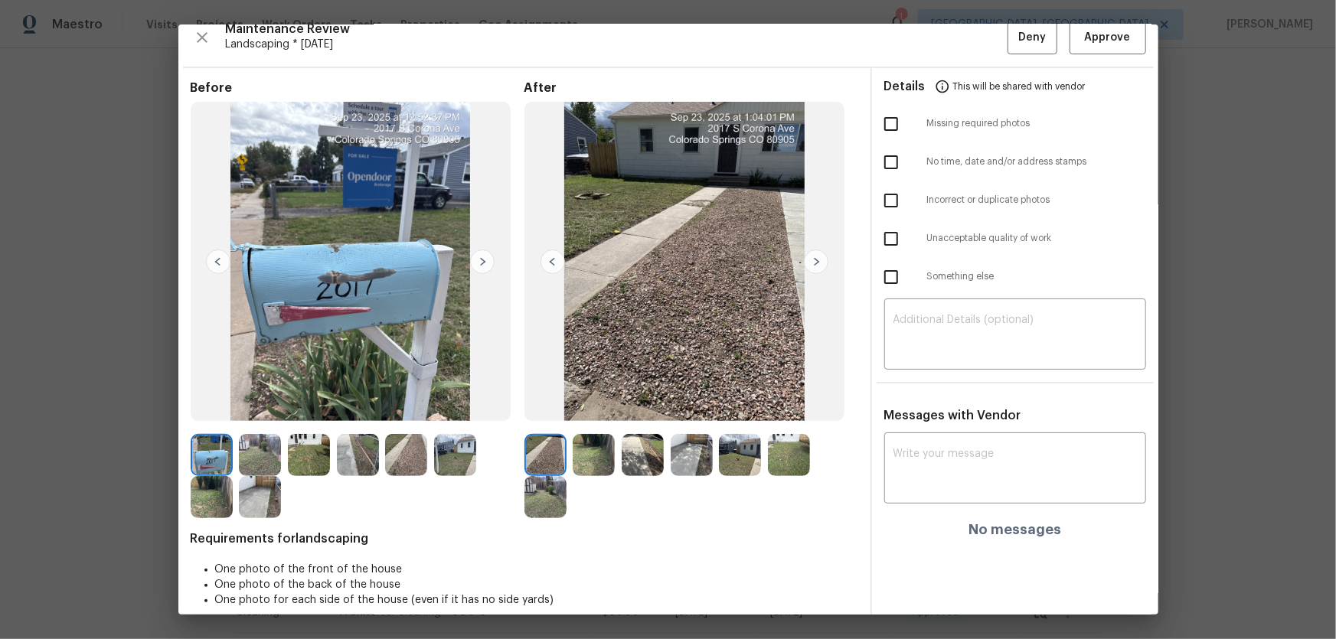
scroll to position [31, 0]
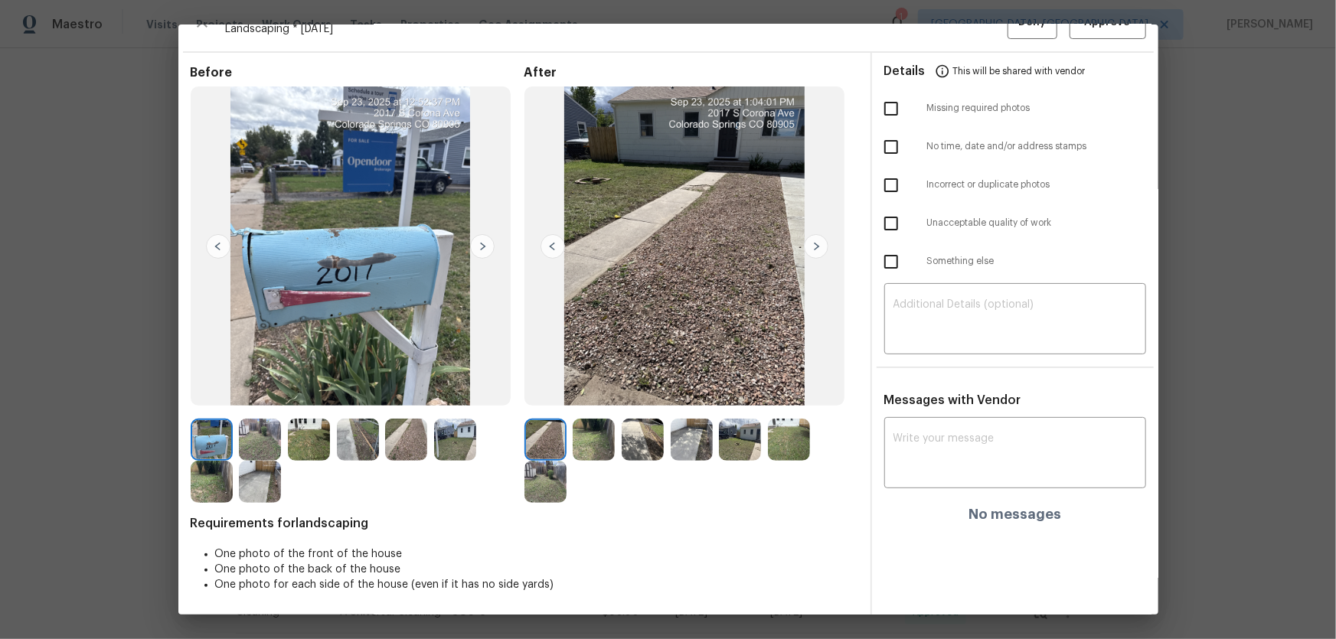
click at [579, 422] on img at bounding box center [594, 440] width 42 height 42
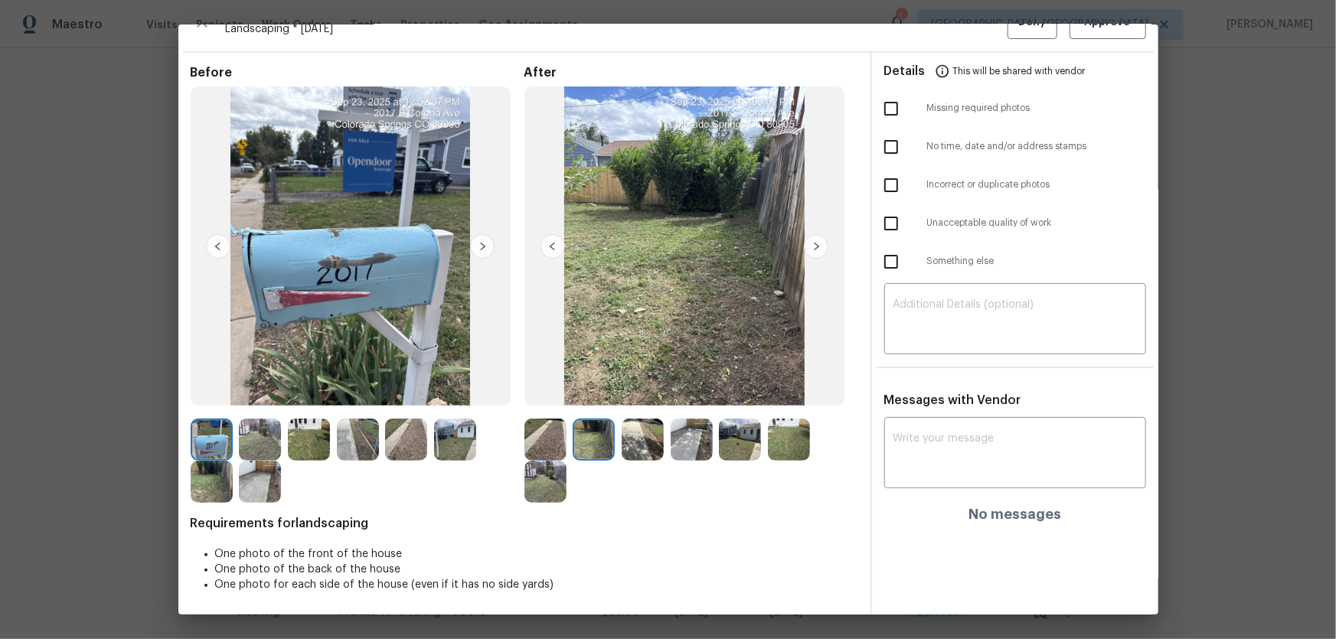
click at [632, 422] on img at bounding box center [643, 440] width 42 height 42
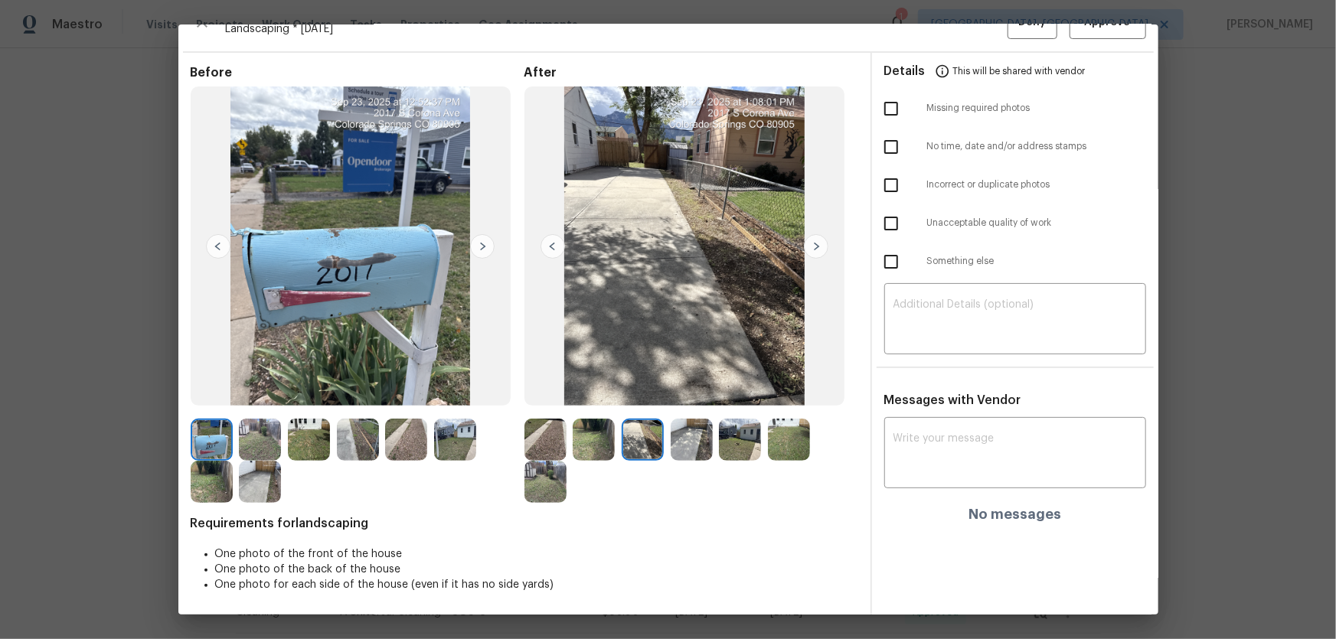
drag, startPoint x: 666, startPoint y: 439, endPoint x: 677, endPoint y: 439, distance: 10.7
click at [671, 422] on img at bounding box center [692, 440] width 42 height 42
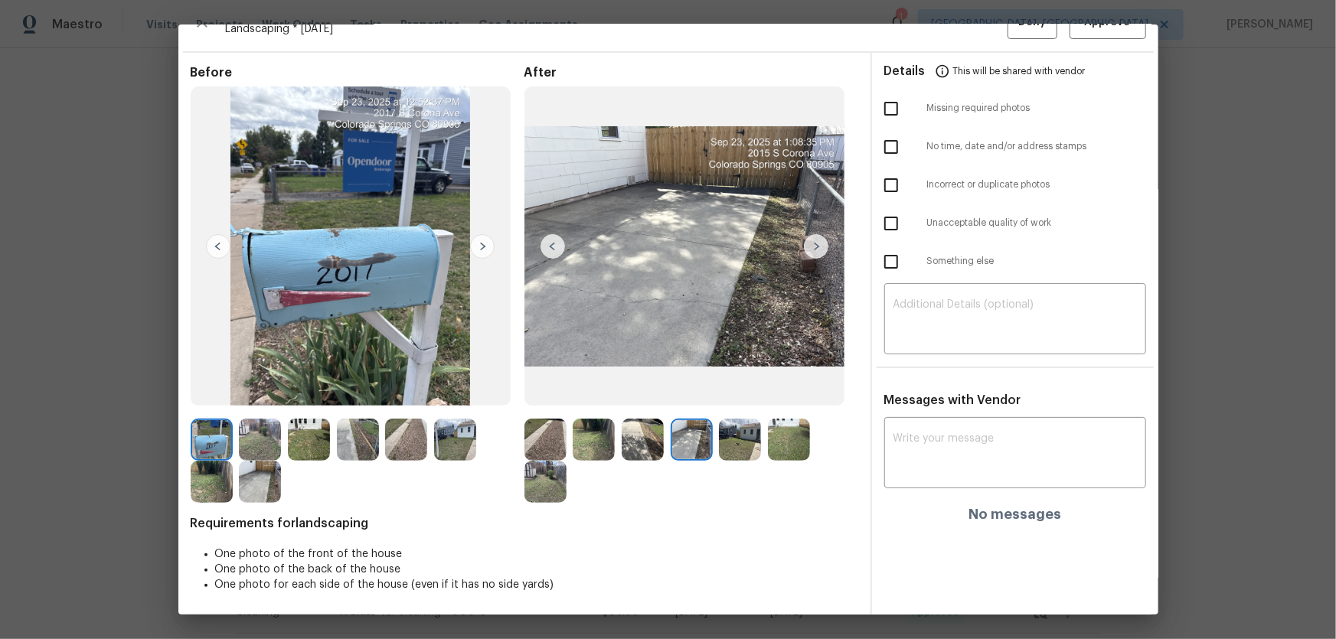
click at [757, 422] on img at bounding box center [740, 440] width 42 height 42
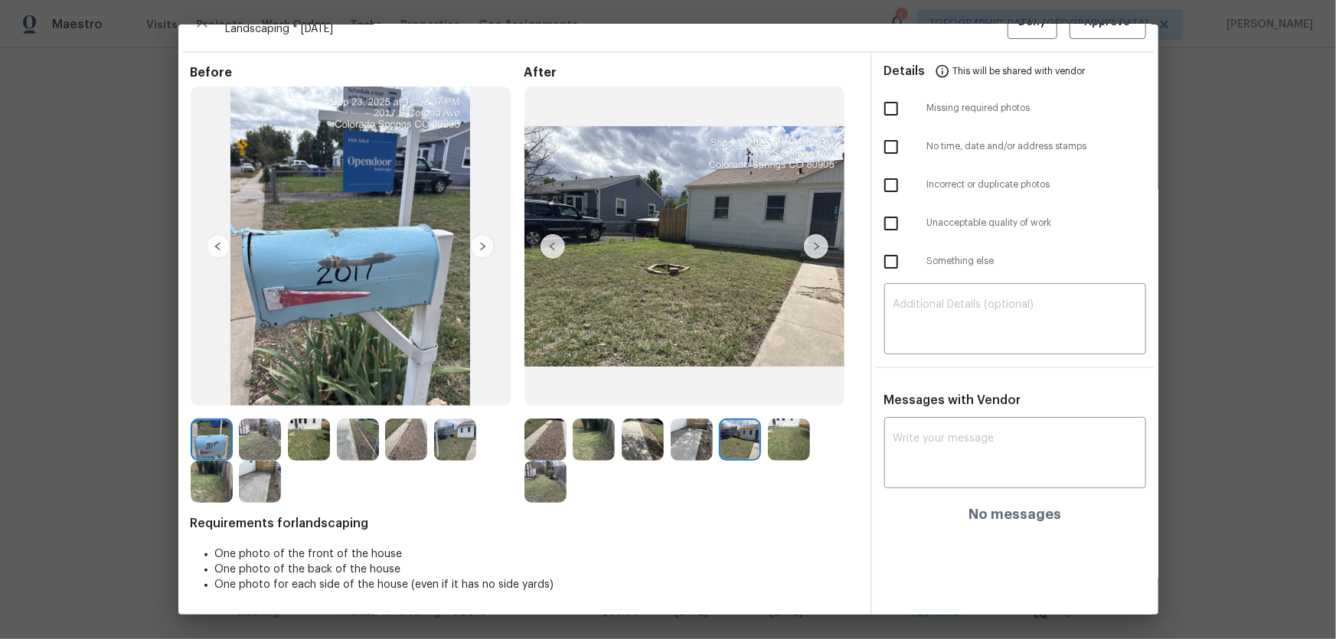
click at [777, 422] on img at bounding box center [789, 440] width 42 height 42
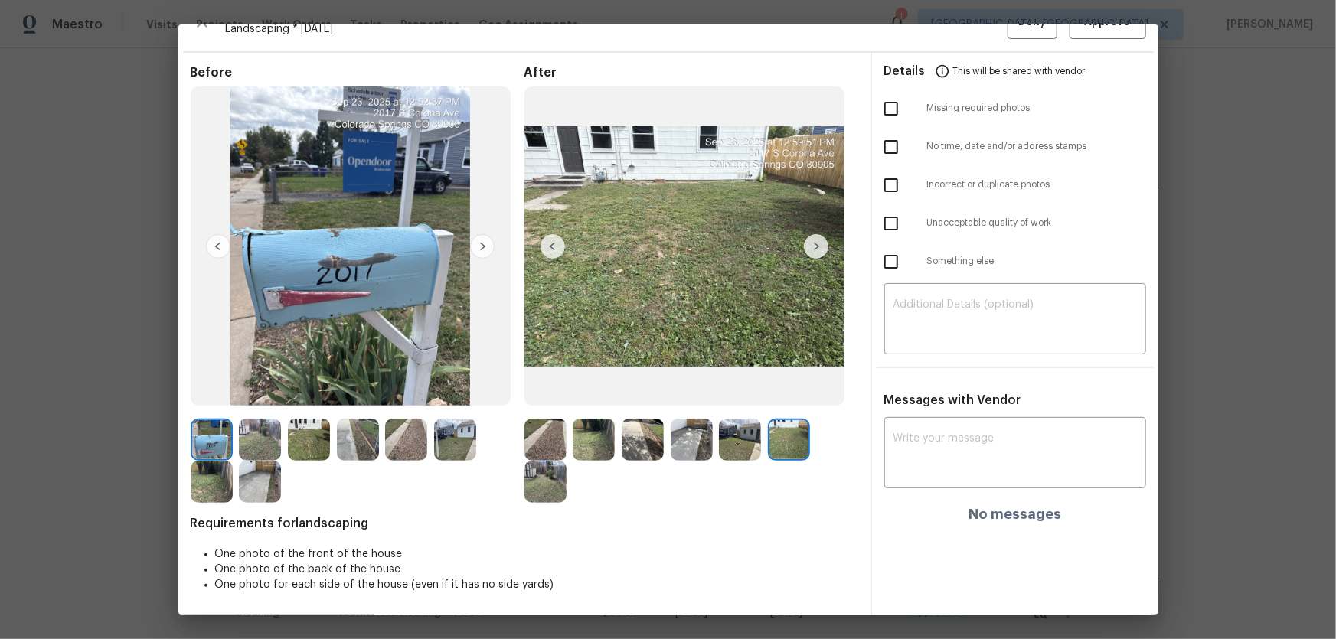
click at [567, 422] on div at bounding box center [549, 482] width 49 height 42
click at [200, 422] on img at bounding box center [212, 440] width 42 height 42
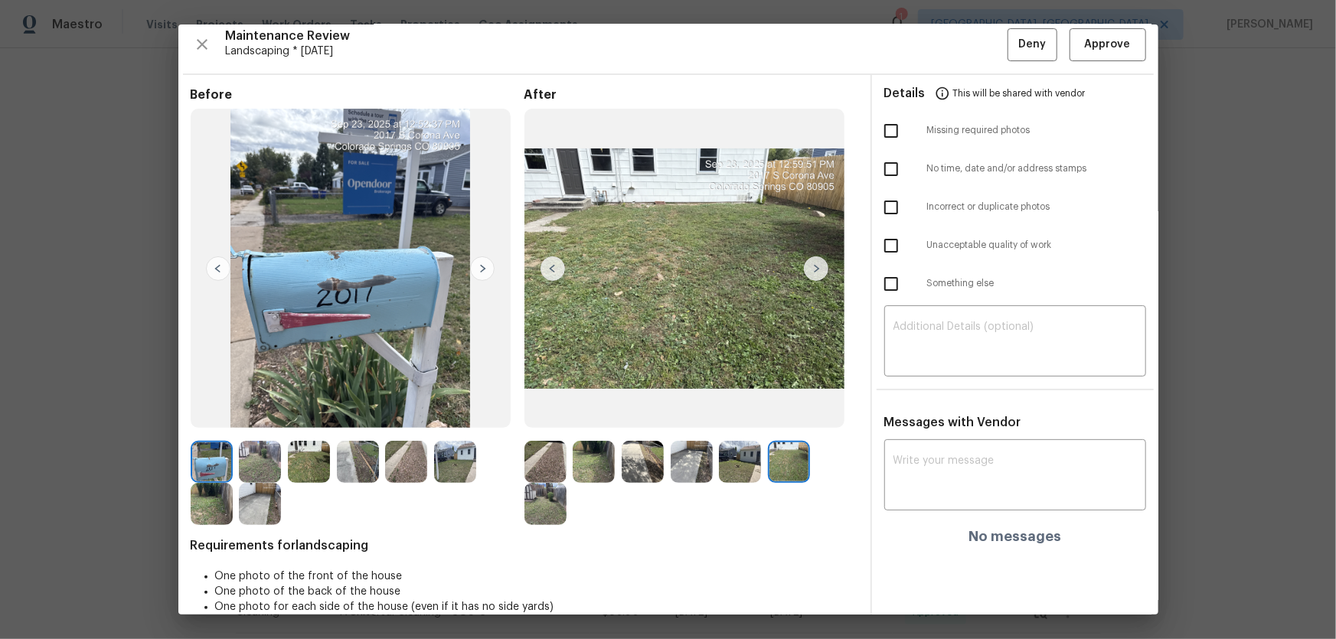
scroll to position [0, 0]
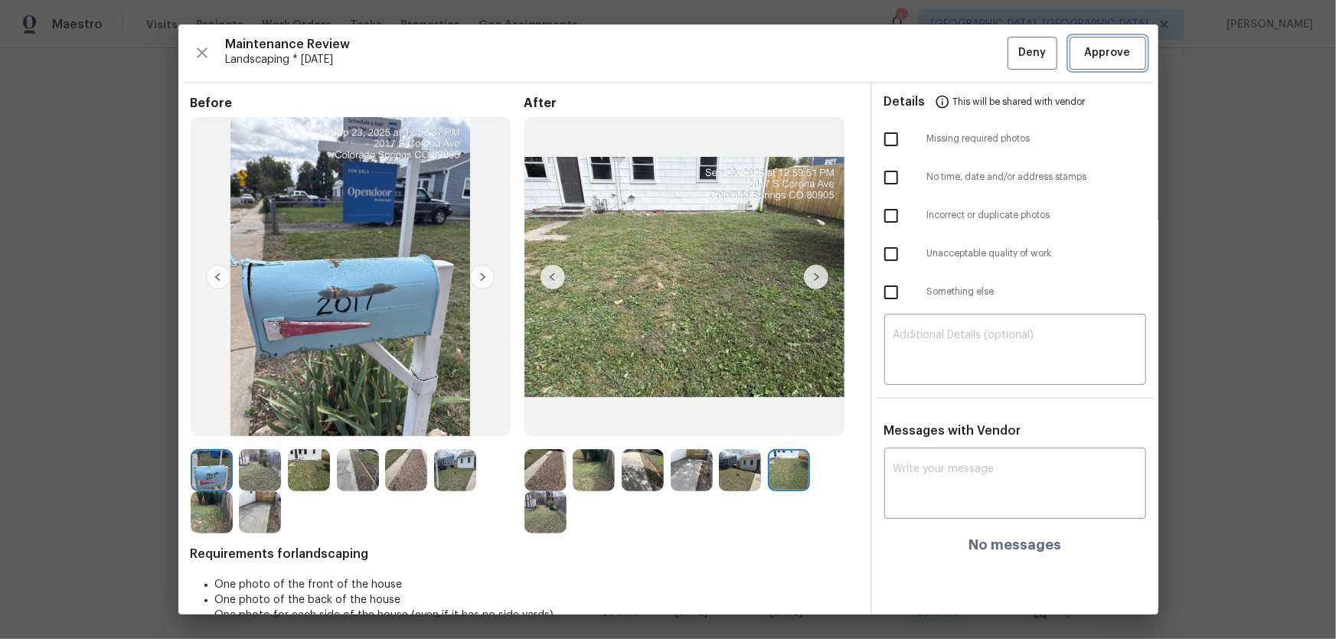
click at [950, 52] on button "Approve" at bounding box center [1108, 53] width 77 height 33
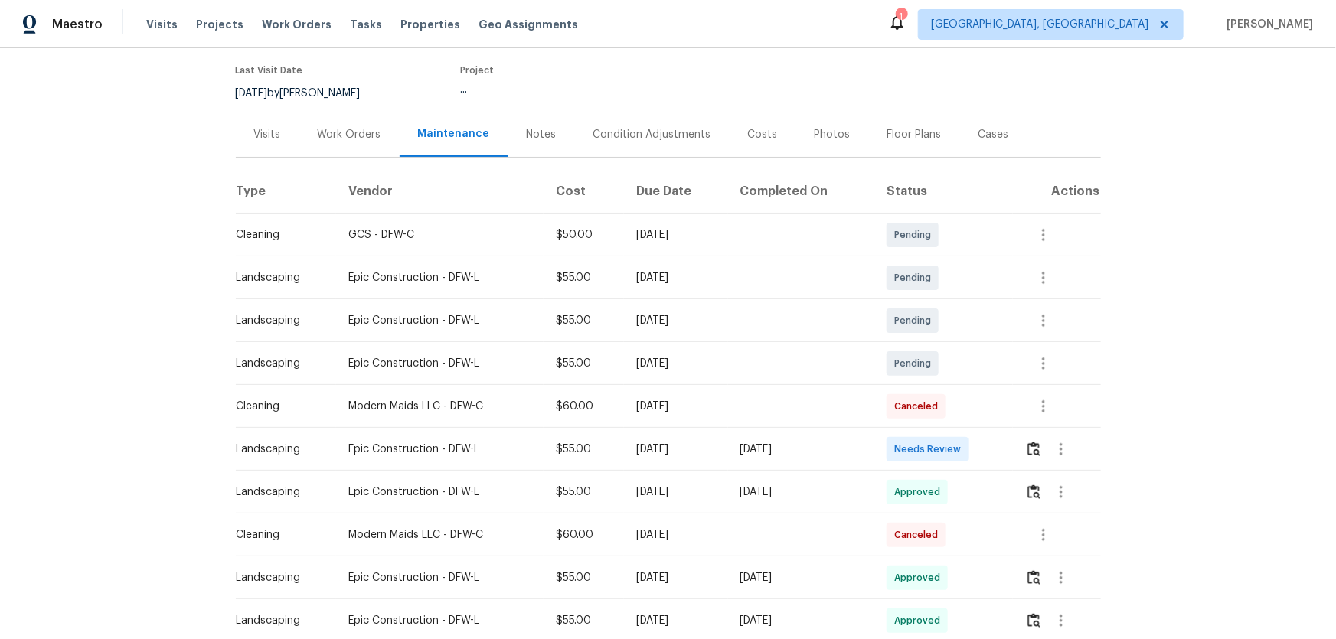
scroll to position [139, 0]
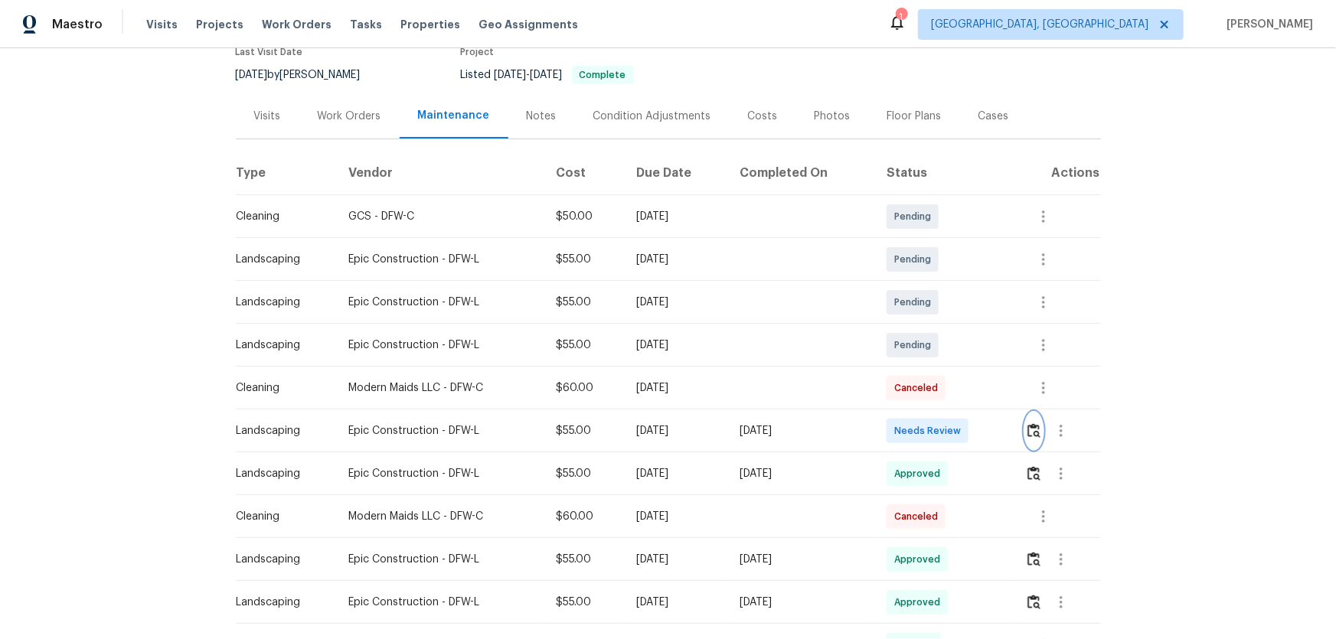
click at [950, 422] on img "button" at bounding box center [1034, 430] width 13 height 15
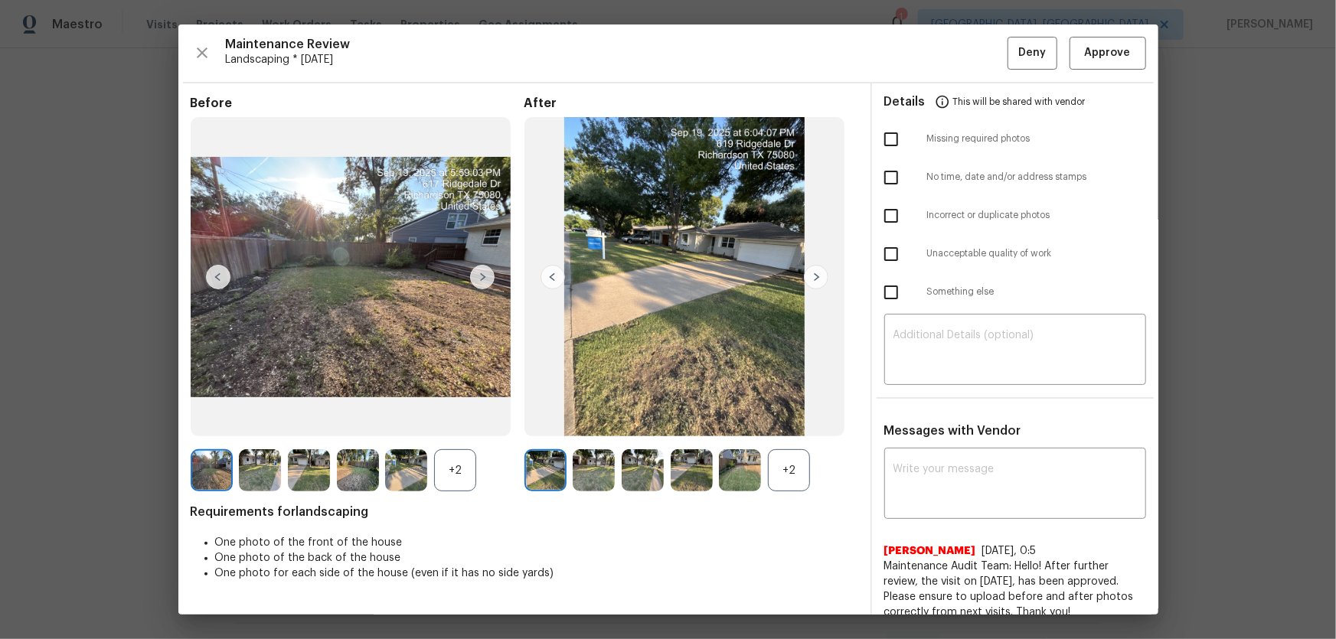
click at [780, 422] on div "+2" at bounding box center [789, 470] width 42 height 42
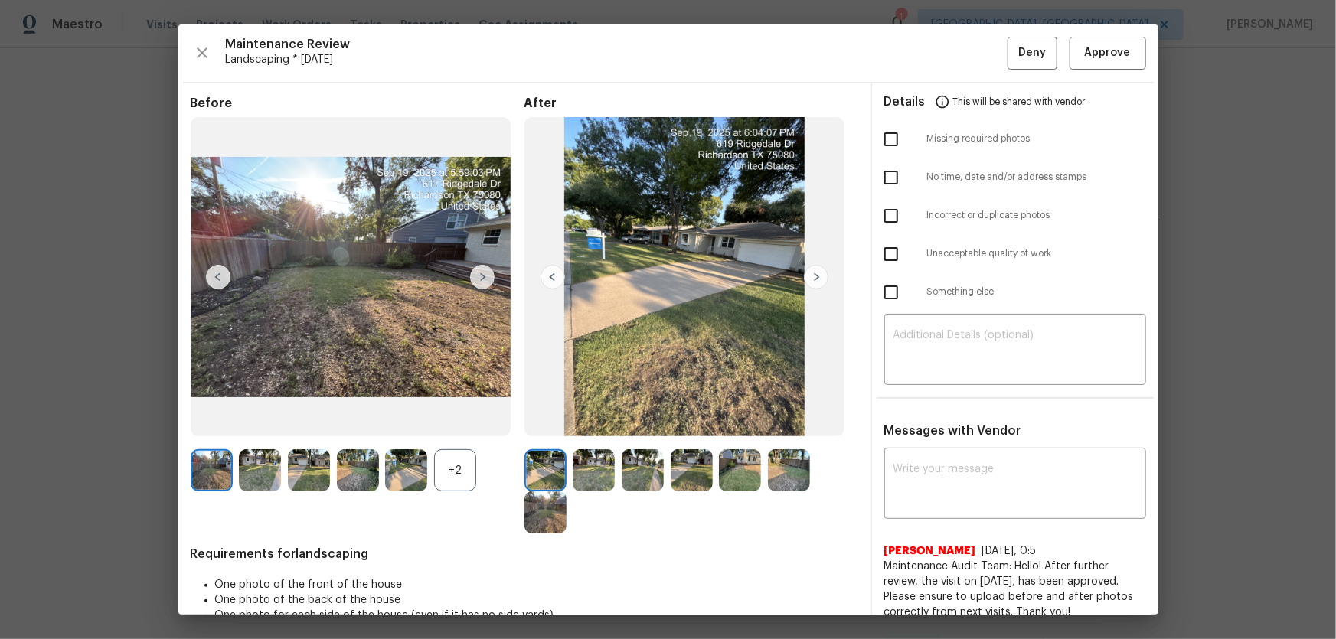
click at [456, 422] on div "+2" at bounding box center [455, 470] width 42 height 42
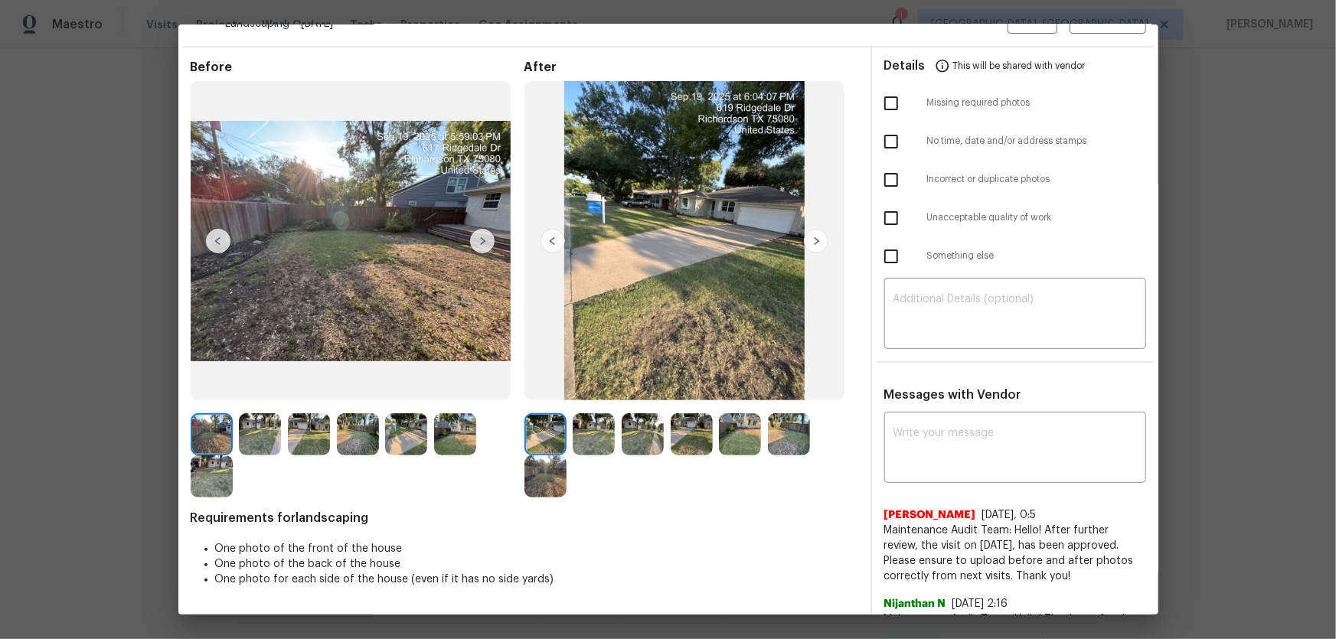
scroll to position [69, 0]
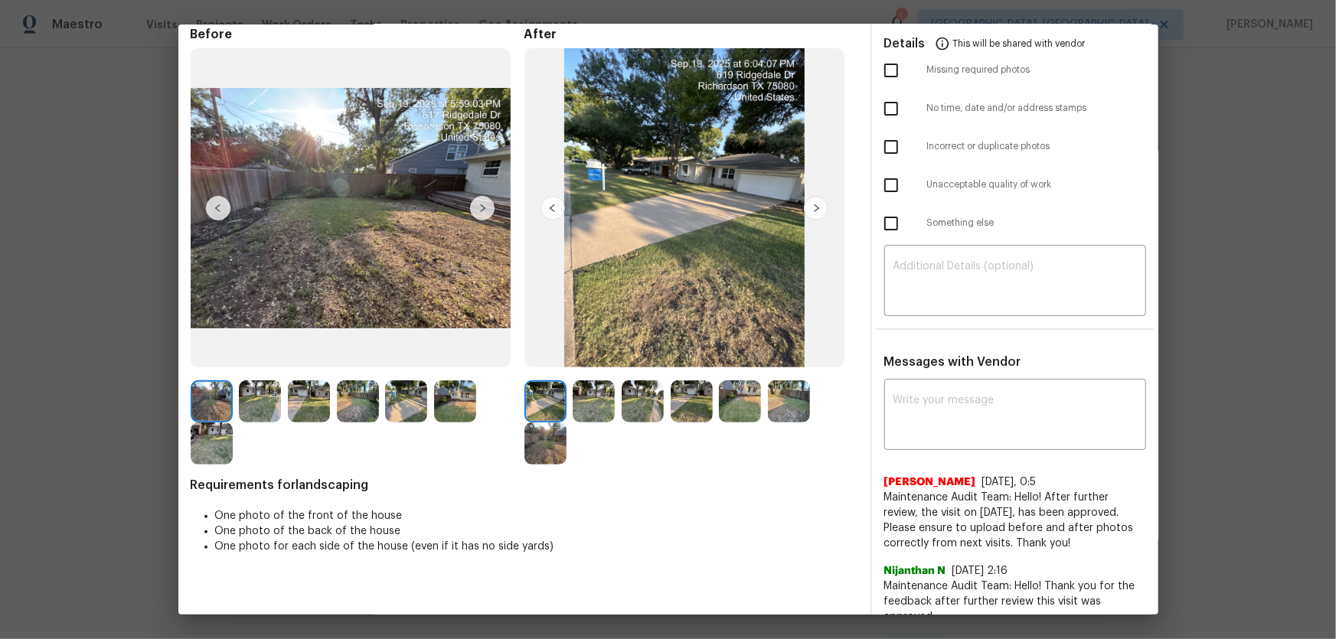
click at [593, 404] on img at bounding box center [594, 402] width 42 height 42
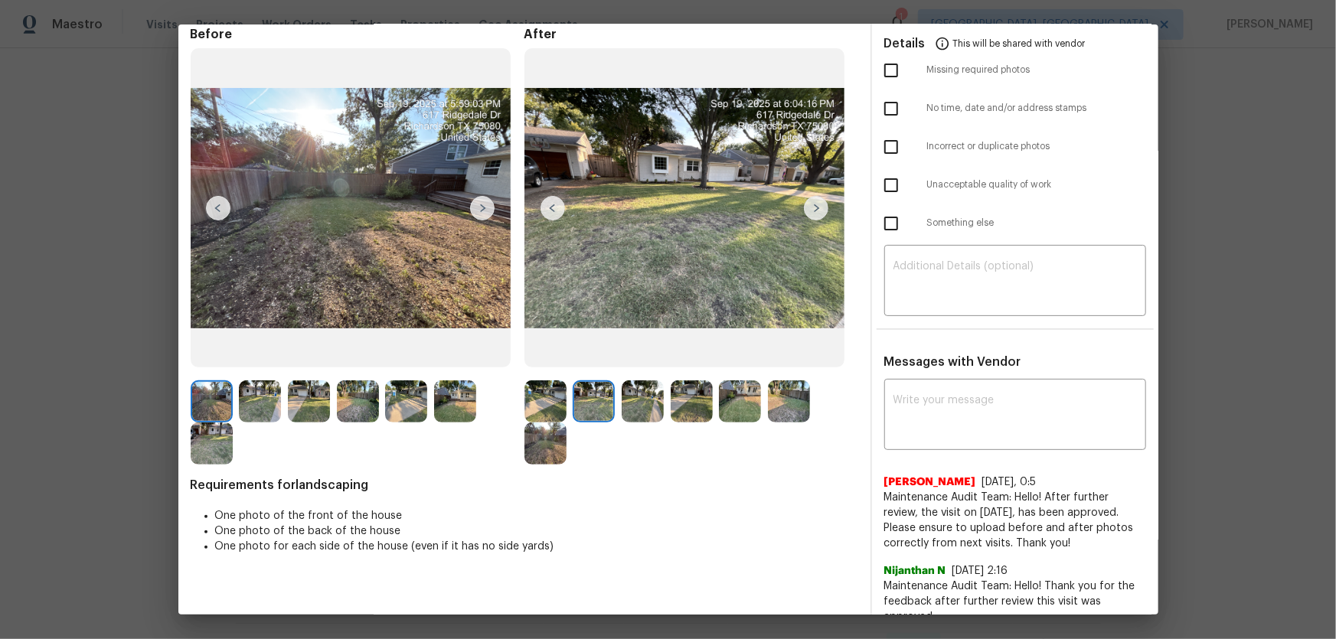
click at [639, 404] on img at bounding box center [643, 402] width 42 height 42
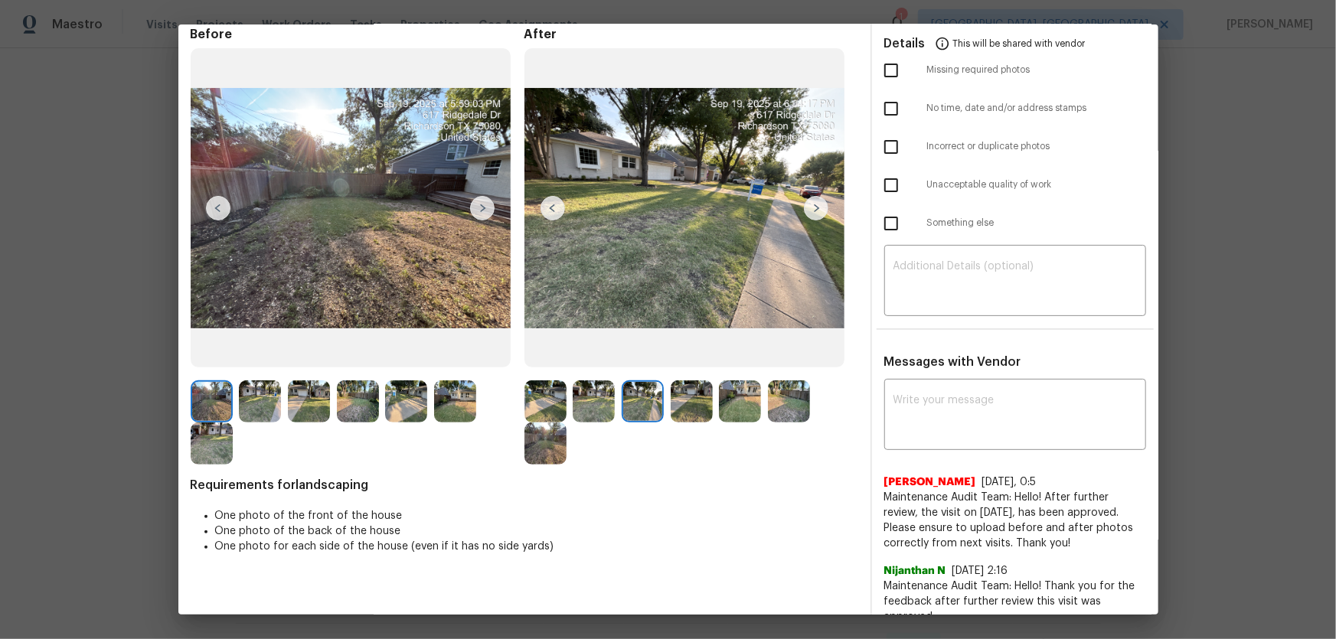
click at [680, 405] on img at bounding box center [692, 402] width 42 height 42
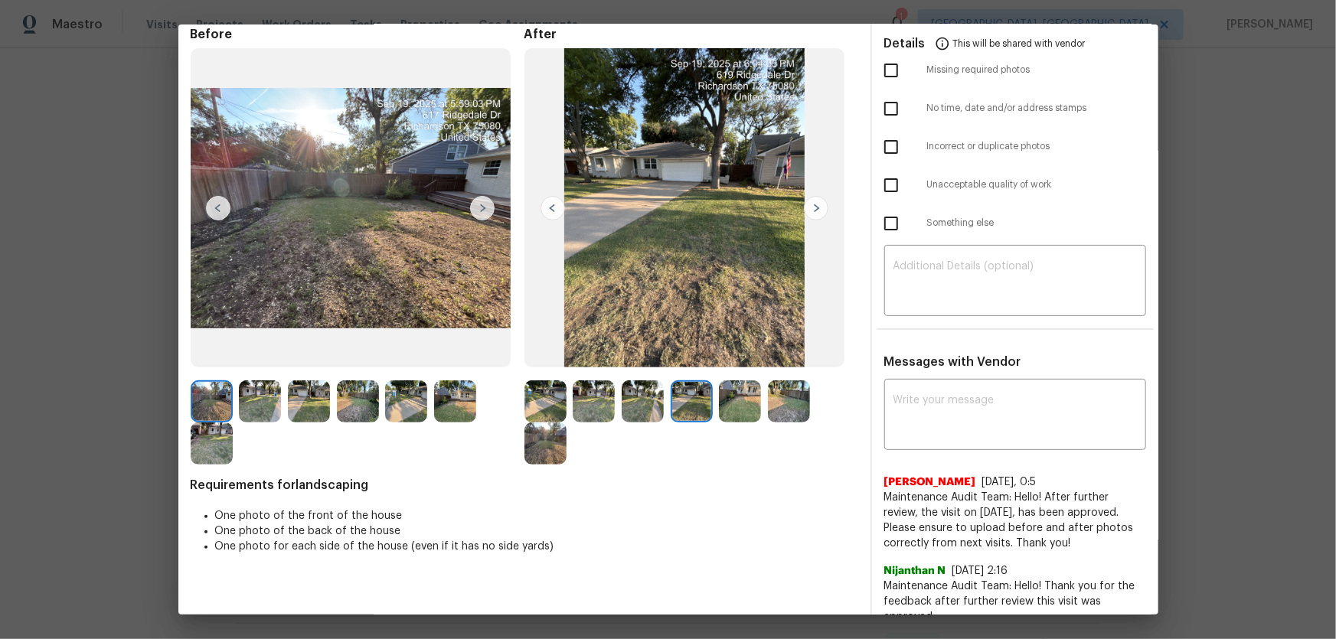
click at [719, 409] on img at bounding box center [740, 402] width 42 height 42
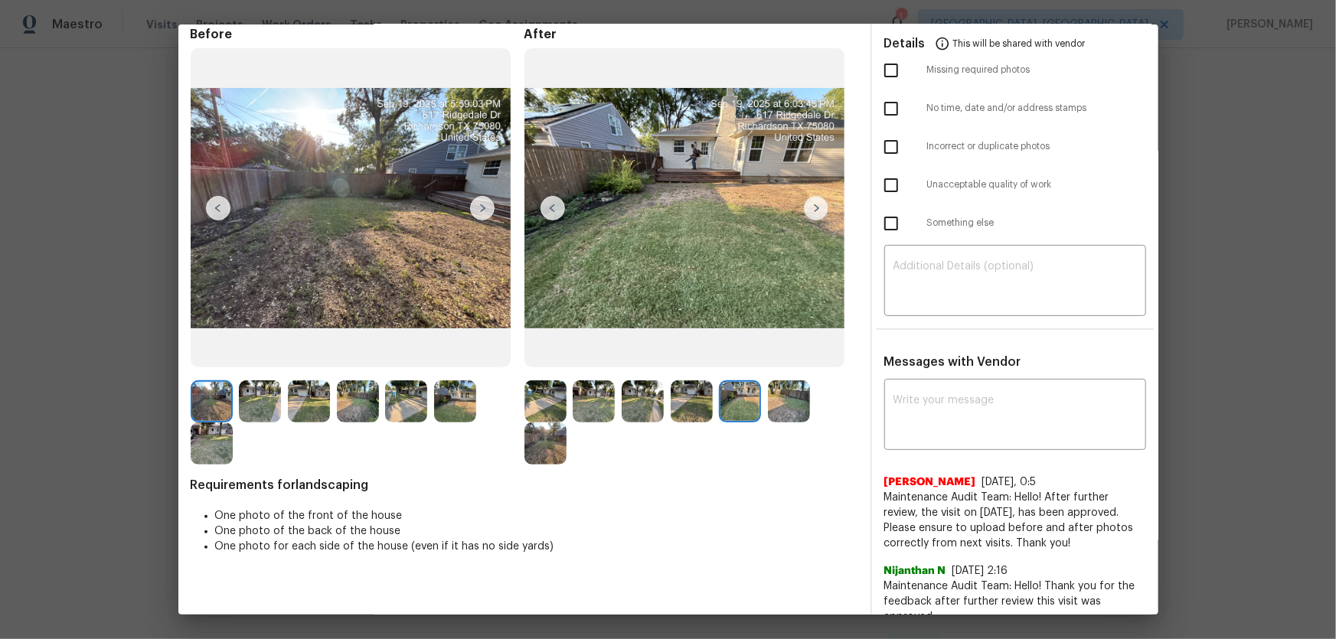
click at [779, 406] on img at bounding box center [789, 402] width 42 height 42
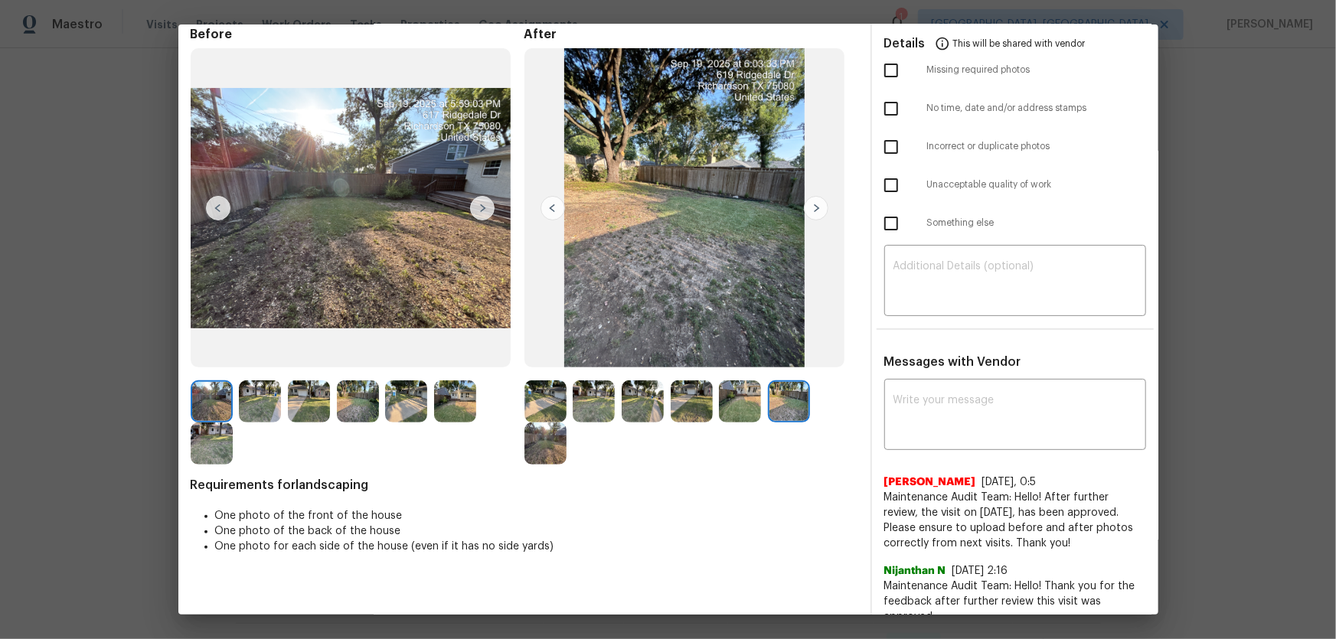
click at [562, 422] on img at bounding box center [546, 444] width 42 height 42
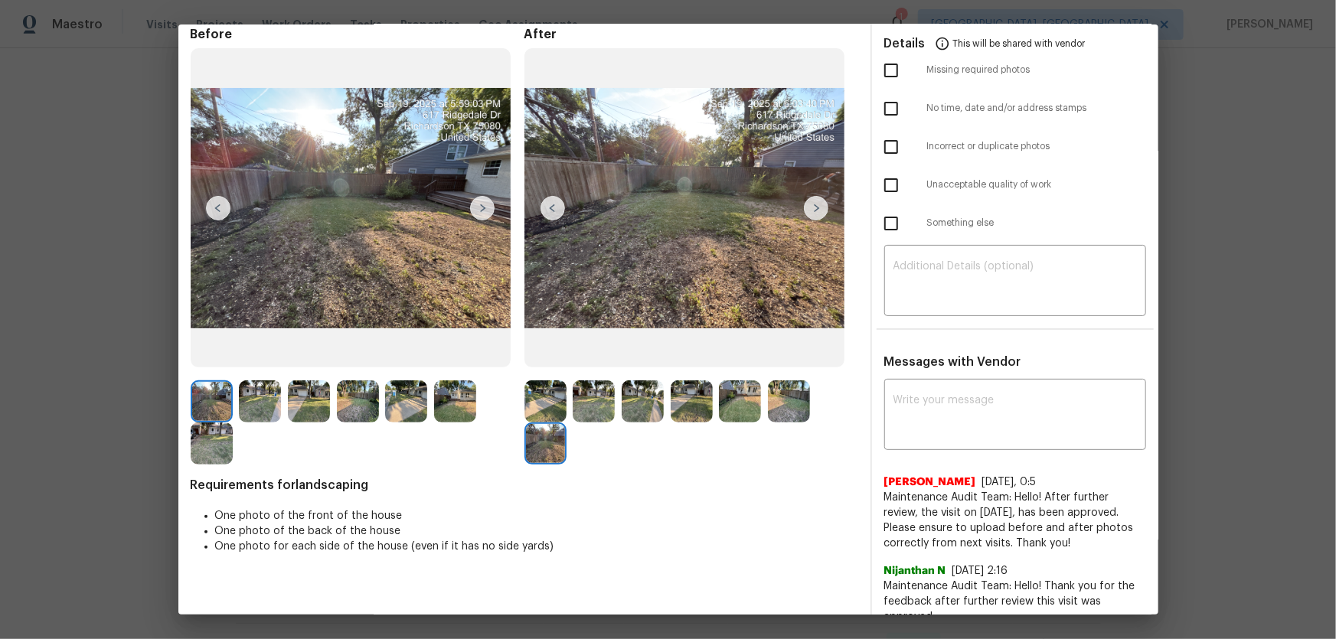
scroll to position [0, 0]
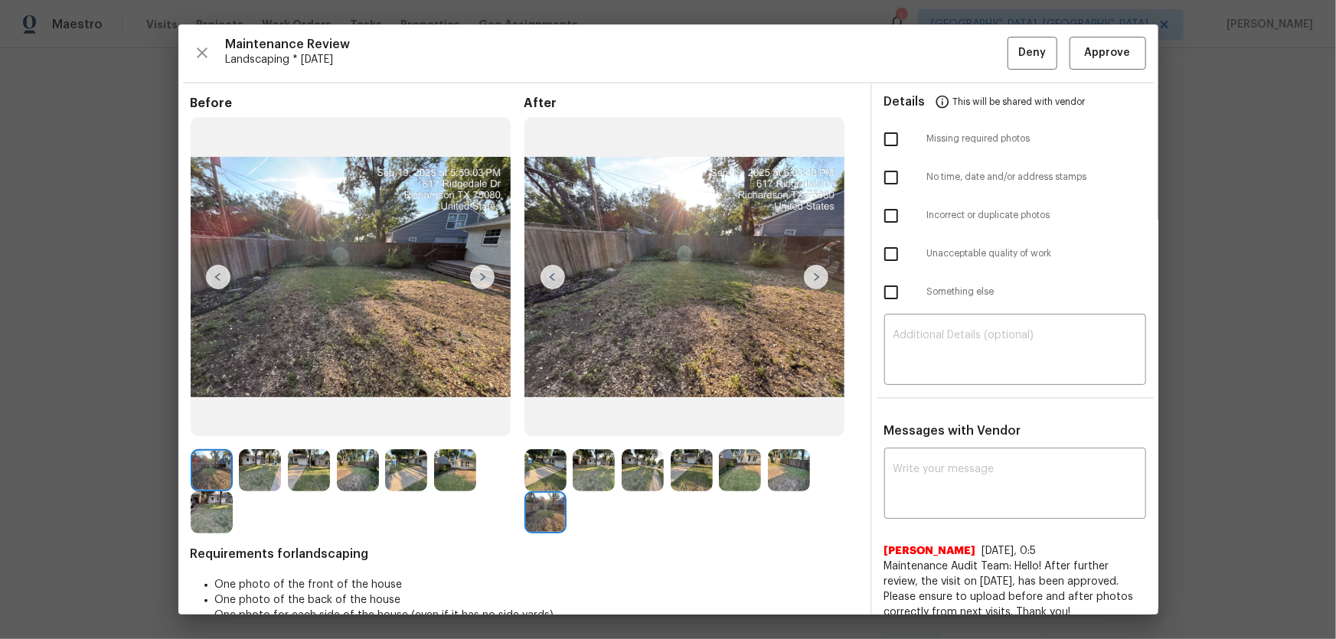
click at [950, 34] on div "Maintenance Review Landscaping * Mon, Sep 15 Deny Approve Before After Requirem…" at bounding box center [668, 320] width 980 height 590
click at [950, 61] on span "Approve" at bounding box center [1108, 53] width 46 height 19
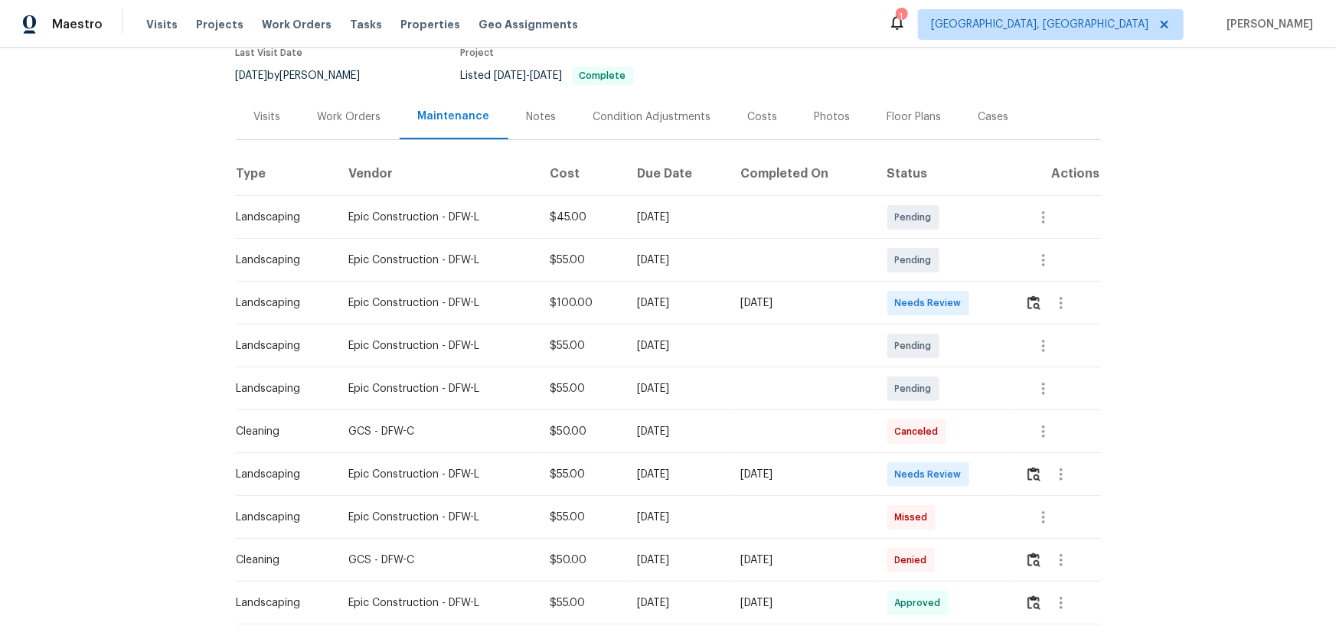
scroll to position [139, 0]
click at [950, 302] on img "button" at bounding box center [1034, 302] width 13 height 15
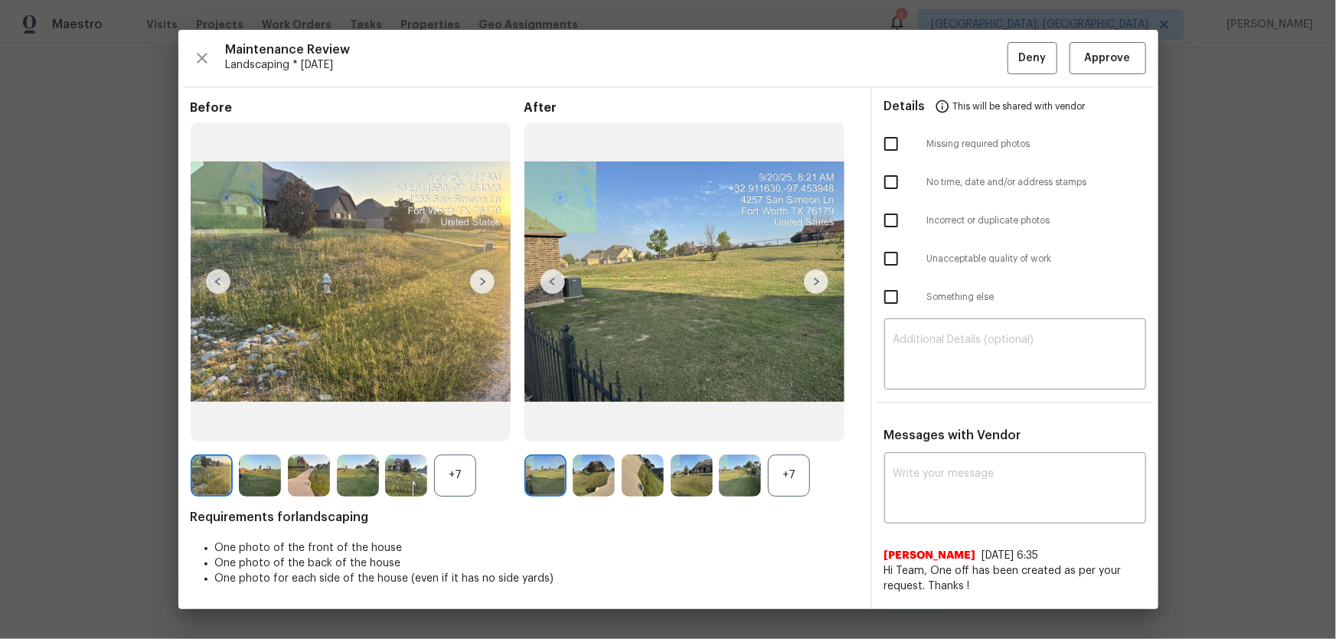
click at [803, 422] on div "+7" at bounding box center [789, 476] width 42 height 42
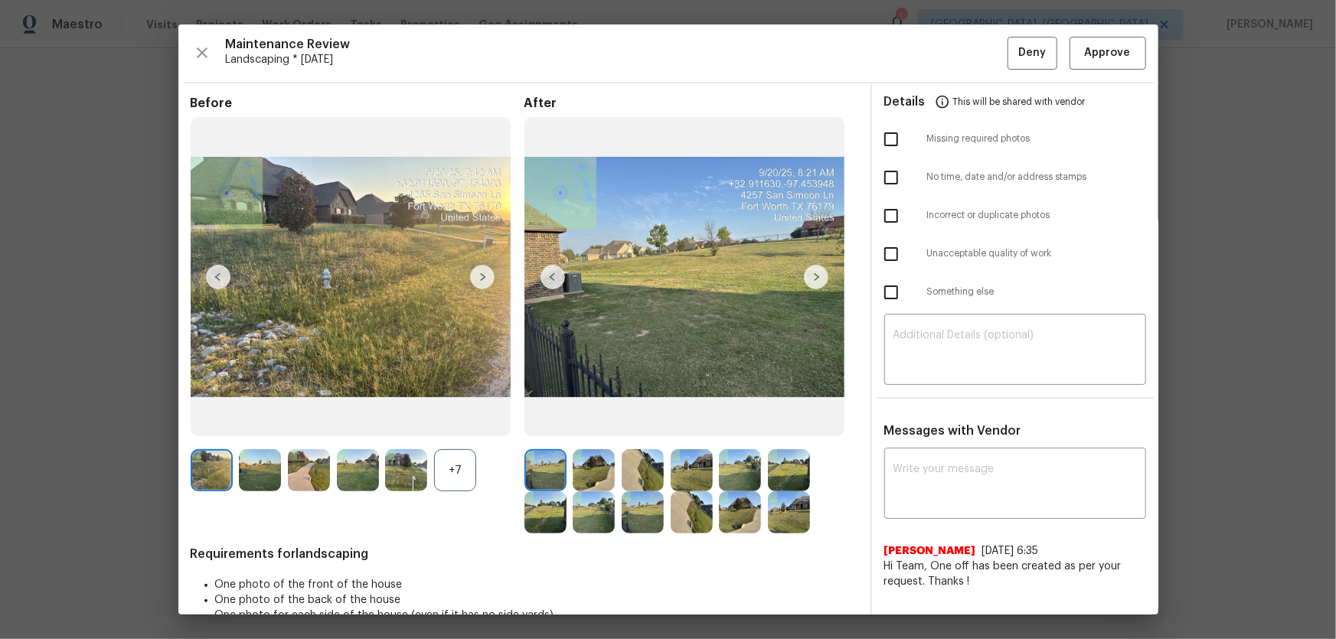
click at [467, 422] on div "+7" at bounding box center [455, 470] width 42 height 42
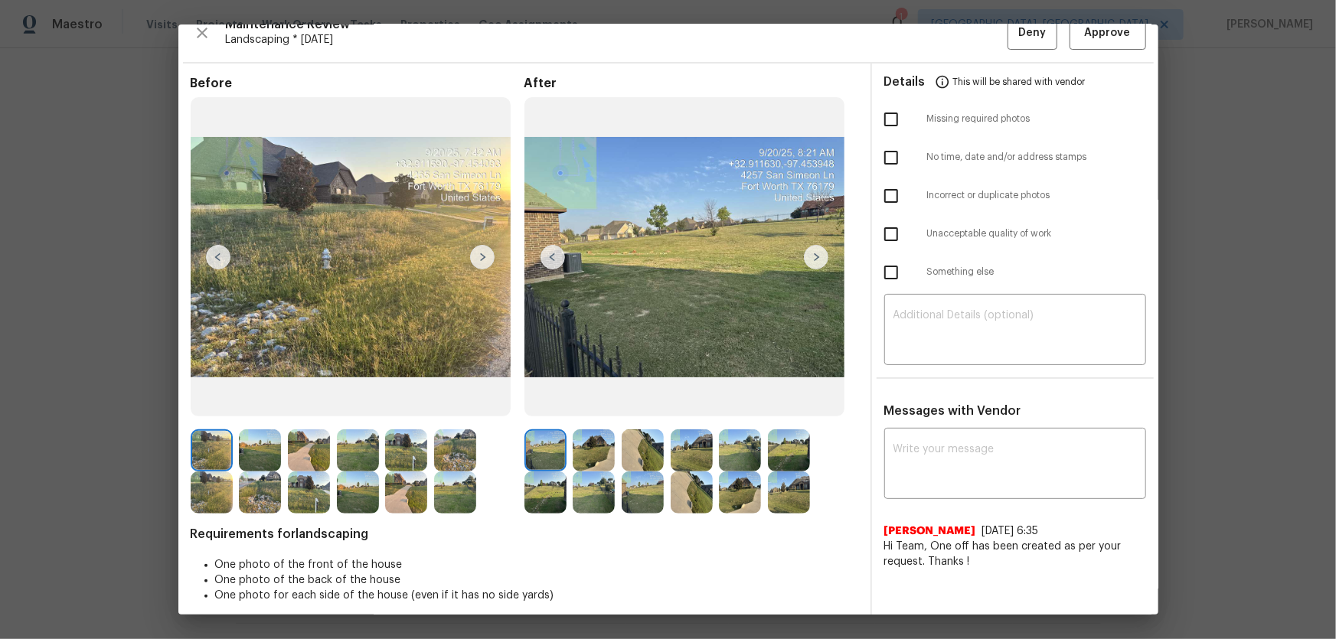
scroll to position [31, 0]
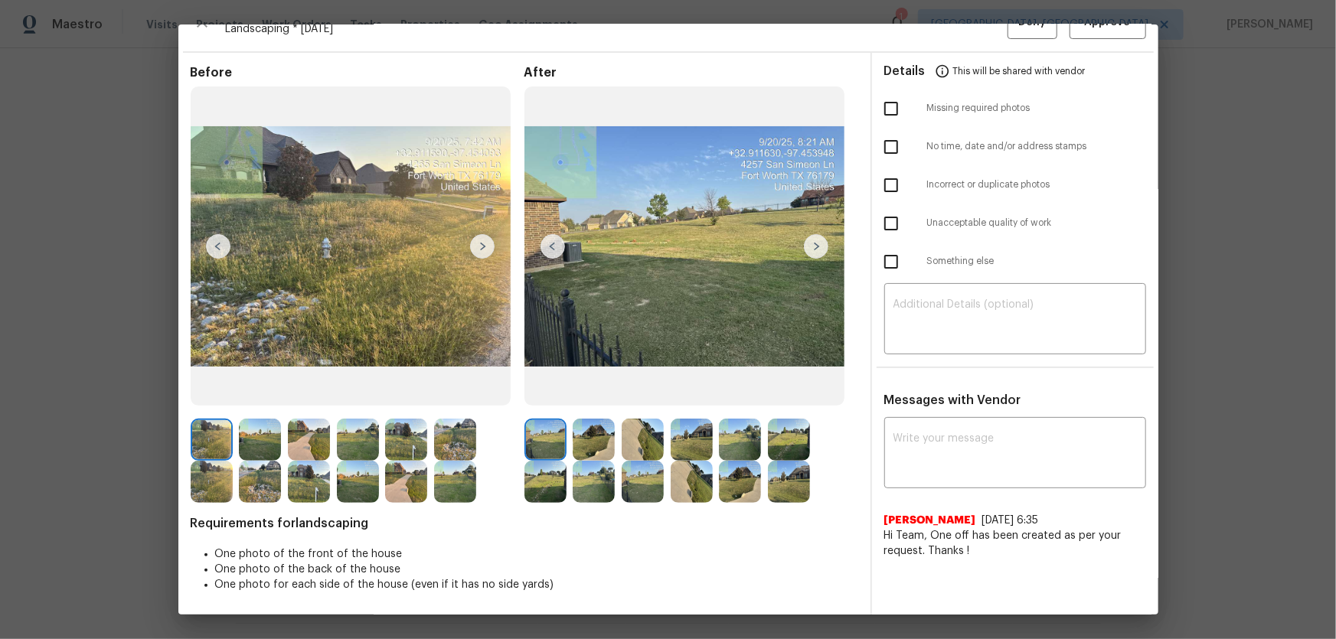
click at [593, 422] on img at bounding box center [594, 440] width 42 height 42
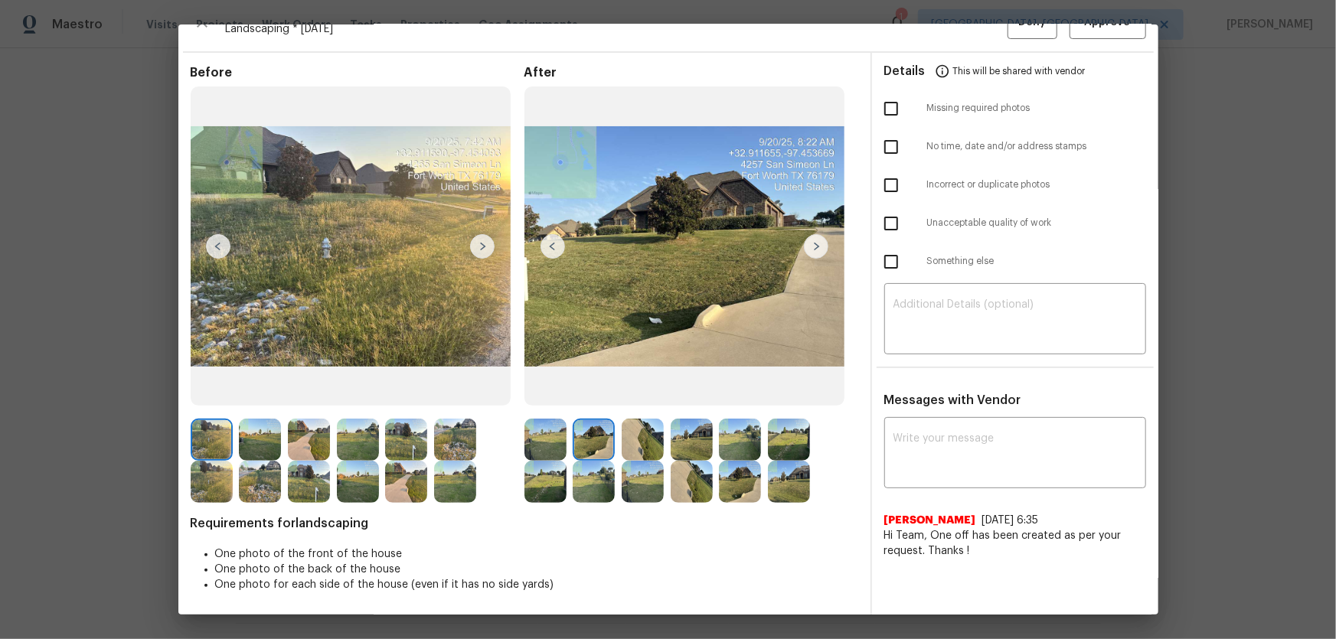
click at [639, 422] on img at bounding box center [643, 440] width 42 height 42
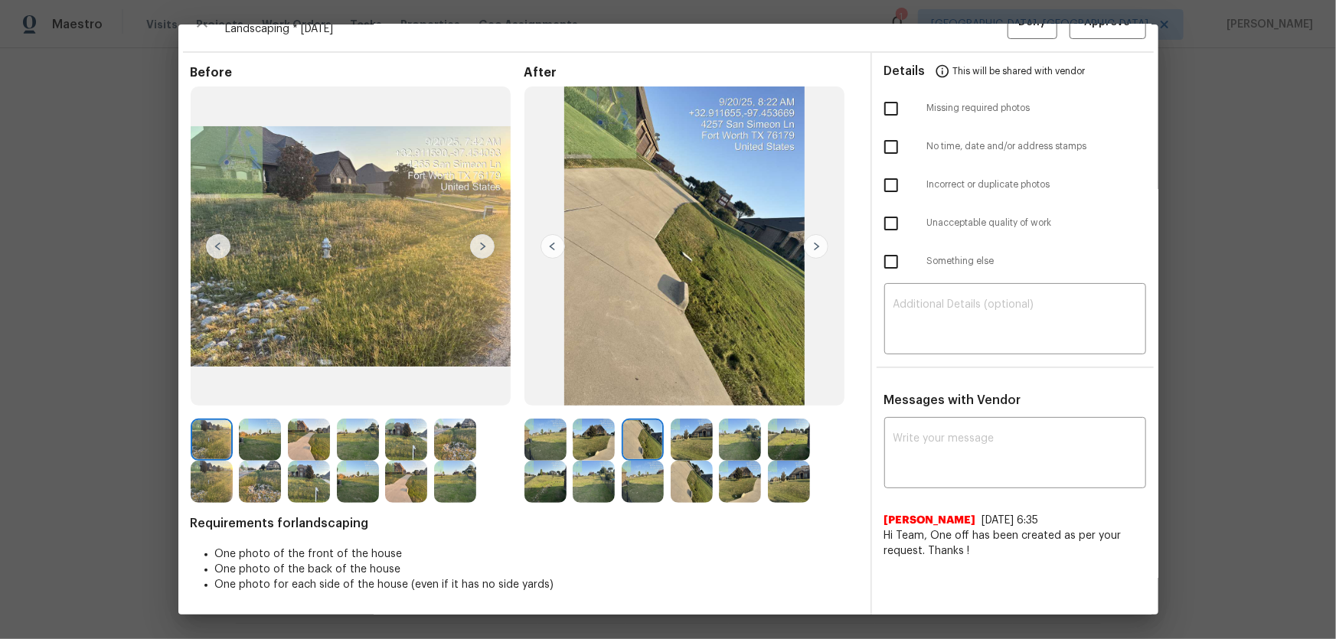
click at [705, 422] on img at bounding box center [692, 440] width 42 height 42
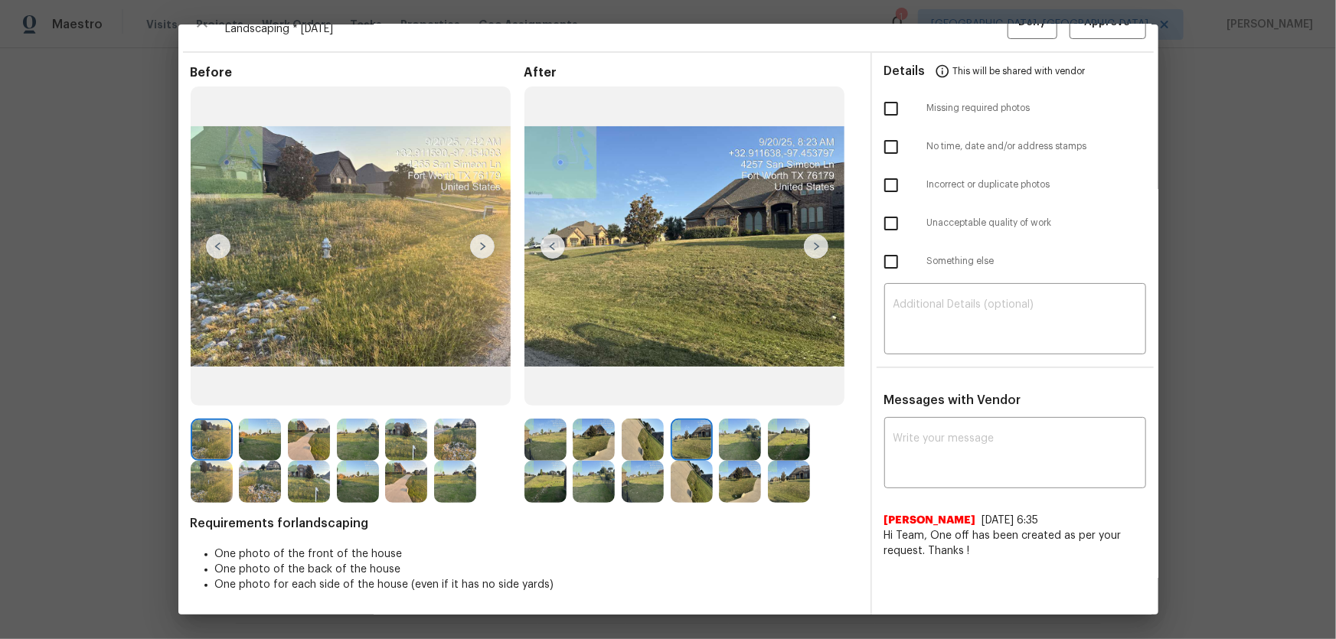
click at [731, 422] on img at bounding box center [740, 440] width 42 height 42
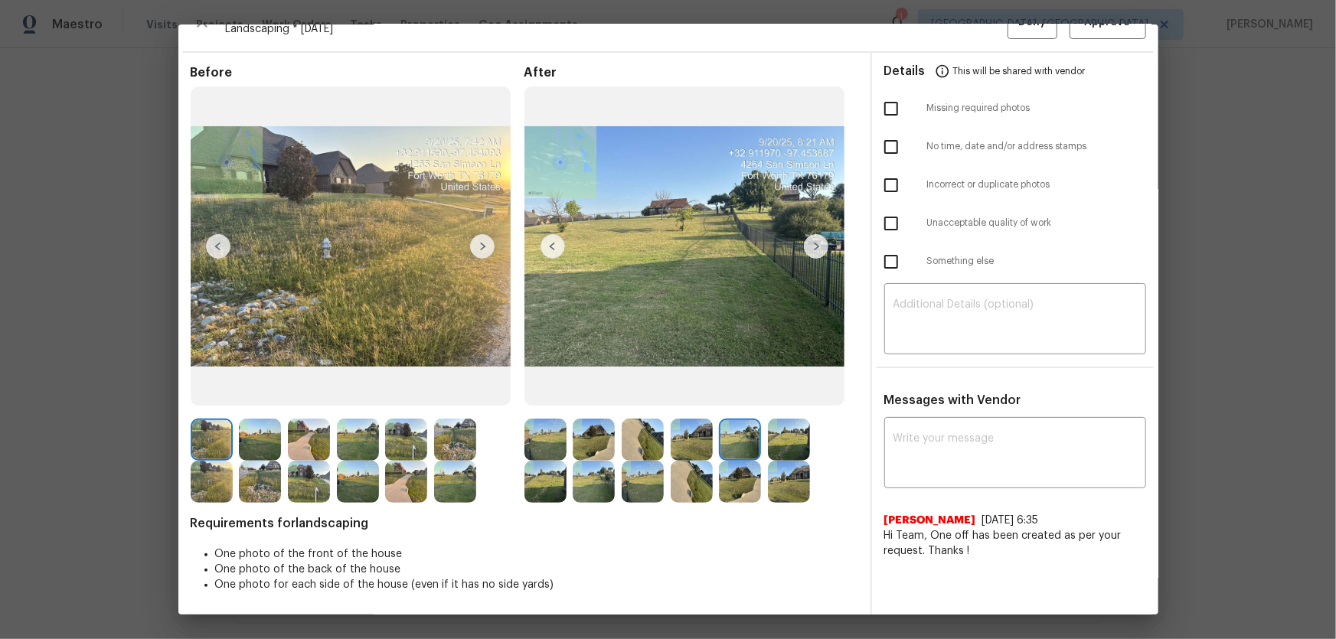
drag, startPoint x: 783, startPoint y: 434, endPoint x: 769, endPoint y: 436, distance: 14.7
click at [784, 422] on img at bounding box center [789, 440] width 42 height 42
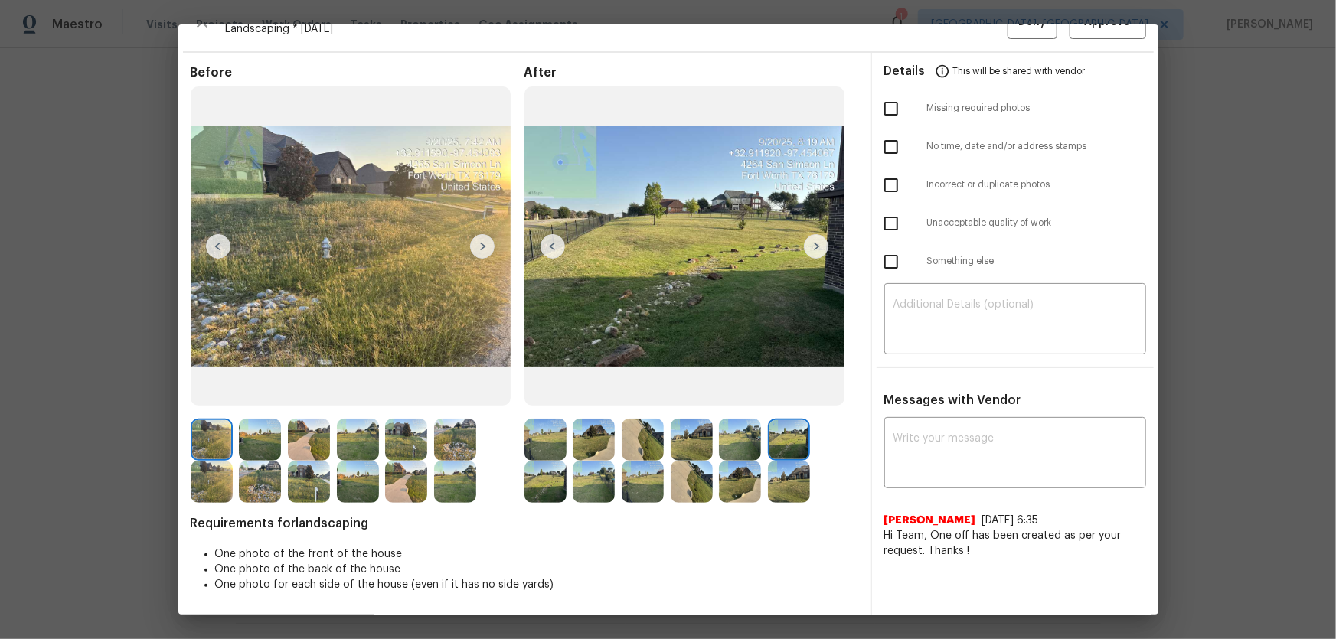
click at [537, 422] on img at bounding box center [546, 482] width 42 height 42
click at [610, 422] on img at bounding box center [594, 482] width 42 height 42
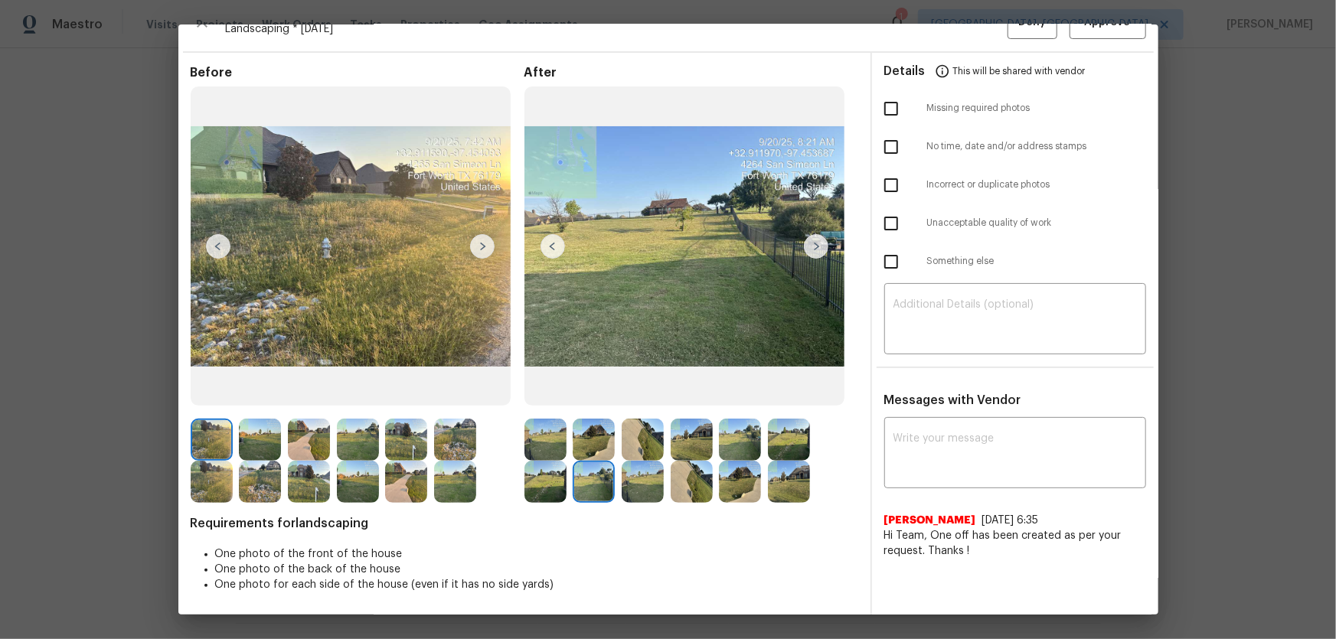
click at [639, 422] on img at bounding box center [643, 482] width 42 height 42
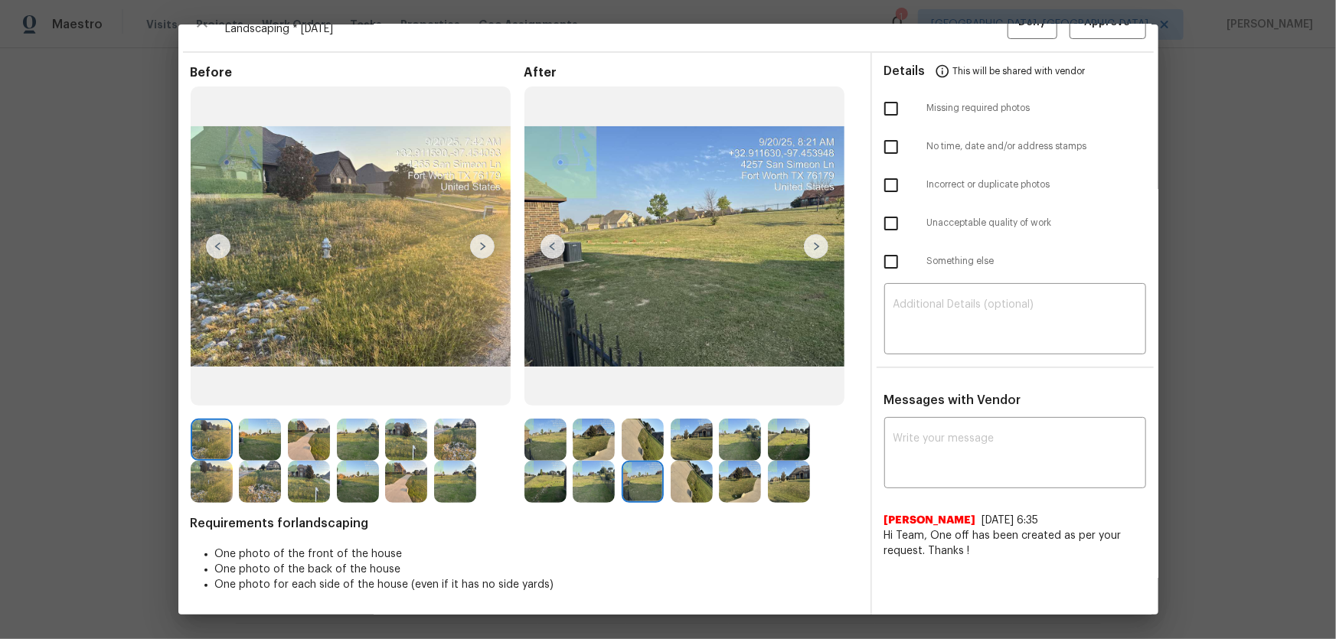
click at [680, 422] on img at bounding box center [692, 482] width 42 height 42
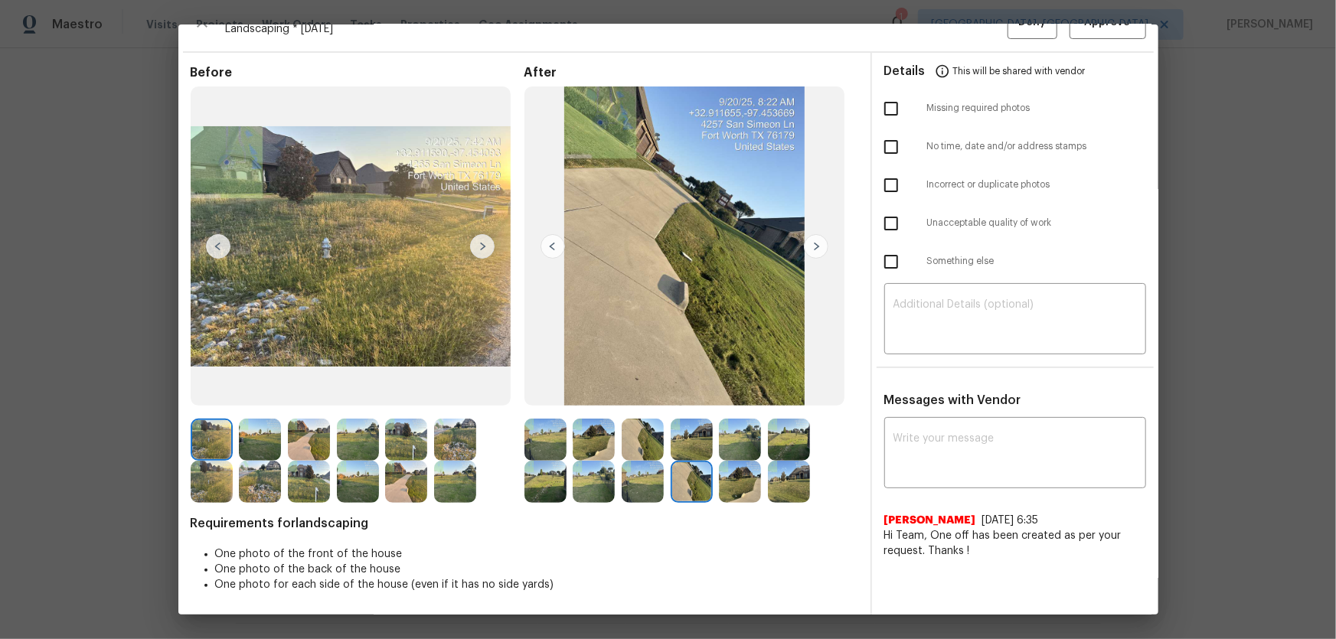
click at [727, 422] on img at bounding box center [740, 482] width 42 height 42
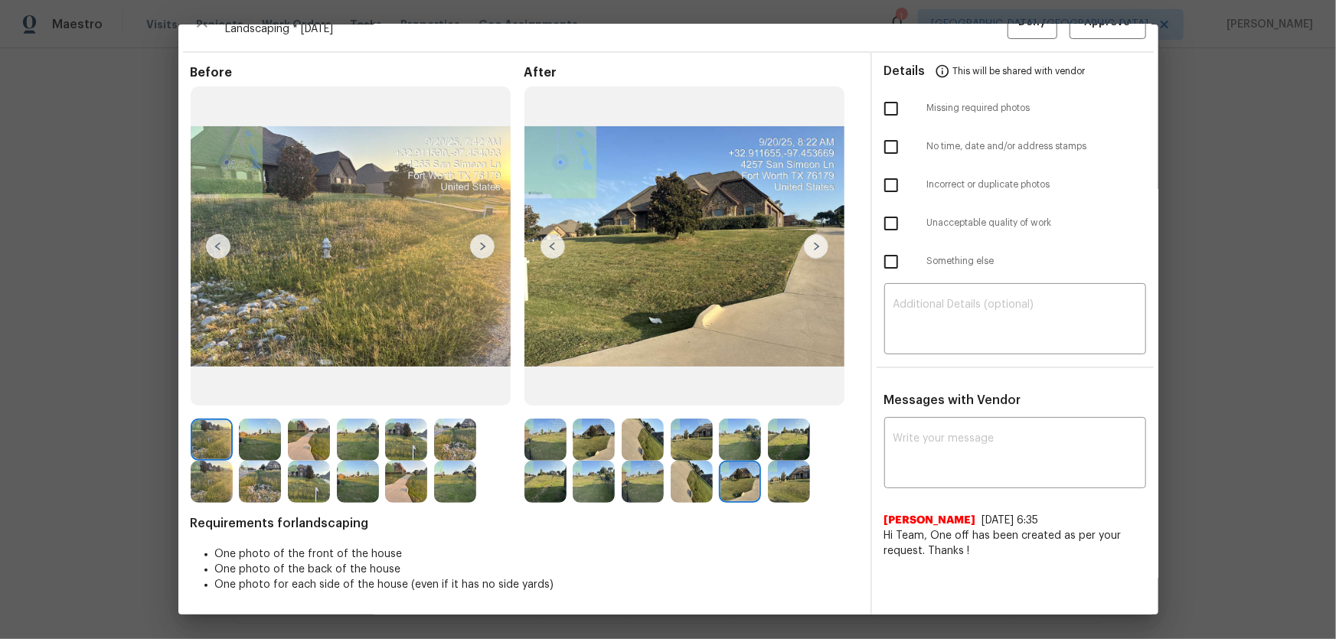
click at [789, 422] on img at bounding box center [789, 482] width 42 height 42
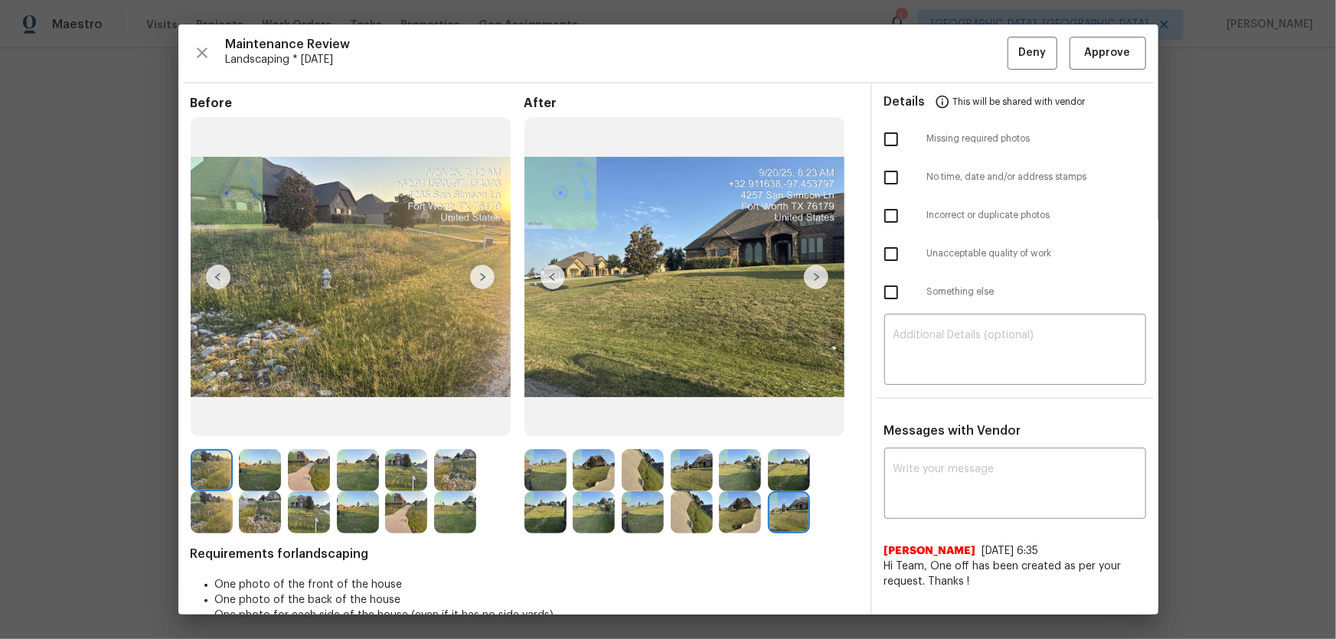
scroll to position [0, 0]
click at [950, 68] on button "Approve" at bounding box center [1108, 53] width 77 height 33
